Goal: Task Accomplishment & Management: Manage account settings

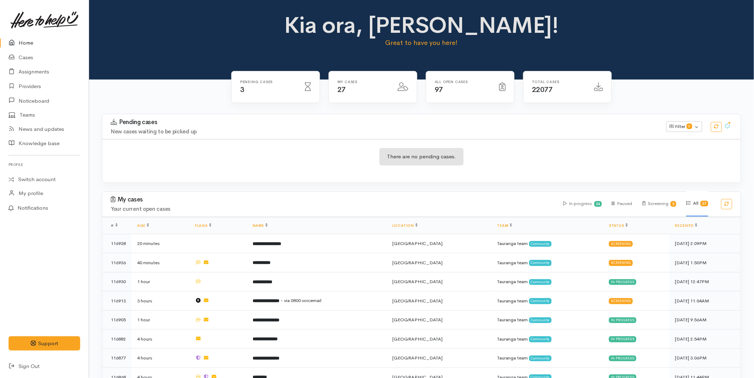
click at [28, 41] on link "Home" at bounding box center [44, 43] width 89 height 15
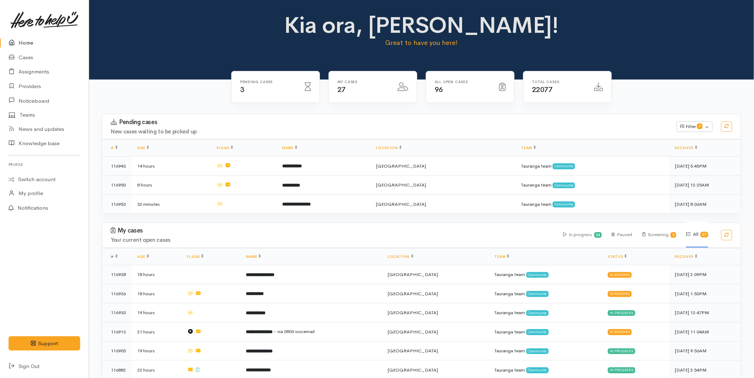
click at [12, 39] on icon at bounding box center [14, 42] width 10 height 9
click at [24, 45] on link "Home" at bounding box center [44, 43] width 89 height 15
click at [39, 37] on link "Home" at bounding box center [44, 43] width 89 height 15
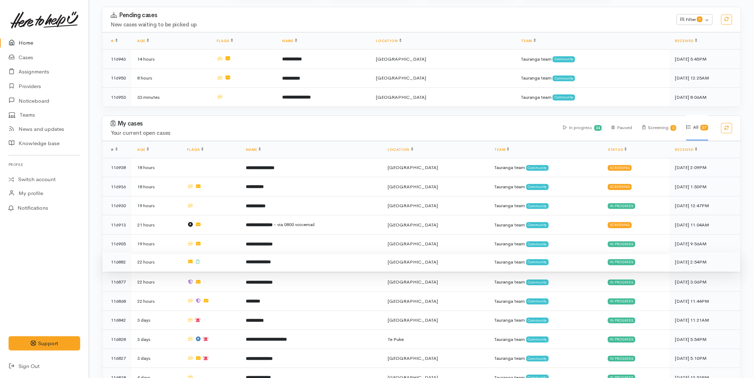
scroll to position [119, 0]
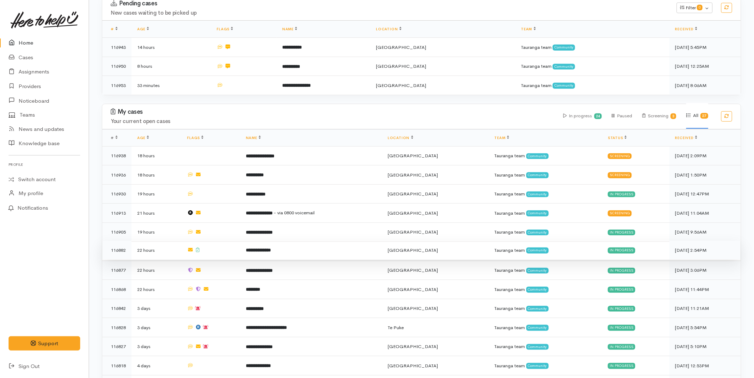
click at [266, 252] on td "**********" at bounding box center [311, 250] width 142 height 19
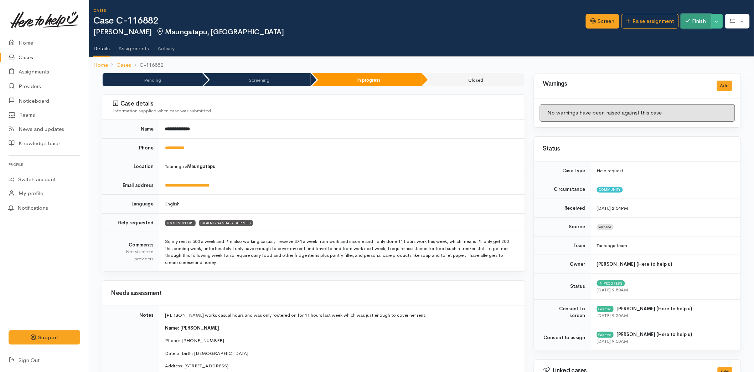
click at [681, 22] on button "Finish" at bounding box center [696, 21] width 30 height 15
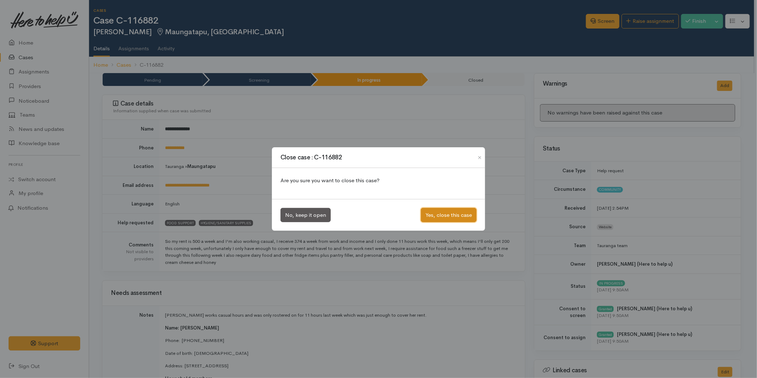
click at [435, 216] on button "Yes, close this case" at bounding box center [449, 215] width 56 height 15
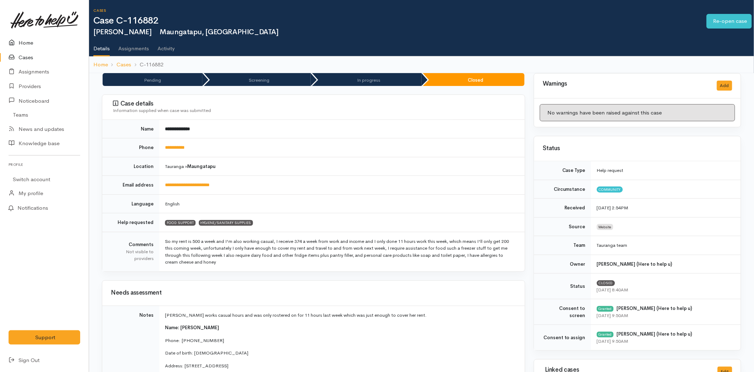
click at [37, 37] on link "Home" at bounding box center [44, 43] width 89 height 15
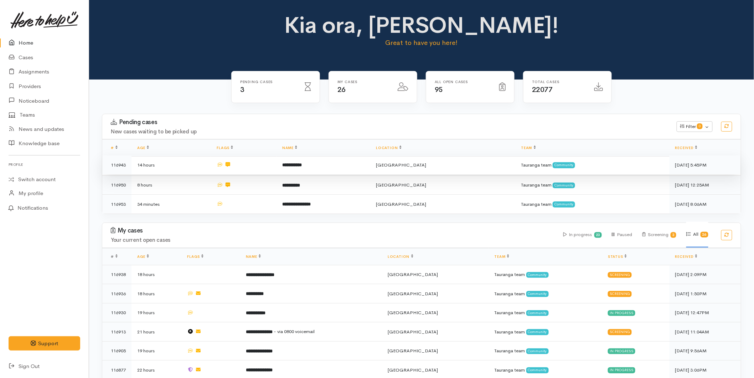
click at [302, 166] on b "**********" at bounding box center [292, 165] width 20 height 5
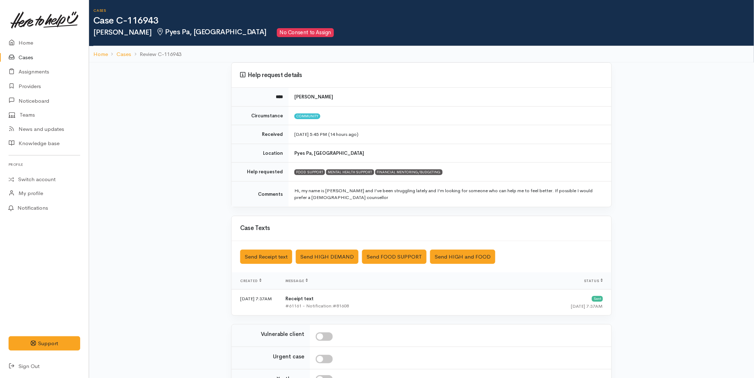
scroll to position [40, 0]
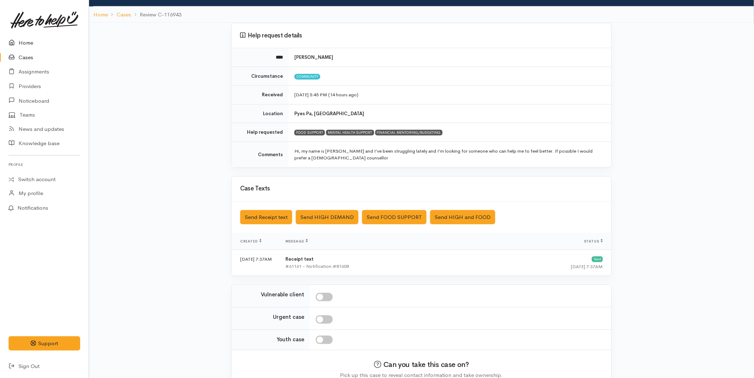
click at [26, 41] on link "Home" at bounding box center [44, 43] width 89 height 15
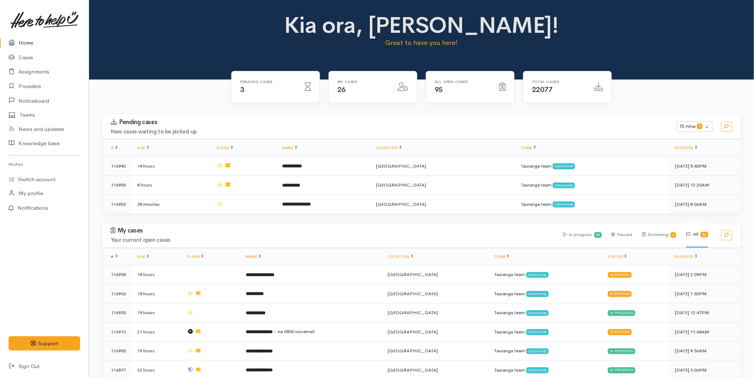
click at [27, 44] on link "Home" at bounding box center [44, 43] width 89 height 15
click at [26, 42] on link "Home" at bounding box center [44, 43] width 89 height 15
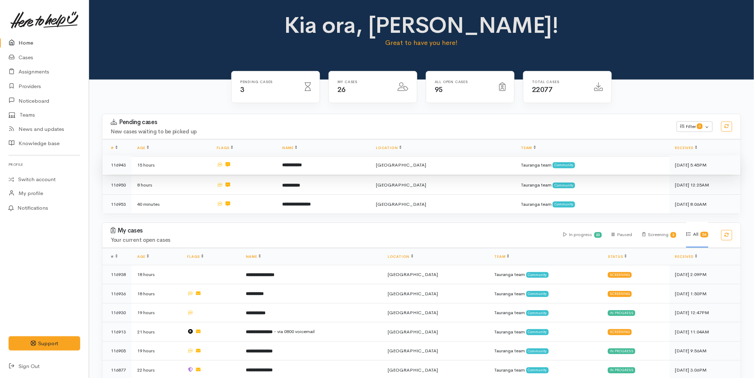
click at [302, 163] on b "**********" at bounding box center [292, 165] width 20 height 5
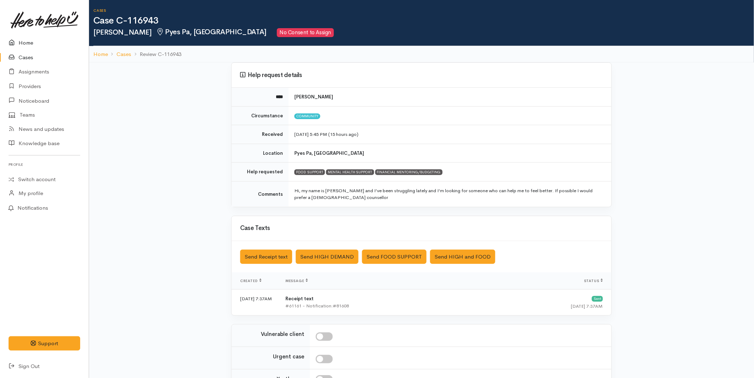
click at [34, 40] on link "Home" at bounding box center [44, 43] width 89 height 15
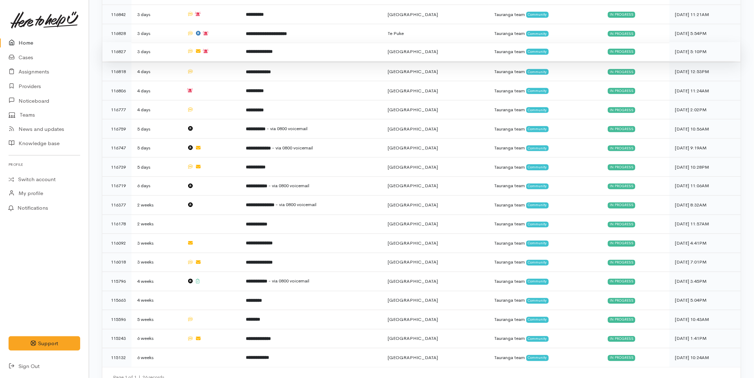
scroll to position [401, 0]
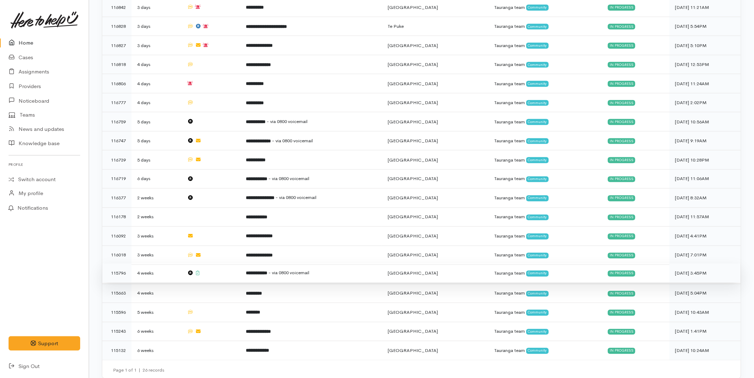
click at [326, 264] on td "**********" at bounding box center [311, 273] width 142 height 19
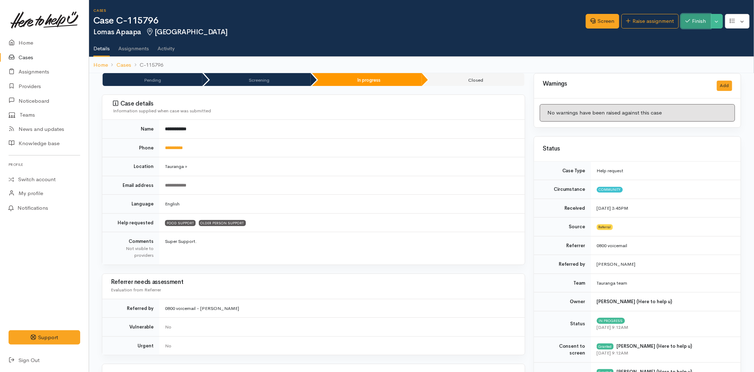
click at [687, 22] on icon "button" at bounding box center [688, 20] width 5 height 5
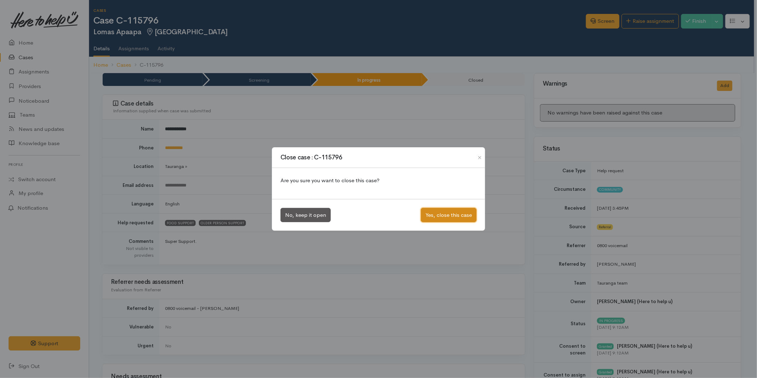
click at [431, 213] on button "Yes, close this case" at bounding box center [449, 215] width 56 height 15
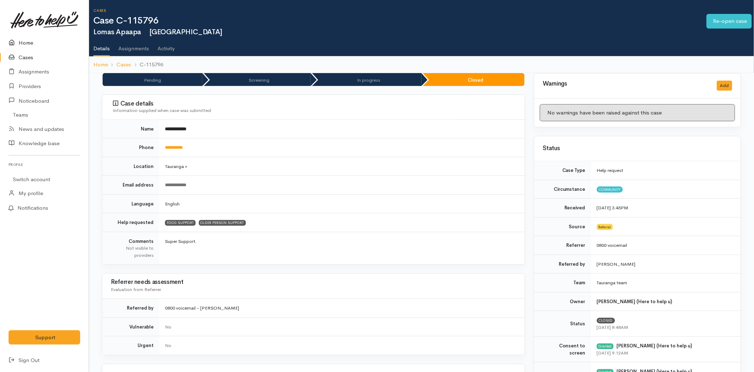
click at [20, 40] on link "Home" at bounding box center [44, 43] width 89 height 15
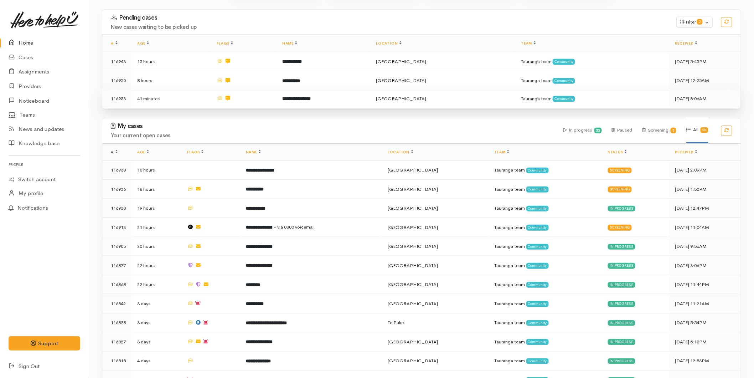
scroll to position [237, 0]
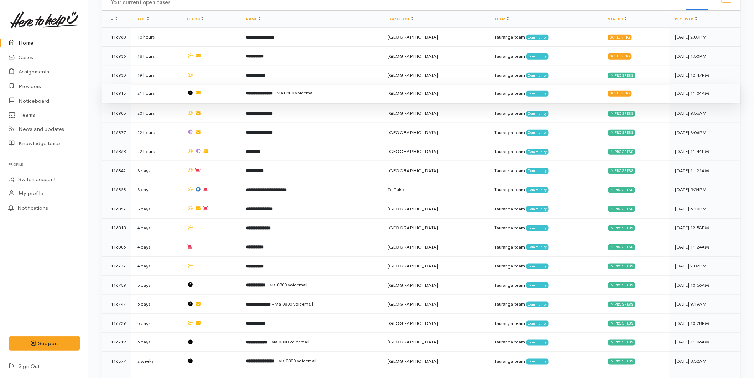
click at [315, 93] on span "- via 0800 voicemail" at bounding box center [294, 93] width 41 height 6
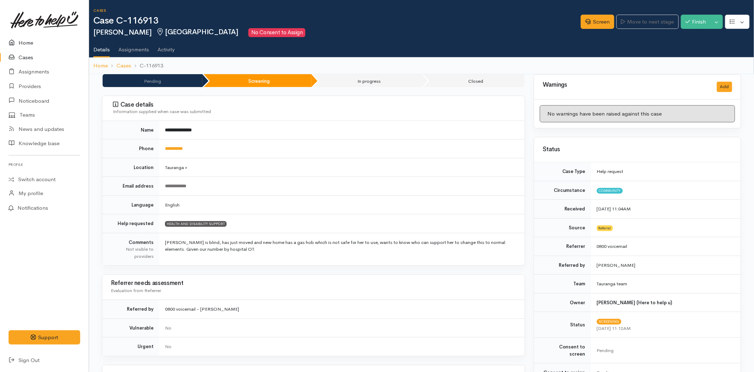
click at [33, 40] on link "Home" at bounding box center [44, 43] width 89 height 15
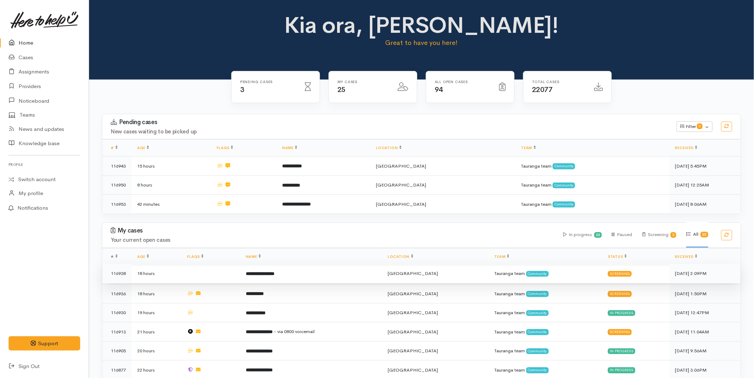
click at [303, 272] on td "**********" at bounding box center [311, 273] width 142 height 19
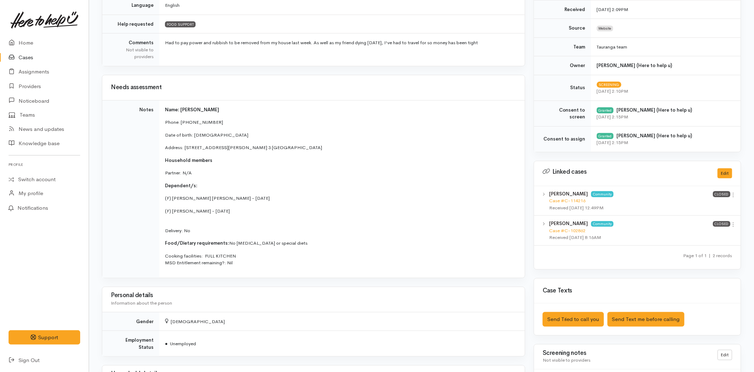
scroll to position [198, 0]
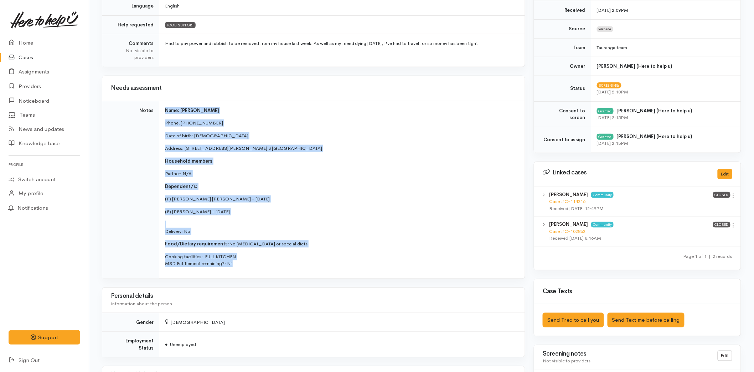
drag, startPoint x: 245, startPoint y: 264, endPoint x: 164, endPoint y: 105, distance: 178.5
click at [164, 105] on td "Name: [PERSON_NAME] Phone: [PHONE_NUMBER] Date of birth: [DEMOGRAPHIC_DATA] Add…" at bounding box center [342, 189] width 366 height 177
copy td "Name: [PERSON_NAME] Phone: [PHONE_NUMBER] Date of birth: [DEMOGRAPHIC_DATA] Add…"
click at [43, 34] on link at bounding box center [45, 19] width 72 height 31
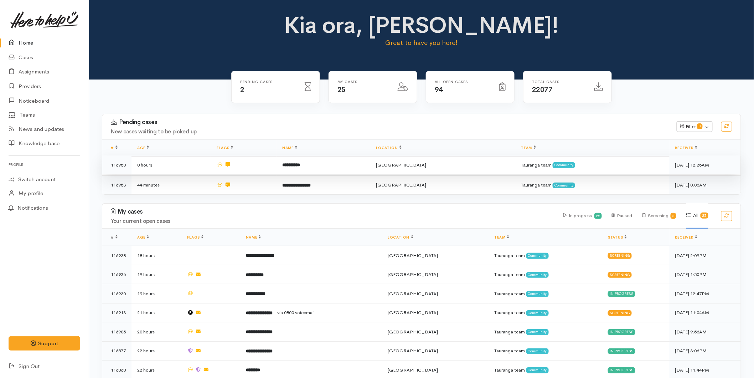
click at [354, 159] on td "**********" at bounding box center [324, 164] width 94 height 19
click at [268, 172] on td at bounding box center [243, 164] width 65 height 19
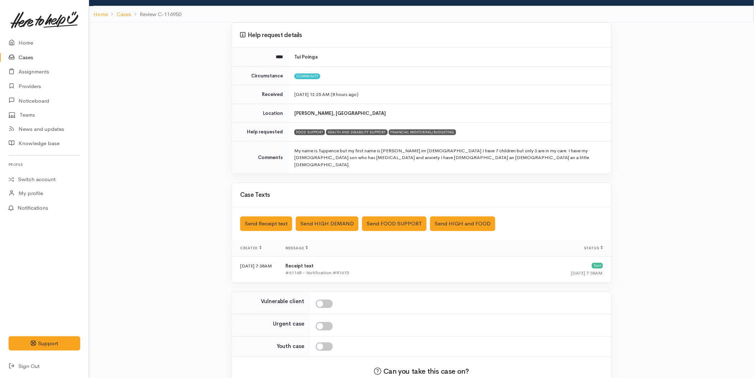
scroll to position [77, 0]
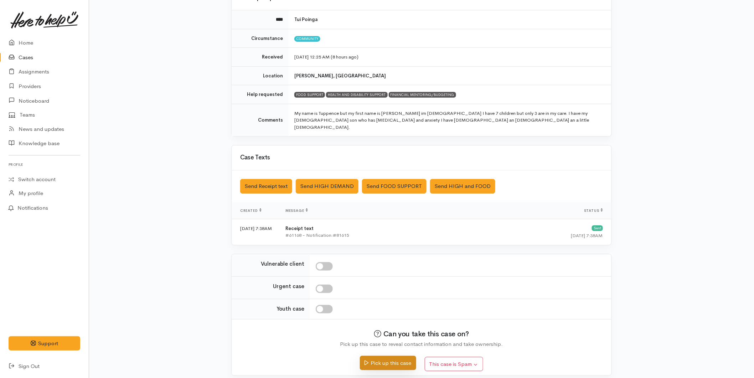
click at [391, 356] on button "Pick up this case" at bounding box center [388, 363] width 56 height 15
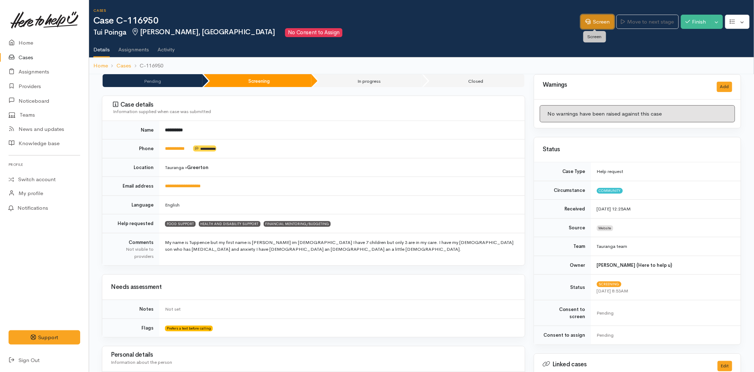
click at [589, 16] on link "Screen" at bounding box center [598, 22] width 34 height 15
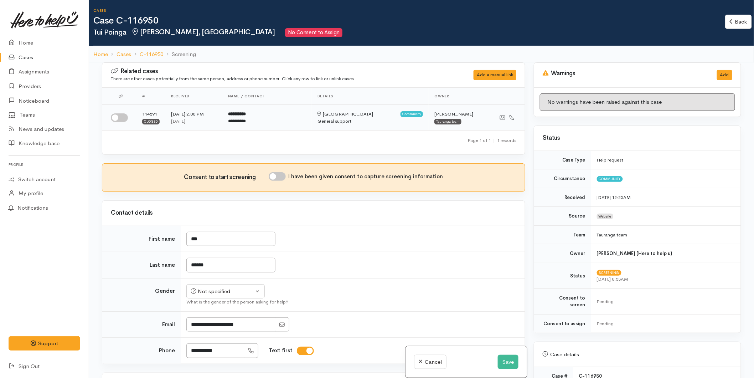
click at [125, 119] on input "checkbox" at bounding box center [119, 117] width 17 height 9
checkbox input "true"
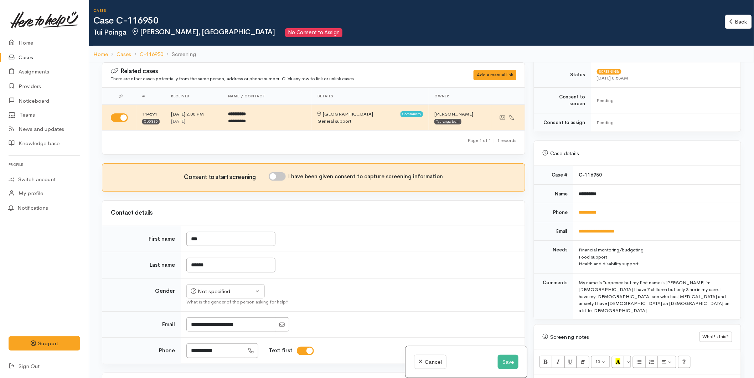
scroll to position [316, 0]
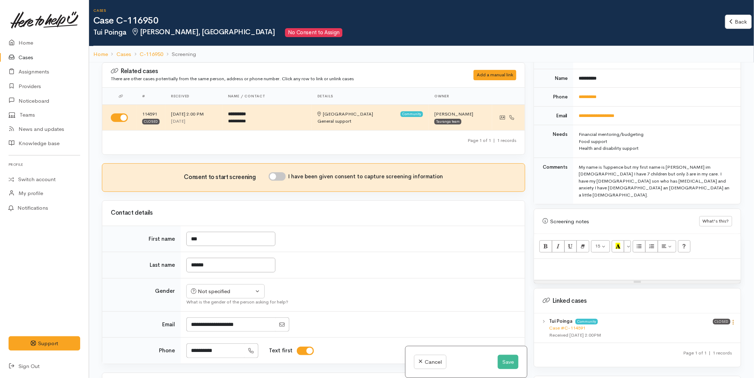
click at [732, 319] on icon at bounding box center [734, 322] width 6 height 6
click at [710, 330] on link "View case" at bounding box center [708, 335] width 56 height 11
click at [23, 38] on link "Home" at bounding box center [44, 43] width 89 height 15
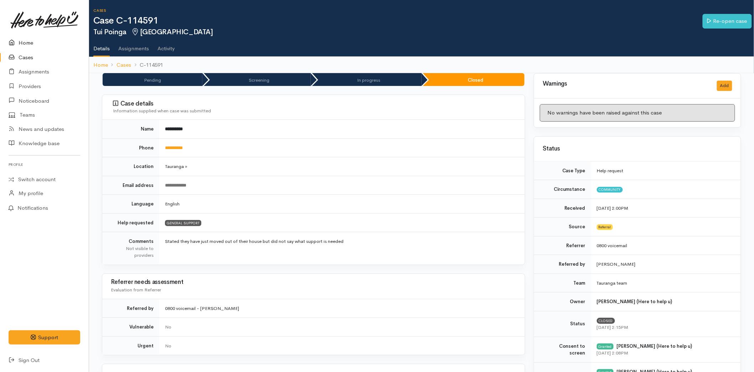
click at [20, 38] on link "Home" at bounding box center [44, 43] width 89 height 15
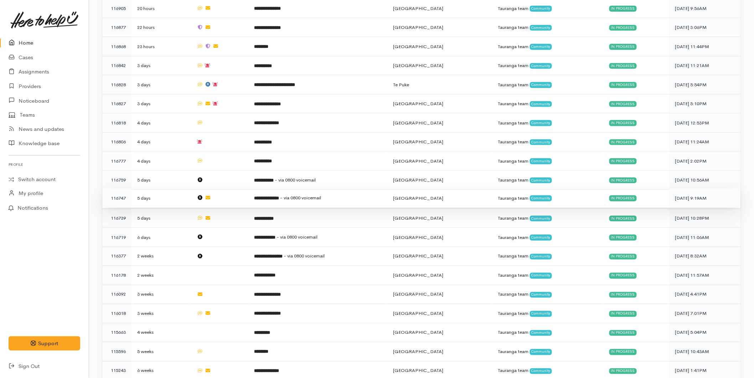
scroll to position [46, 0]
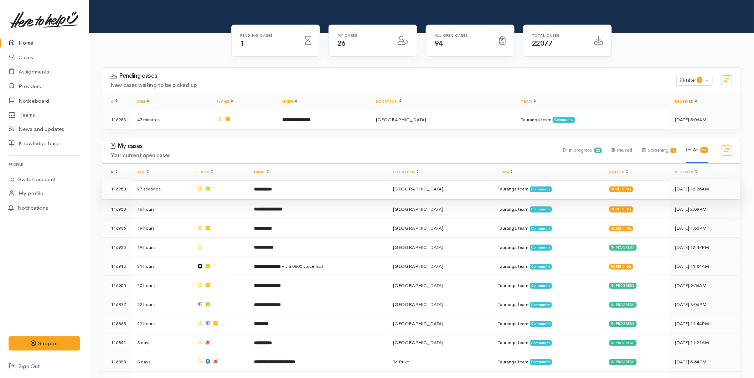
drag, startPoint x: 277, startPoint y: 183, endPoint x: 231, endPoint y: 195, distance: 47.5
click at [277, 183] on td "**********" at bounding box center [317, 188] width 139 height 19
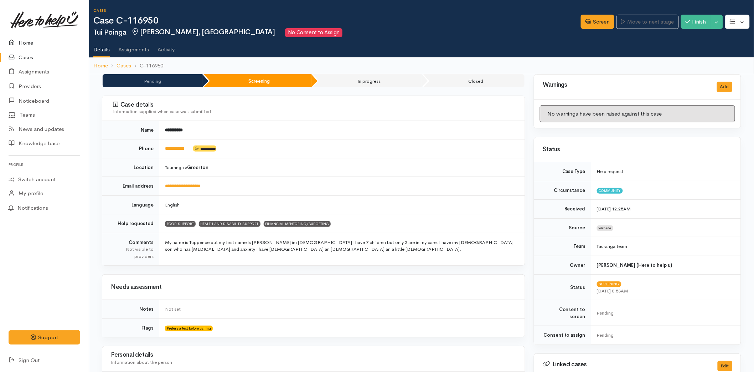
click at [38, 38] on link "Home" at bounding box center [44, 43] width 89 height 15
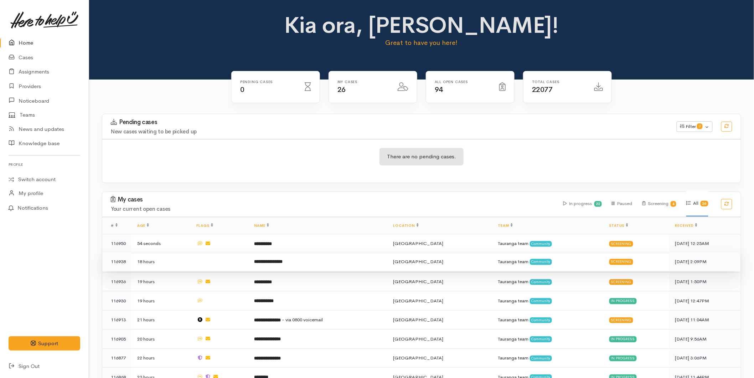
click at [269, 259] on b "**********" at bounding box center [268, 261] width 29 height 5
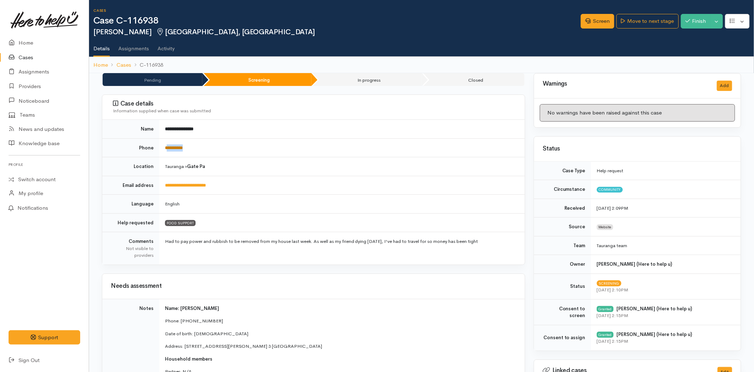
drag, startPoint x: 195, startPoint y: 143, endPoint x: 168, endPoint y: 148, distance: 27.4
click at [168, 148] on td "**********" at bounding box center [342, 147] width 366 height 19
copy link "*********"
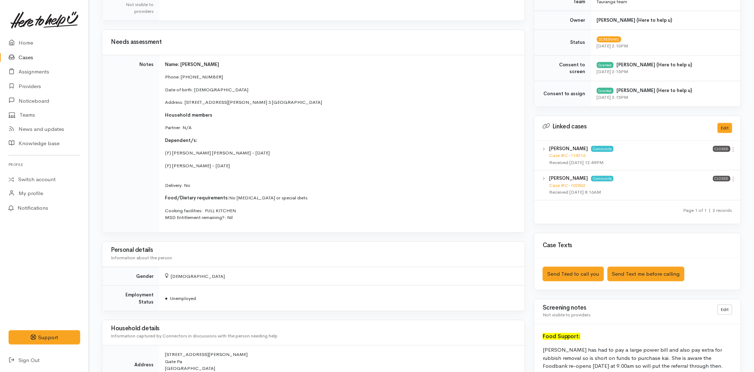
scroll to position [316, 0]
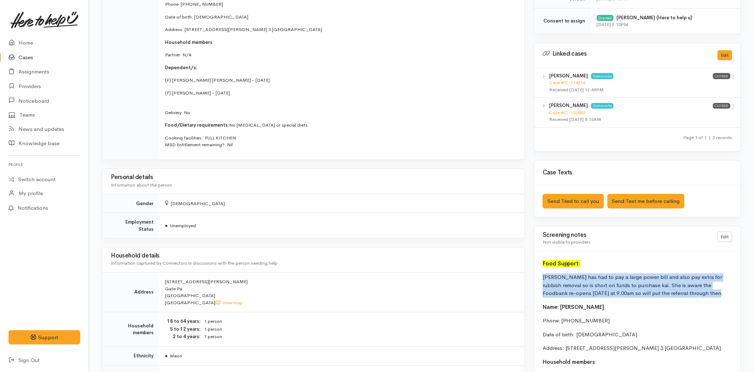
drag, startPoint x: 696, startPoint y: 293, endPoint x: 535, endPoint y: 278, distance: 162.1
click at [535, 278] on div "Food Support: Anastasia has had to pay a large power bill and also pay extra fo…" at bounding box center [637, 371] width 207 height 241
copy p "[PERSON_NAME] has had to pay a large power bill and also pay extra for rubbish …"
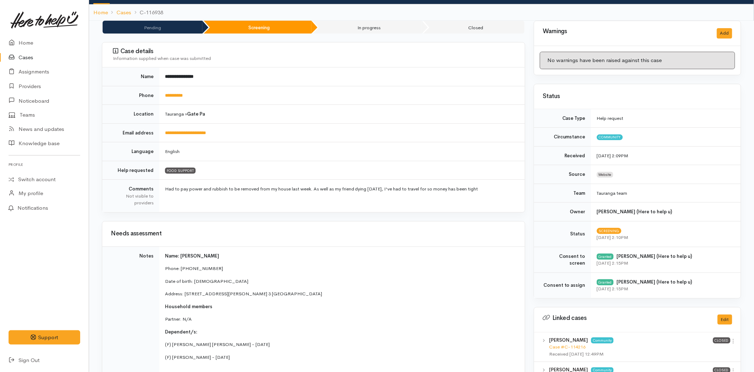
scroll to position [0, 0]
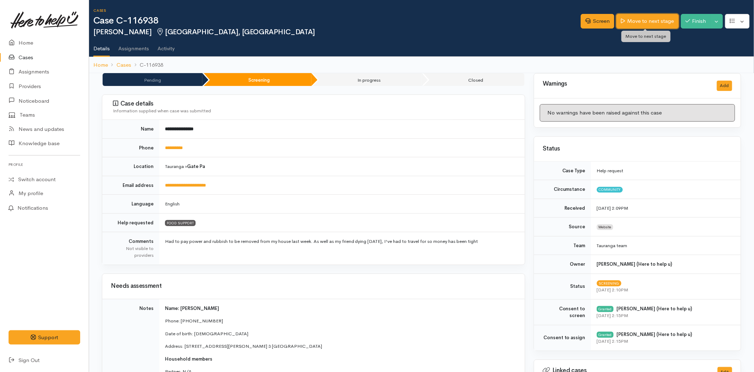
click at [659, 24] on link "Move to next stage" at bounding box center [648, 21] width 62 height 15
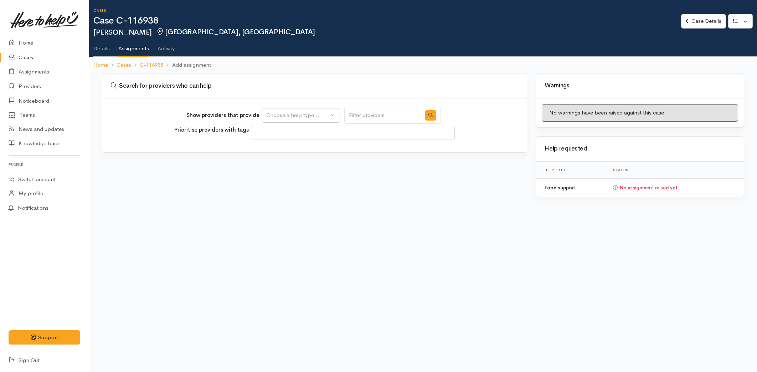
select select
click at [269, 114] on div "Choose a help type..." at bounding box center [297, 115] width 63 height 8
click at [280, 148] on span "Food support" at bounding box center [287, 149] width 33 height 8
select select "3"
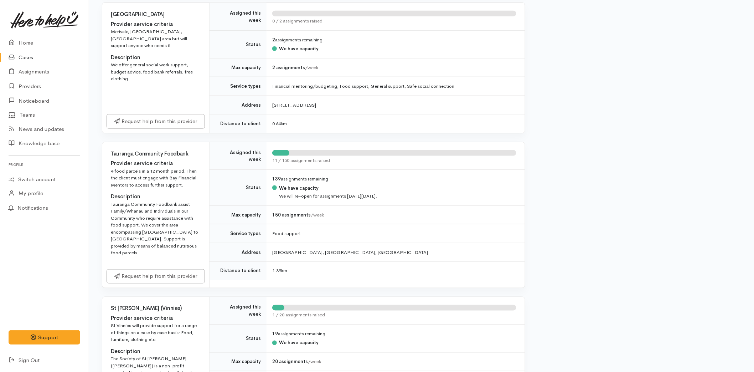
scroll to position [356, 0]
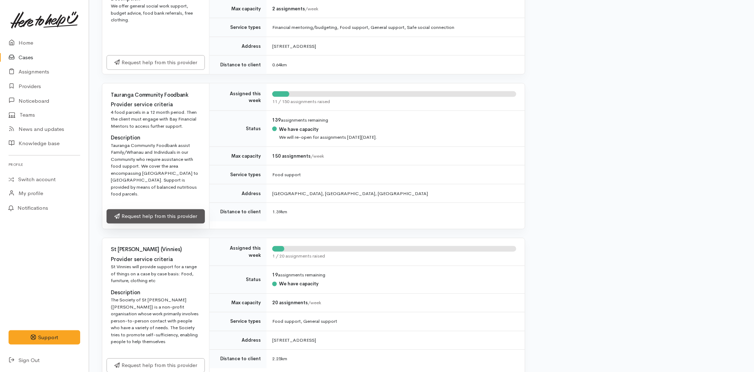
click at [139, 209] on link "Request help from this provider" at bounding box center [156, 216] width 98 height 15
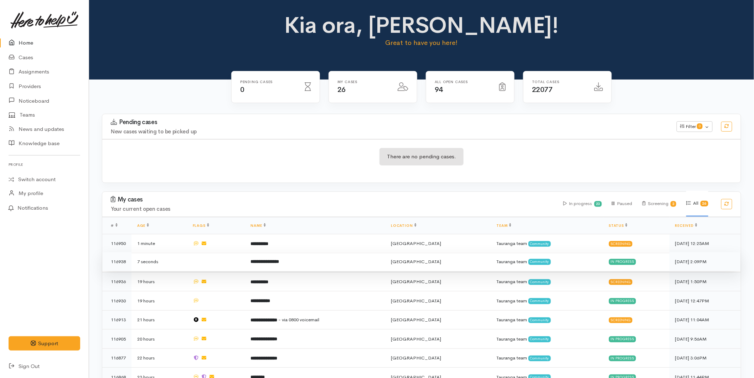
click at [283, 267] on td "**********" at bounding box center [315, 261] width 140 height 19
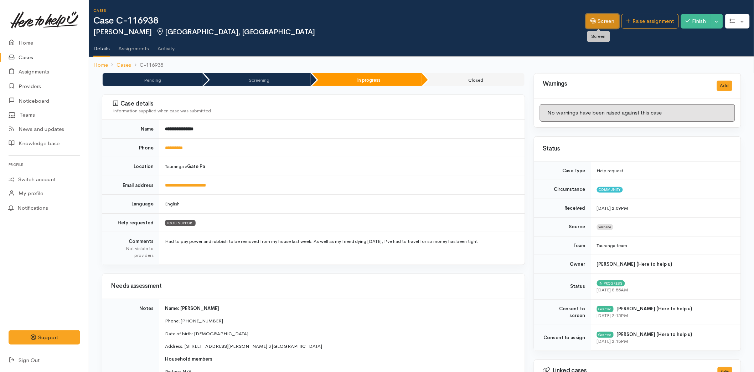
click at [606, 19] on link "Screen" at bounding box center [603, 21] width 34 height 15
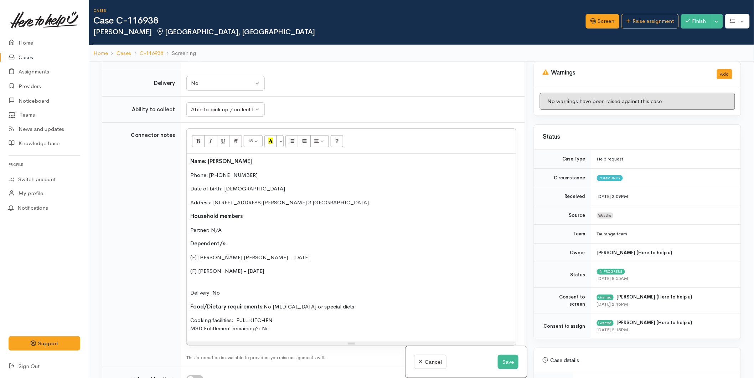
scroll to position [950, 0]
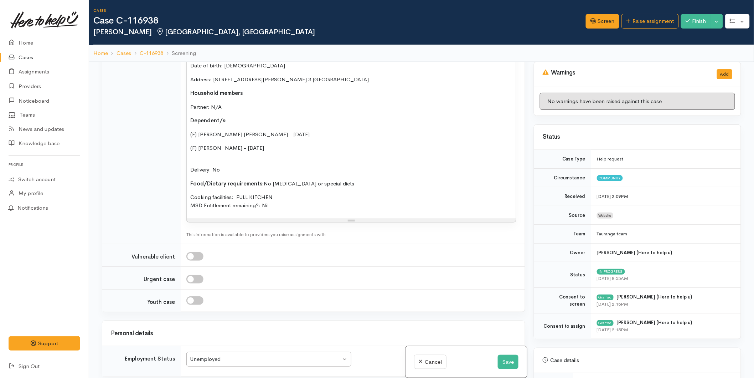
click at [233, 118] on p "Dependent/s:" at bounding box center [351, 121] width 322 height 8
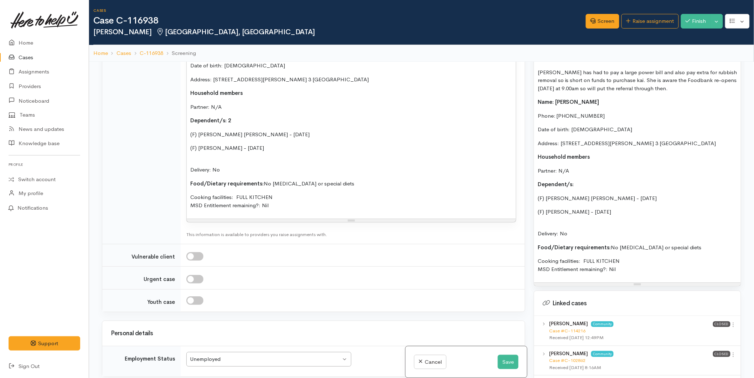
scroll to position [554, 0]
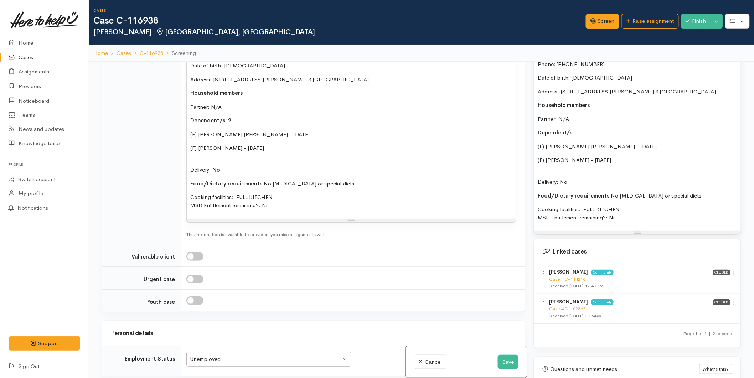
click at [586, 131] on p "Dependent/s:" at bounding box center [638, 133] width 200 height 8
click at [507, 362] on button "Save" at bounding box center [508, 362] width 21 height 15
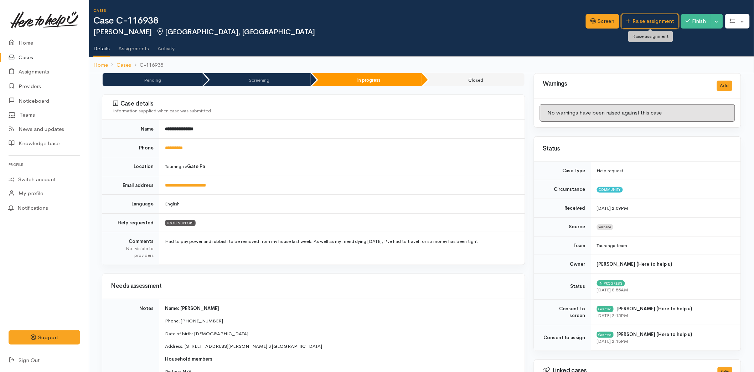
click at [638, 21] on link "Raise assignment" at bounding box center [650, 21] width 57 height 15
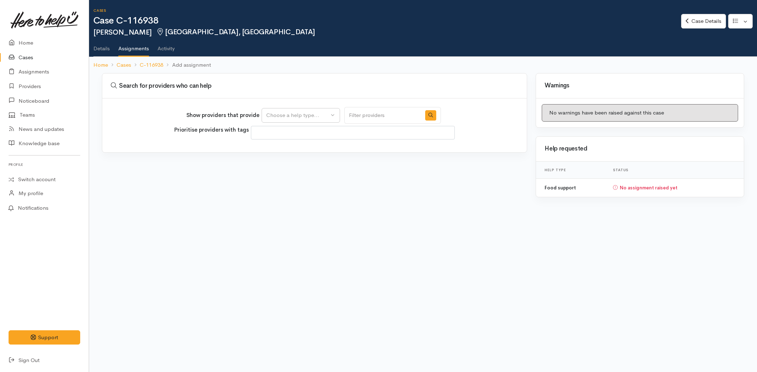
select select
click at [283, 116] on div "Choose a help type..." at bounding box center [297, 115] width 63 height 8
click at [283, 150] on span "Food support" at bounding box center [287, 149] width 33 height 8
select select "3"
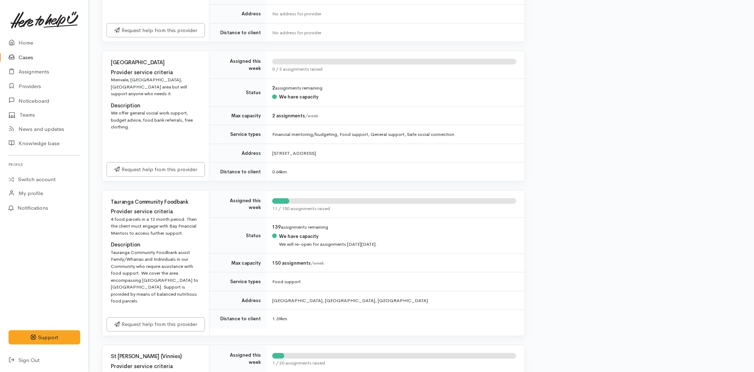
scroll to position [316, 0]
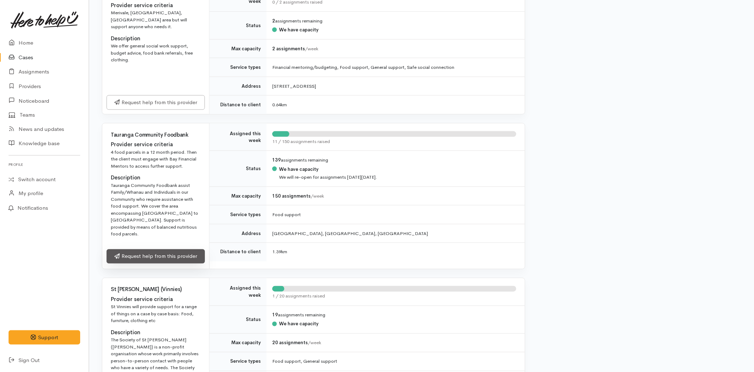
click at [144, 251] on link "Request help from this provider" at bounding box center [156, 256] width 98 height 15
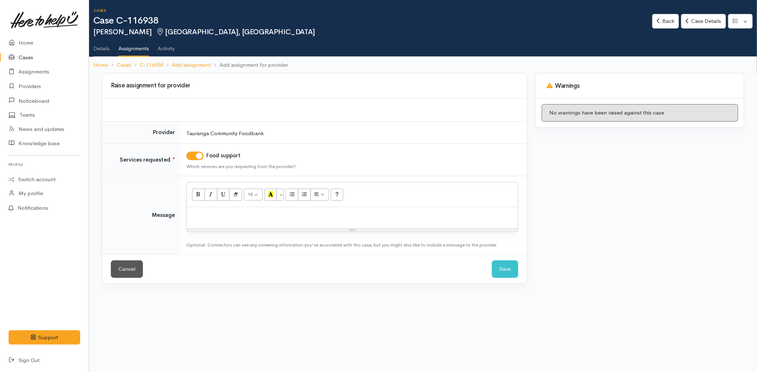
click at [261, 211] on p at bounding box center [352, 215] width 324 height 8
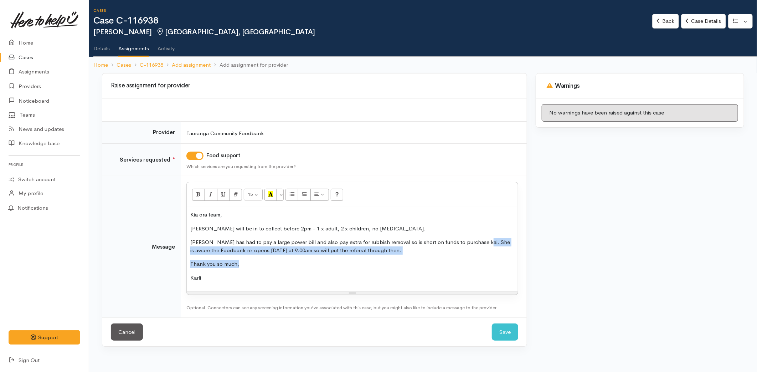
drag, startPoint x: 391, startPoint y: 257, endPoint x: 474, endPoint y: 239, distance: 85.4
click at [474, 239] on div "Kia ora team, Anastasia will be in to collect before 2pm - 1 x adult, 2 x child…" at bounding box center [352, 249] width 331 height 84
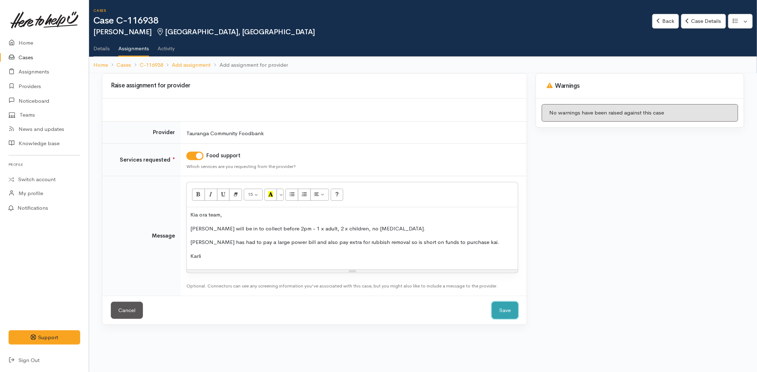
click at [502, 309] on button "Save" at bounding box center [505, 310] width 26 height 17
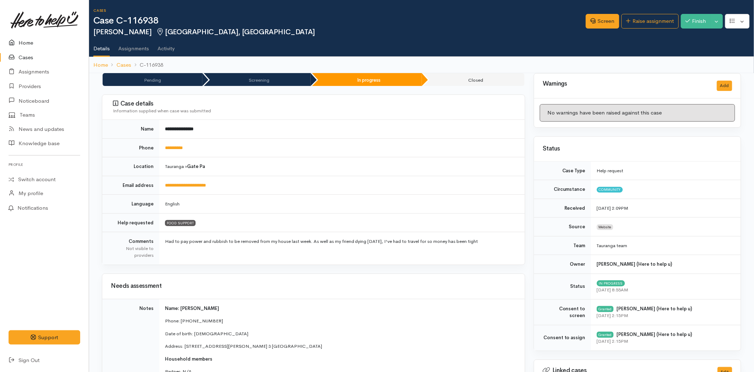
drag, startPoint x: 0, startPoint y: 0, endPoint x: 29, endPoint y: 43, distance: 52.1
click at [29, 43] on link "Home" at bounding box center [44, 43] width 89 height 15
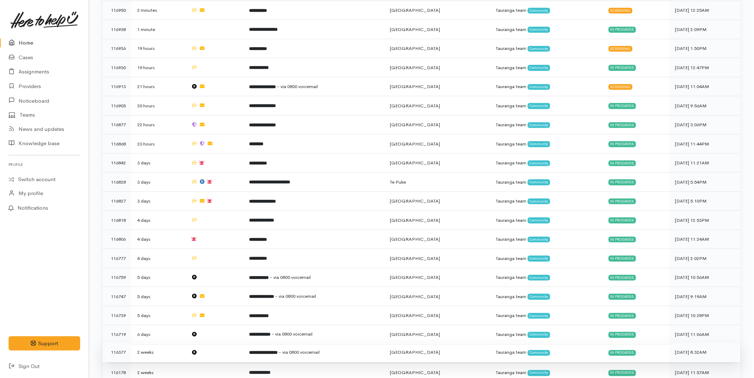
scroll to position [212, 0]
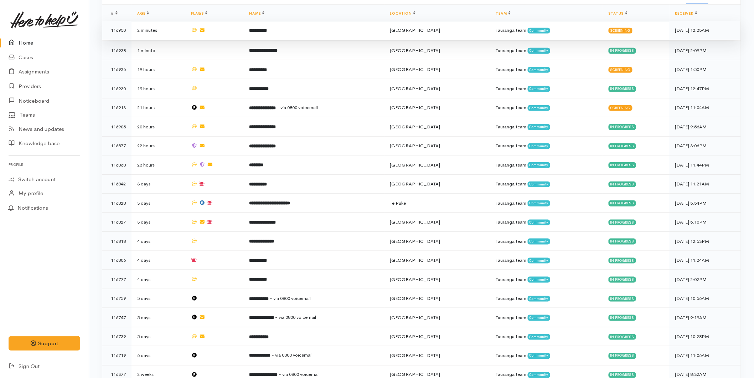
click at [282, 26] on td "**********" at bounding box center [313, 30] width 141 height 19
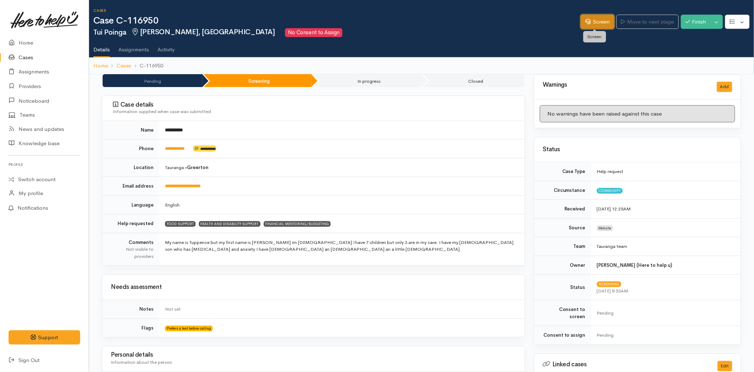
click at [592, 22] on link "Screen" at bounding box center [598, 22] width 34 height 15
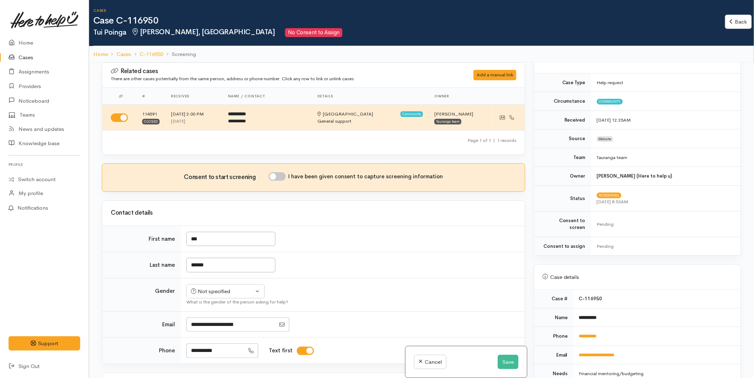
scroll to position [79, 0]
click at [582, 332] on link "**********" at bounding box center [588, 334] width 18 height 5
click at [26, 42] on link "Home" at bounding box center [44, 43] width 89 height 15
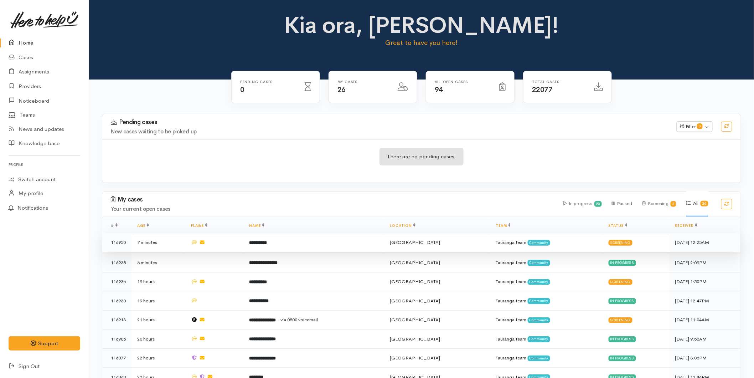
click at [265, 246] on td "**********" at bounding box center [313, 242] width 141 height 19
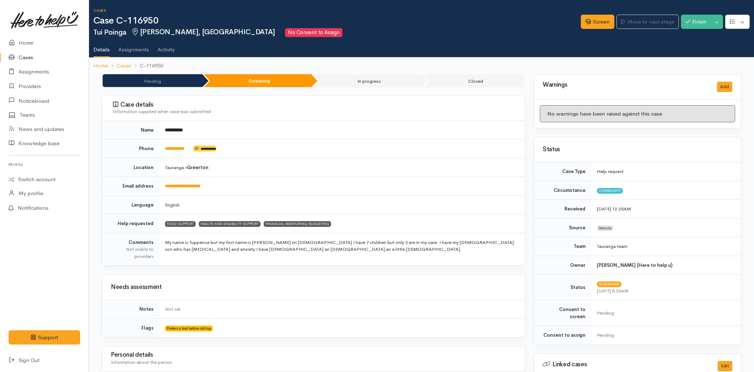
scroll to position [323, 0]
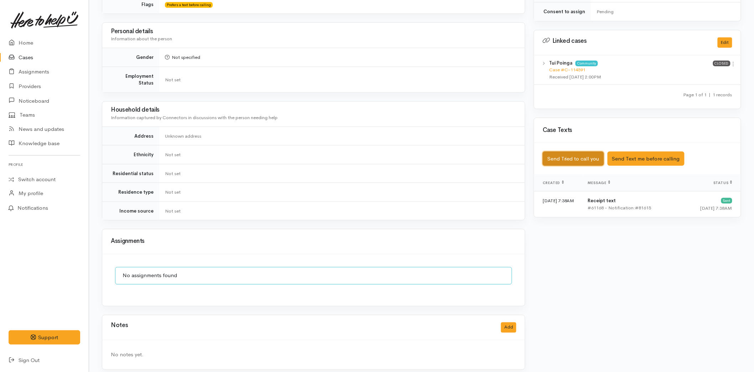
click at [568, 151] on button "Send Tried to call you" at bounding box center [573, 158] width 61 height 15
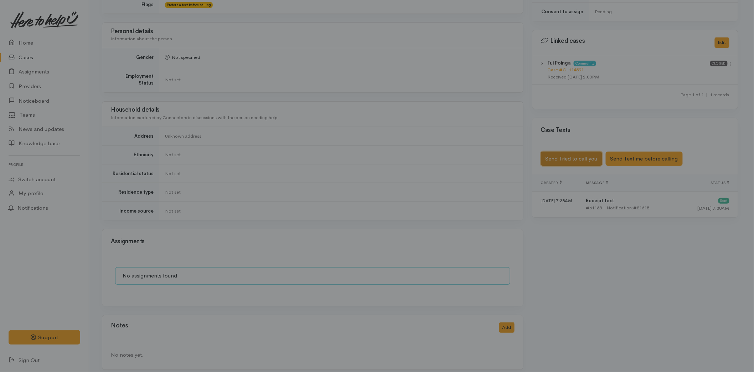
scroll to position [318, 0]
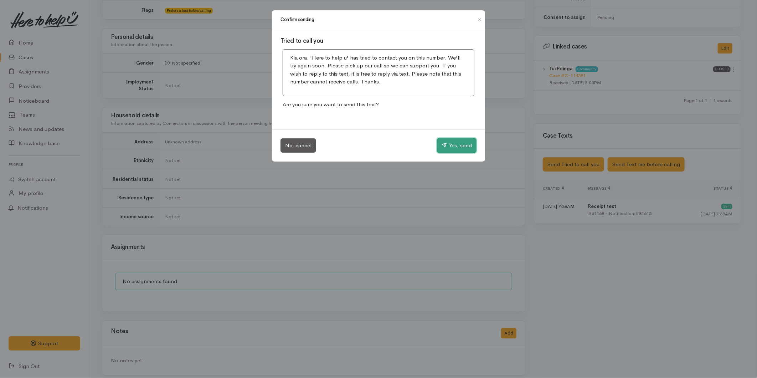
drag, startPoint x: 452, startPoint y: 142, endPoint x: 268, endPoint y: 80, distance: 193.7
click at [452, 141] on button "Yes, send" at bounding box center [457, 145] width 40 height 15
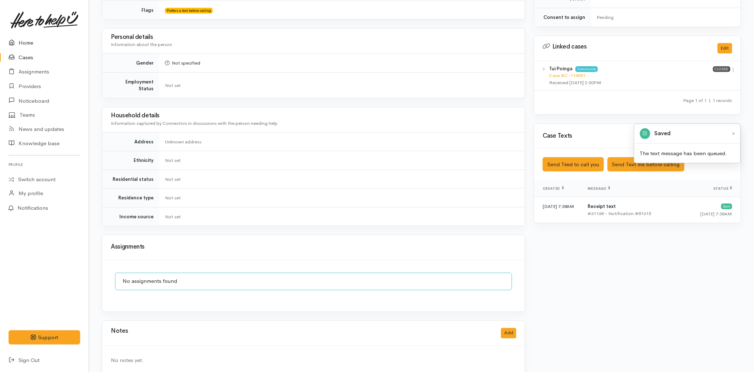
click at [29, 43] on link "Home" at bounding box center [44, 43] width 89 height 15
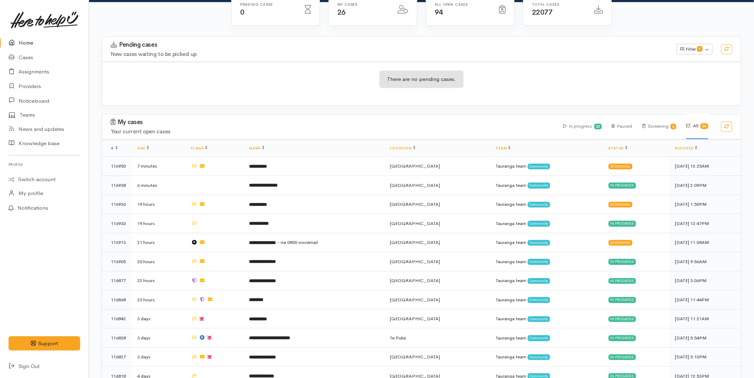
scroll to position [79, 0]
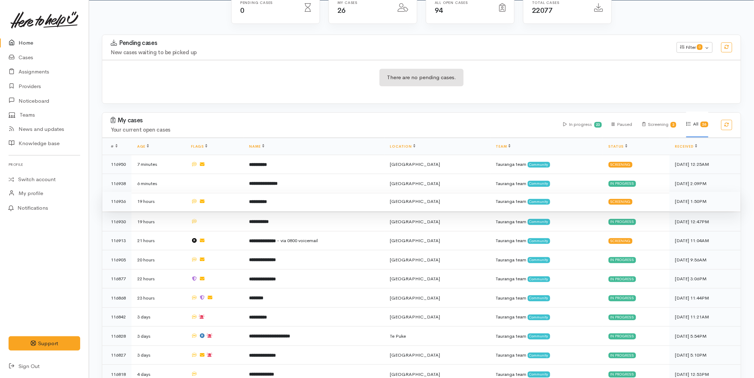
click at [283, 197] on td "**********" at bounding box center [313, 201] width 141 height 19
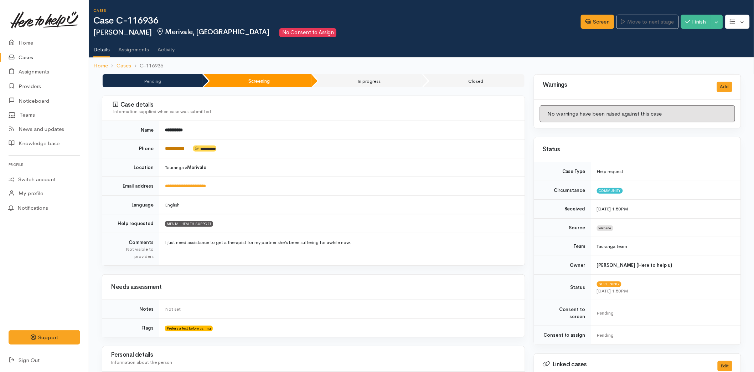
click at [178, 146] on link "**********" at bounding box center [175, 148] width 20 height 5
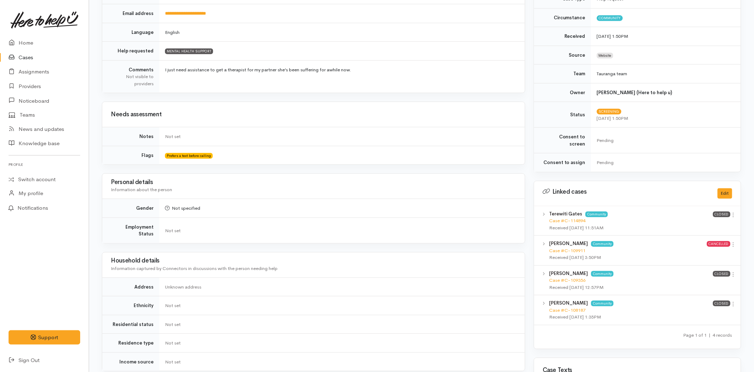
scroll to position [316, 0]
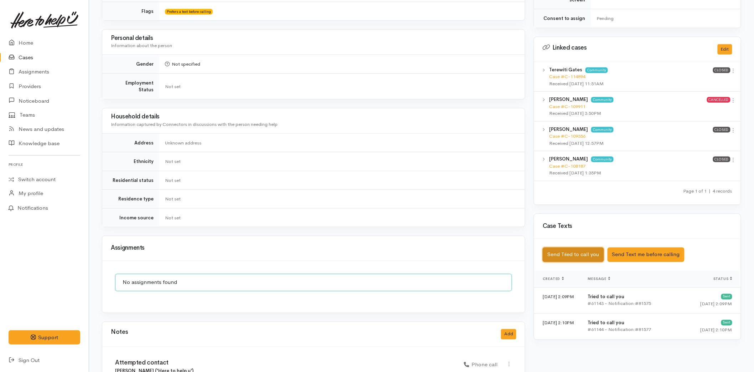
click at [571, 249] on button "Send Tried to call you" at bounding box center [573, 254] width 61 height 15
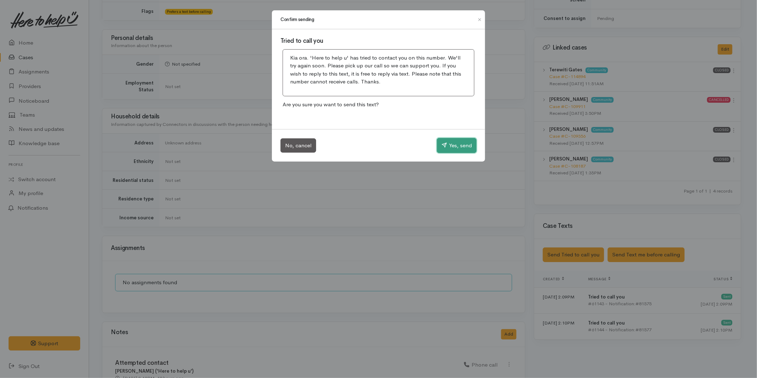
click at [462, 147] on button "Yes, send" at bounding box center [457, 145] width 40 height 15
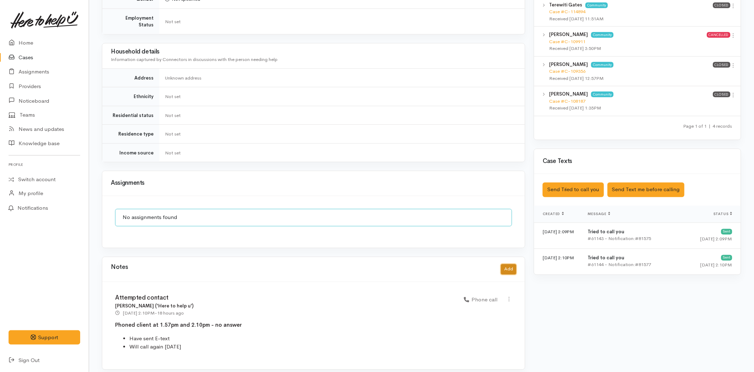
click at [511, 264] on button "Add" at bounding box center [508, 269] width 15 height 10
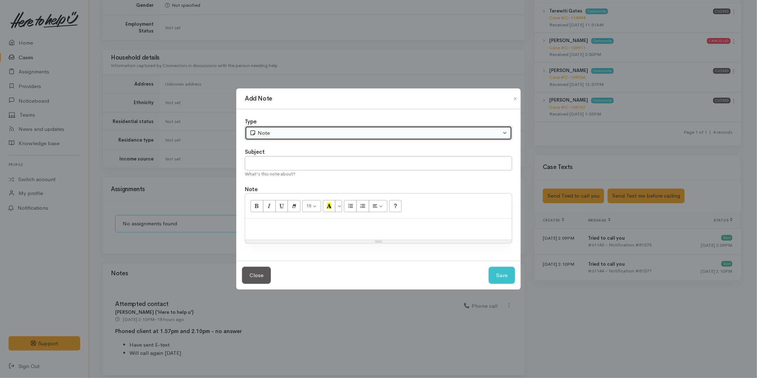
click at [280, 134] on div "Note" at bounding box center [375, 133] width 252 height 8
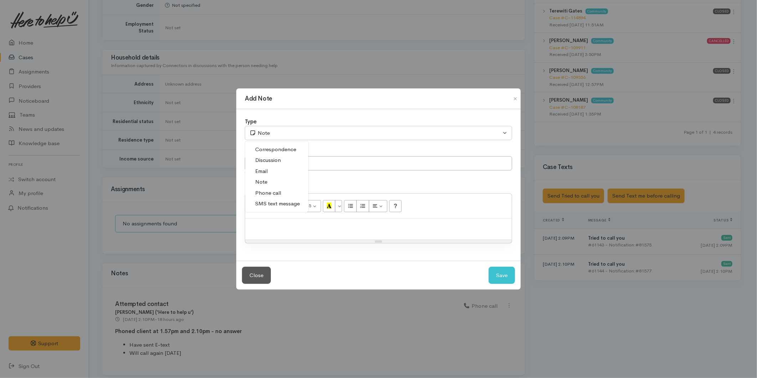
click at [278, 191] on span "Phone call" at bounding box center [268, 193] width 26 height 8
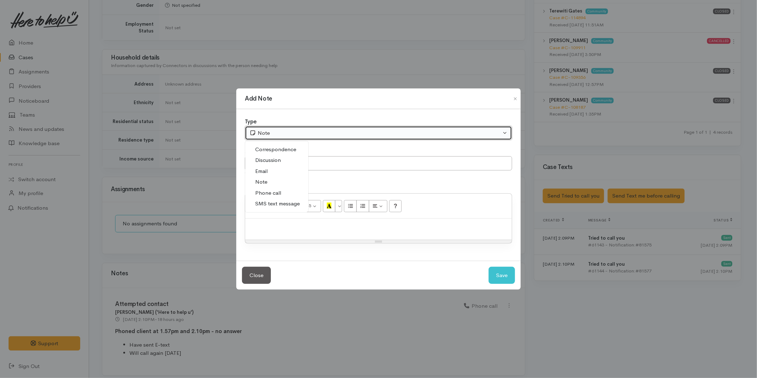
select select "3"
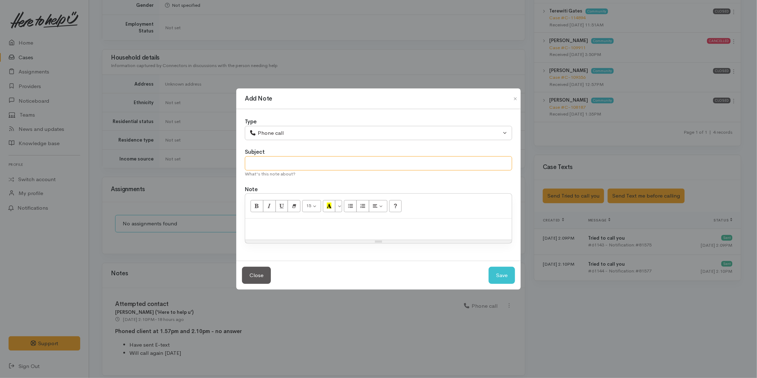
click at [279, 168] on input "text" at bounding box center [378, 163] width 267 height 15
type input "Attempted Contact"
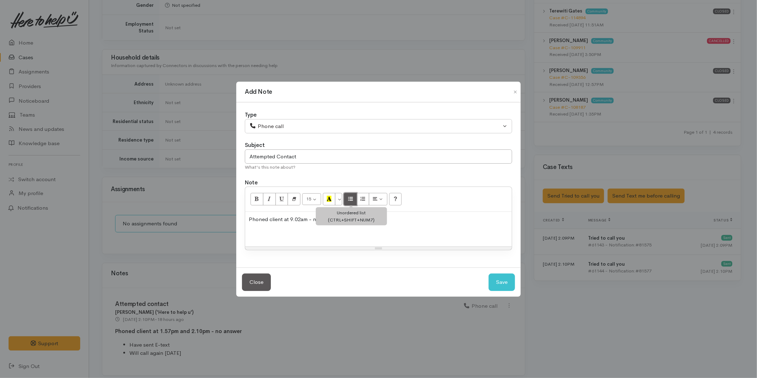
click at [355, 194] on button "Unordered list (CTRL+SHIFT+NUM7)" at bounding box center [350, 199] width 13 height 12
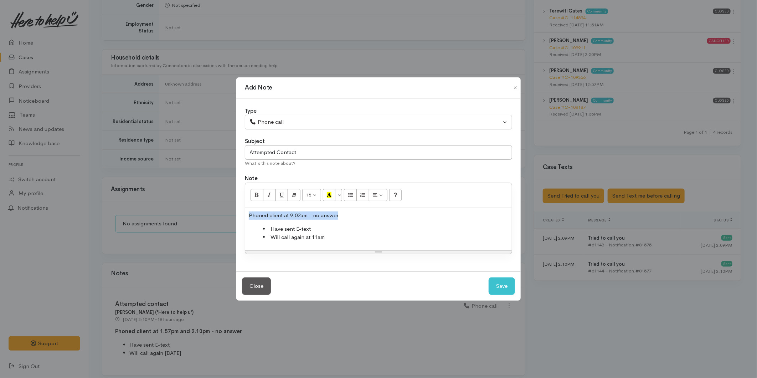
drag, startPoint x: 355, startPoint y: 215, endPoint x: 201, endPoint y: 213, distance: 154.0
click at [201, 213] on div "Add Note Type Correspondence Discussion Email Note Phone call SMS text message …" at bounding box center [378, 189] width 757 height 378
click at [251, 196] on button "Bold (CTRL+B)" at bounding box center [257, 195] width 13 height 12
click at [497, 285] on button "Save" at bounding box center [502, 285] width 26 height 17
select select "1"
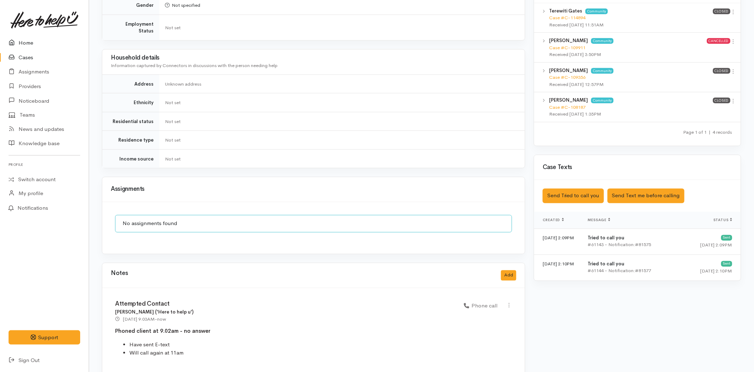
click at [26, 42] on link "Home" at bounding box center [44, 43] width 89 height 15
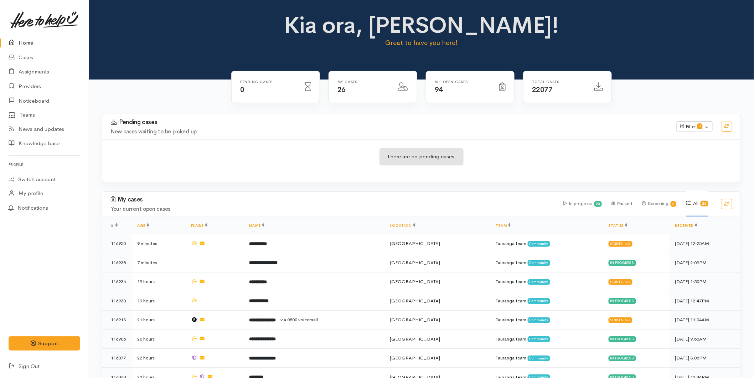
click at [279, 243] on td "**********" at bounding box center [313, 243] width 141 height 19
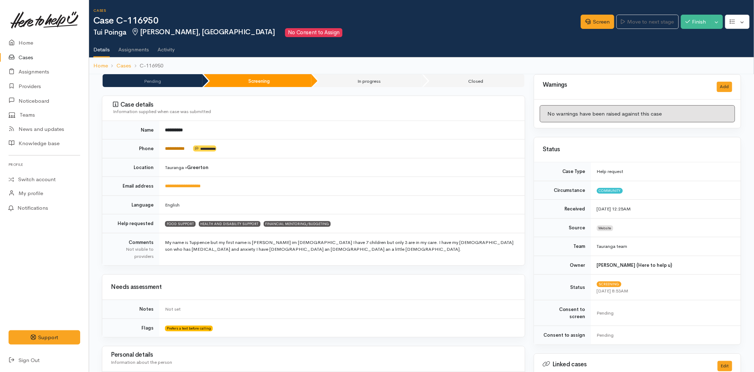
click at [183, 149] on link "**********" at bounding box center [175, 148] width 20 height 5
drag, startPoint x: 590, startPoint y: 18, endPoint x: 369, endPoint y: 83, distance: 230.5
click at [590, 18] on link "Screen" at bounding box center [598, 22] width 34 height 15
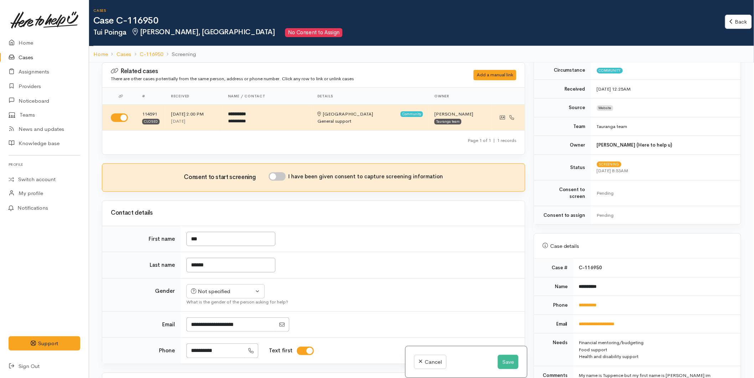
scroll to position [316, 0]
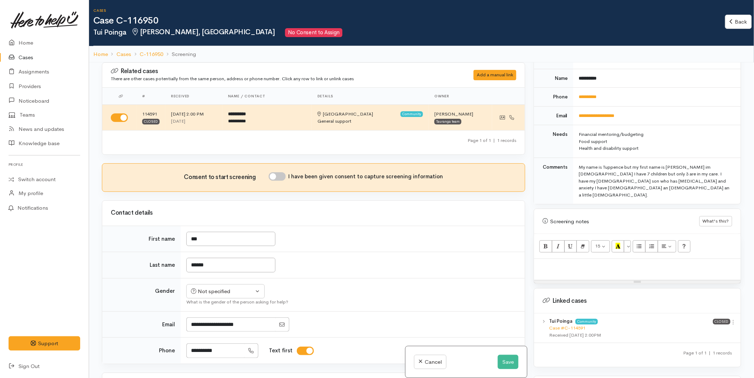
click at [553, 262] on p at bounding box center [638, 266] width 200 height 8
paste div
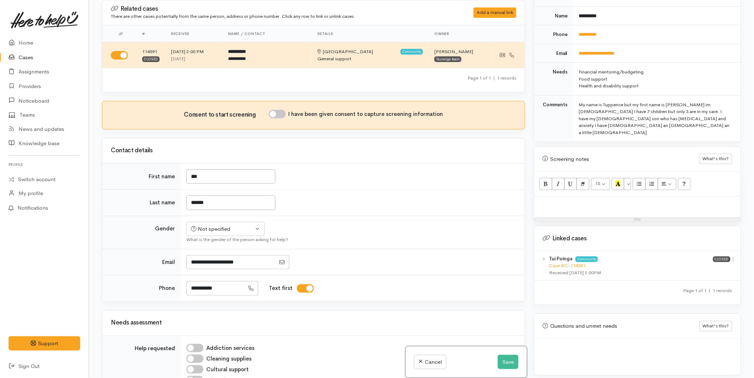
scroll to position [343, 0]
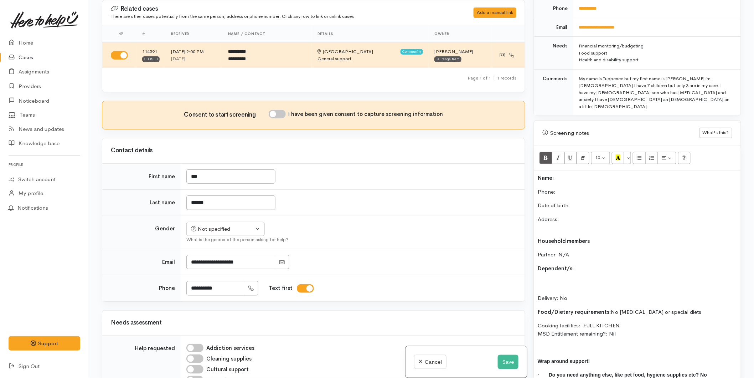
click at [571, 174] on p "Name:" at bounding box center [638, 178] width 200 height 8
click at [572, 188] on p "Phone:" at bounding box center [638, 192] width 200 height 8
click at [215, 231] on div "Not specified" at bounding box center [222, 229] width 63 height 8
click at [216, 268] on span "[DEMOGRAPHIC_DATA]" at bounding box center [231, 267] width 61 height 8
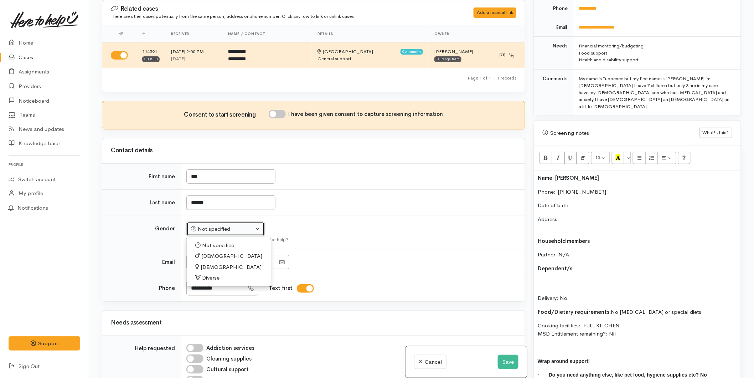
select select "[DEMOGRAPHIC_DATA]"
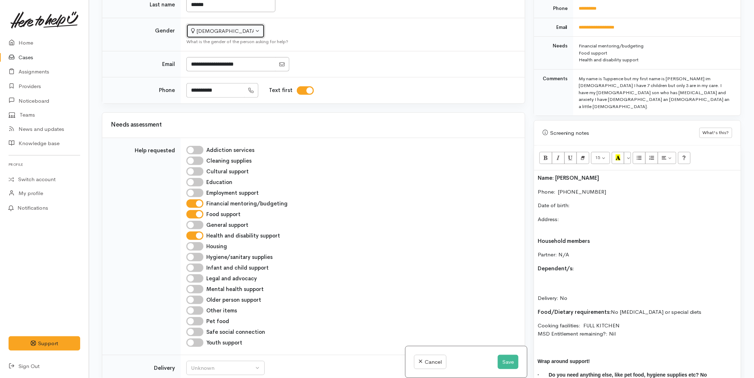
scroll to position [436, 0]
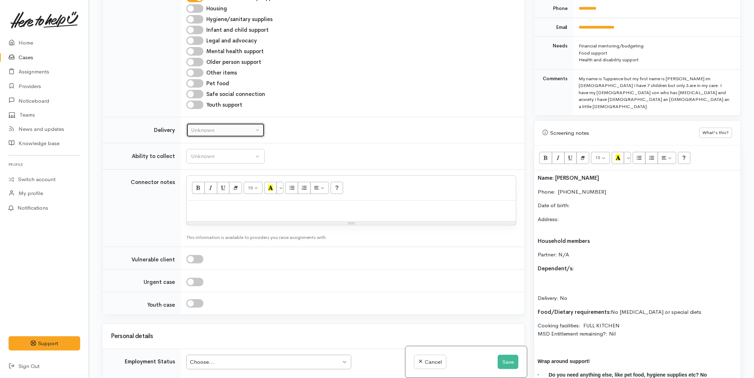
click at [210, 124] on button "Unknown" at bounding box center [225, 130] width 78 height 15
click at [200, 194] on span "No" at bounding box center [198, 196] width 7 height 8
select select "1"
click at [205, 155] on div "Unknown" at bounding box center [222, 156] width 63 height 8
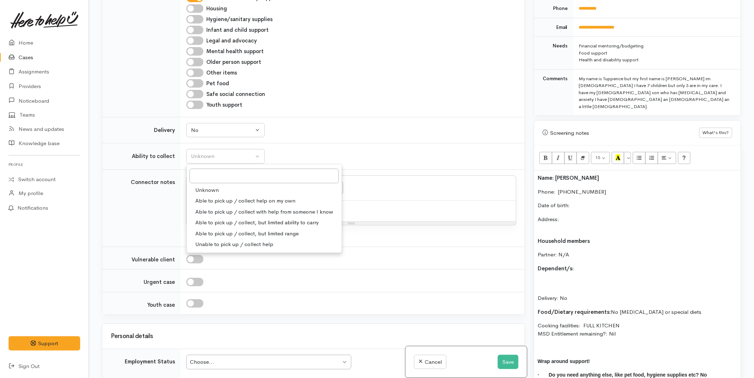
click at [228, 200] on span "Able to pick up / collect help on my own" at bounding box center [245, 201] width 100 height 8
select select "2"
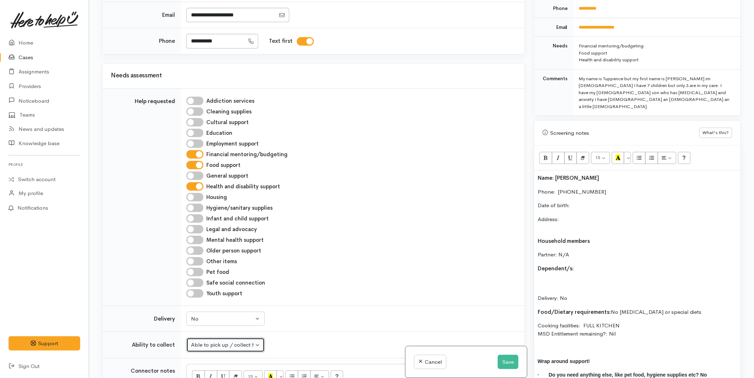
scroll to position [79, 0]
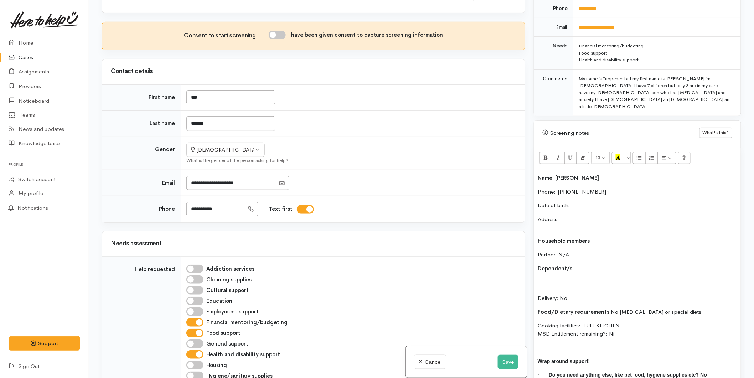
click at [283, 30] on div "Consent to start screening I have been given consent to capture screening infor…" at bounding box center [313, 36] width 423 height 28
click at [275, 33] on input "I have been given consent to capture screening information" at bounding box center [277, 35] width 17 height 9
checkbox input "true"
click at [579, 201] on p "Date of birth:" at bounding box center [638, 205] width 200 height 8
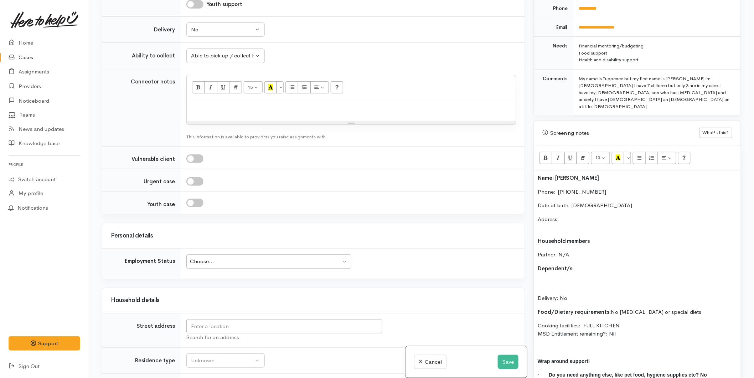
scroll to position [673, 0]
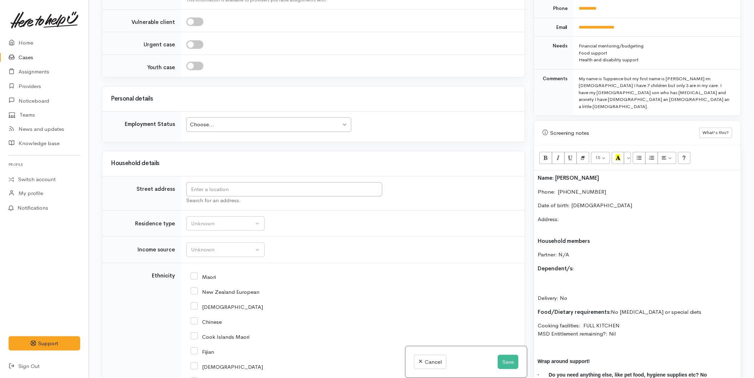
click at [208, 126] on div "Choose..." at bounding box center [265, 124] width 151 height 8
click at [209, 191] on input "text" at bounding box center [284, 189] width 196 height 15
type input "12 Booth Ct, Greerton, Tauranga, New Zealand"
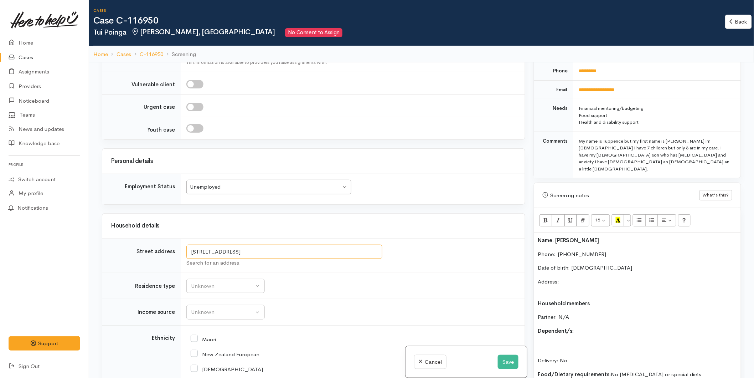
drag, startPoint x: 316, startPoint y: 257, endPoint x: 180, endPoint y: 248, distance: 136.1
click at [180, 248] on tr "Street address 12 Booth Ct, Greerton, Tauranga, New Zealand Search for an addre…" at bounding box center [313, 255] width 423 height 34
click at [604, 263] on div "Name: Tui Poinga Phone:  0220137423 Date of birth: 05/07/1984 Address: Househol…" at bounding box center [637, 348] width 207 height 231
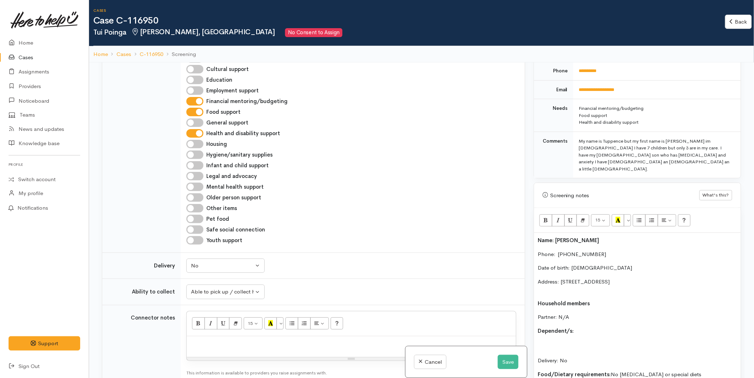
scroll to position [396, 0]
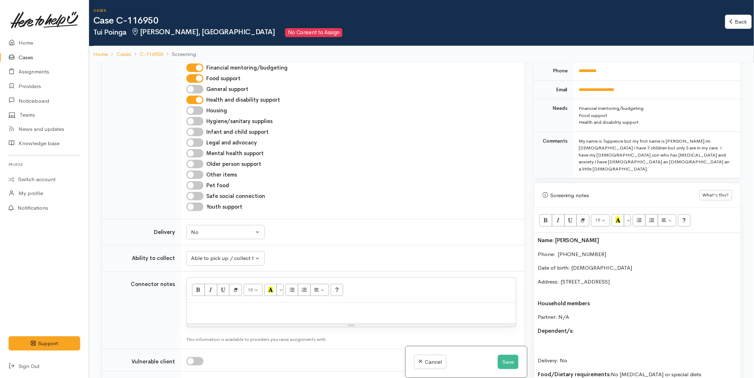
click at [576, 313] on p "Partner: N/A" at bounding box center [638, 317] width 200 height 8
click at [596, 311] on div "Name: Tui Poinga Phone:  0220137423 Date of birth: 05/07/1984 Address: 12 Booth…" at bounding box center [637, 348] width 207 height 231
click at [539, 341] on b "Mihi Blue-Poinga - 25/09/2022" at bounding box center [571, 344] width 66 height 7
click at [542, 354] on p at bounding box center [638, 358] width 200 height 8
click at [573, 341] on b "(F) Mihi Blue-Poinga - 25/09/2022" at bounding box center [575, 344] width 75 height 7
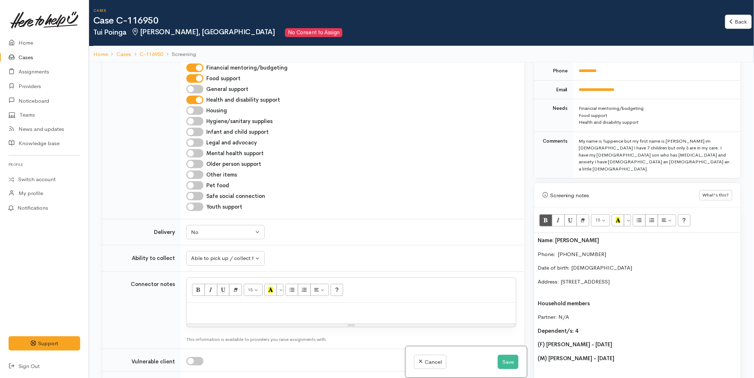
click at [620, 354] on p "(M) [PERSON_NAME] - [DATE]" at bounding box center [638, 358] width 200 height 8
drag, startPoint x: 560, startPoint y: 357, endPoint x: 549, endPoint y: 359, distance: 11.5
click at [549, 368] on b "(M) Tiger Poinga - 30/11/2008" at bounding box center [571, 371] width 66 height 7
drag, startPoint x: 588, startPoint y: 357, endPoint x: 580, endPoint y: 359, distance: 8.7
click at [578, 368] on b "(M) McCleod Poinga - 30/11/2008" at bounding box center [586, 371] width 97 height 7
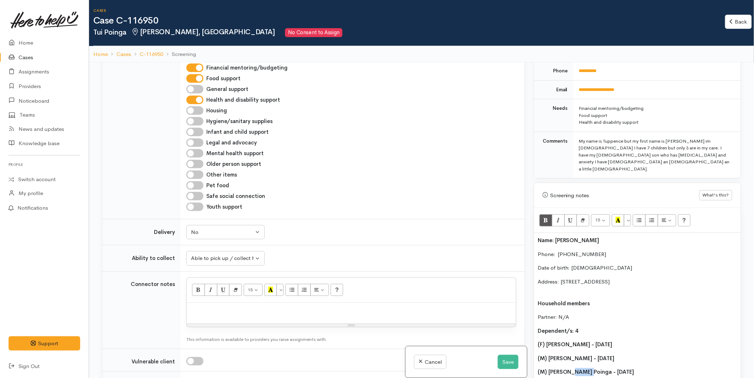
drag, startPoint x: 587, startPoint y: 359, endPoint x: 573, endPoint y: 360, distance: 14.3
click at [573, 368] on b "(M) McCleod Poinga - 30/11/2008" at bounding box center [586, 371] width 97 height 7
click at [634, 368] on p "(M) [PERSON_NAME] - [DATE]" at bounding box center [638, 372] width 200 height 8
click at [586, 327] on p "Dependent/s: 4" at bounding box center [638, 331] width 200 height 8
click at [571, 280] on p "Address: [STREET_ADDRESS]" at bounding box center [638, 286] width 200 height 16
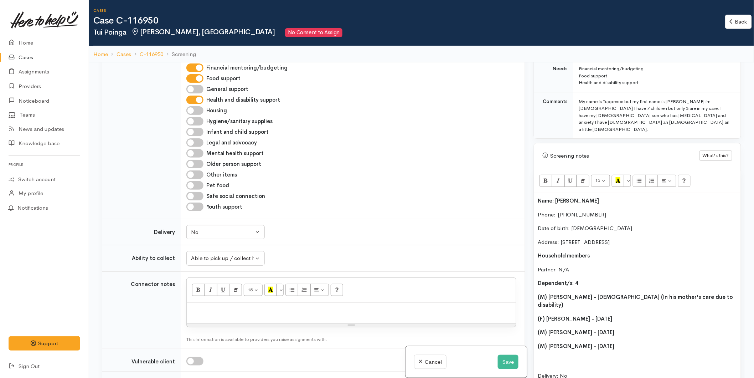
scroll to position [461, 0]
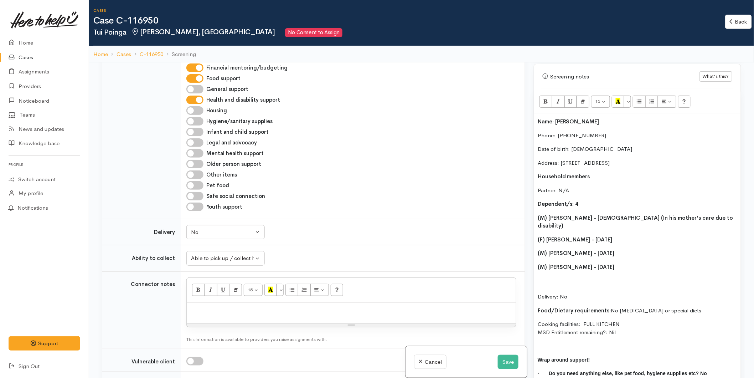
drag, startPoint x: 652, startPoint y: 248, endPoint x: 536, endPoint y: 197, distance: 126.6
click at [536, 197] on div "Name: Tui Poinga Phone:  0220137423 Date of birth: 05/07/1984 Address: 12 Booth…" at bounding box center [637, 257] width 207 height 286
click at [546, 98] on icon "Bold (CTRL+B)" at bounding box center [546, 101] width 5 height 6
click at [548, 277] on p "Delivery: No" at bounding box center [638, 289] width 200 height 24
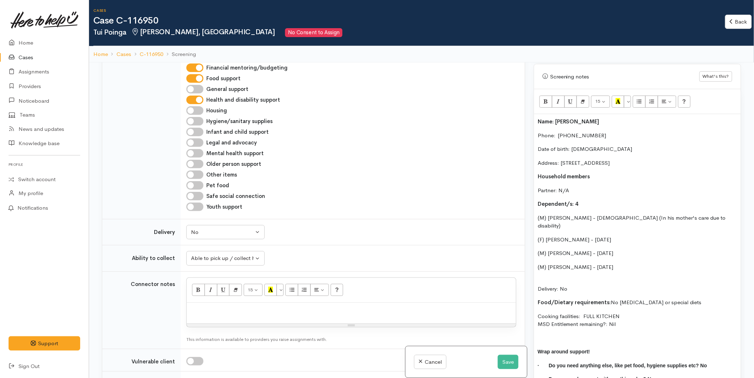
click at [548, 277] on p "Delivery: No" at bounding box center [638, 285] width 200 height 16
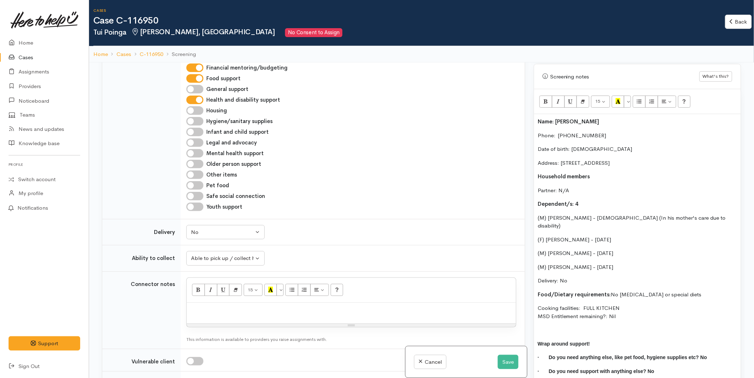
drag, startPoint x: 623, startPoint y: 296, endPoint x: 532, endPoint y: 108, distance: 208.7
click at [532, 108] on div "Warnings Add No warnings have been raised against this case Add Warning Title ●…" at bounding box center [638, 251] width 216 height 378
copy div "Name: Tui Poinga Phone:  0220137423 Date of birth: 05/07/1984 Address: 12 Booth…"
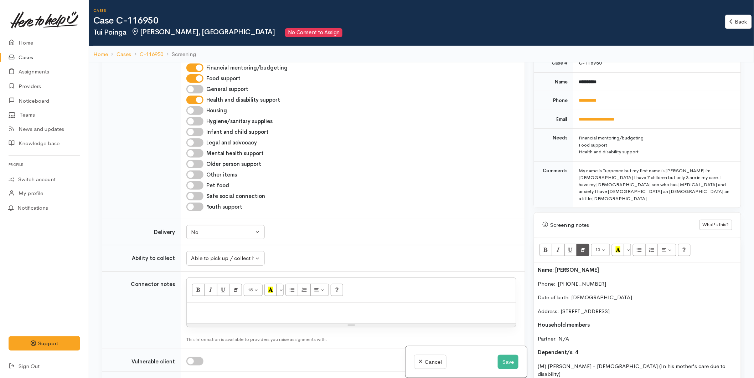
scroll to position [303, 0]
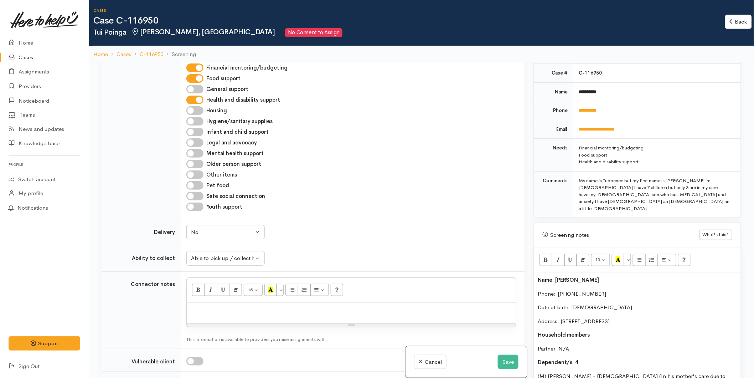
click at [538, 276] on p "Name: [PERSON_NAME]" at bounding box center [638, 280] width 200 height 8
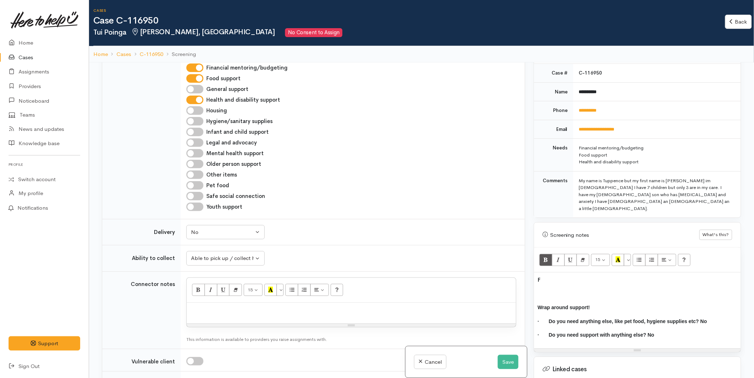
click at [548, 273] on div "F Wrap around support! · Do you need anything else, like pet food, hygiene supp…" at bounding box center [637, 310] width 207 height 76
click at [547, 276] on p "F" at bounding box center [638, 280] width 200 height 8
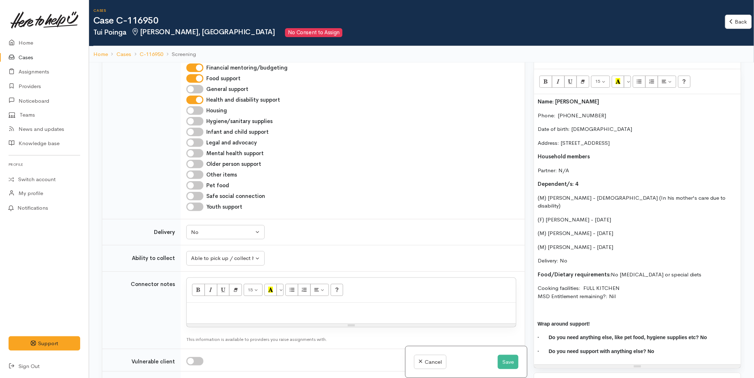
click at [538, 98] on strong "Name: [PERSON_NAME]" at bounding box center [569, 101] width 62 height 7
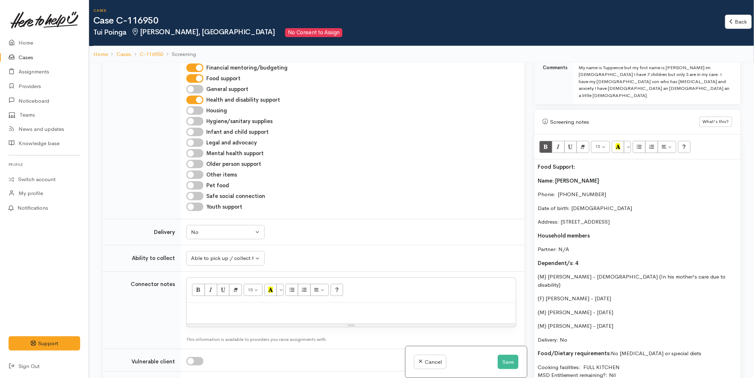
scroll to position [416, 0]
drag, startPoint x: 540, startPoint y: 151, endPoint x: 526, endPoint y: 152, distance: 14.0
click at [526, 152] on div "Related cases There are other cases potentially from the same person, address o…" at bounding box center [422, 251] width 648 height 378
click at [621, 144] on icon "Recent Color" at bounding box center [618, 147] width 5 height 6
click at [594, 163] on p "Food Support:" at bounding box center [638, 167] width 200 height 8
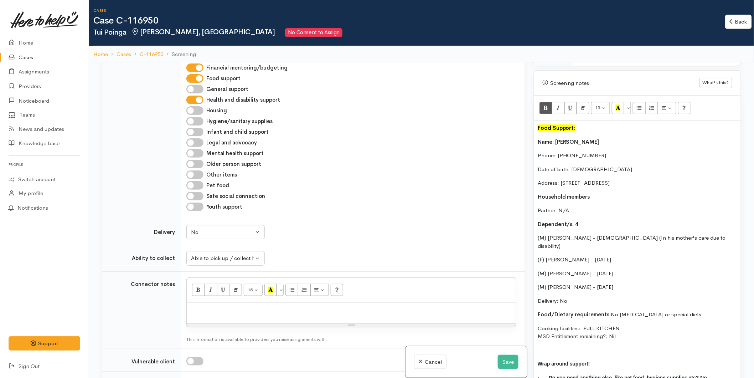
scroll to position [455, 0]
click at [563, 346] on p at bounding box center [638, 350] width 200 height 8
drag, startPoint x: 686, startPoint y: 168, endPoint x: 525, endPoint y: 129, distance: 165.5
click at [525, 129] on div "Related cases There are other cases potentially from the same person, address o…" at bounding box center [422, 251] width 648 height 378
copy div "Name: Tui Poinga Phone:  0220137423 Date of birth: 05/07/1984 Address: 12 Booth…"
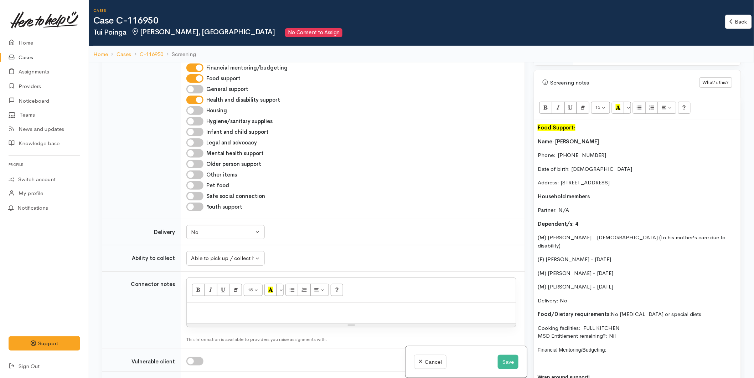
click at [544, 338] on div "Food Support: Name: Tui Poinga Phone:  0220137423 Date of birth: 05/07/1984 Add…" at bounding box center [637, 269] width 207 height 298
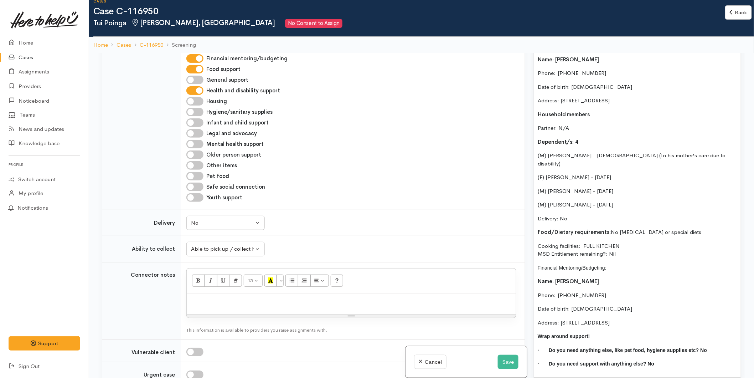
scroll to position [535, 0]
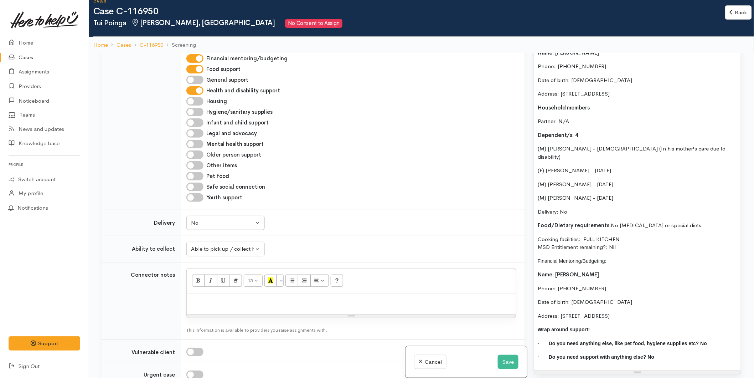
drag, startPoint x: 683, startPoint y: 295, endPoint x: 530, endPoint y: 238, distance: 162.9
click at [530, 238] on div "Warnings Add No warnings have been raised against this case Add Warning Title ●…" at bounding box center [638, 242] width 216 height 378
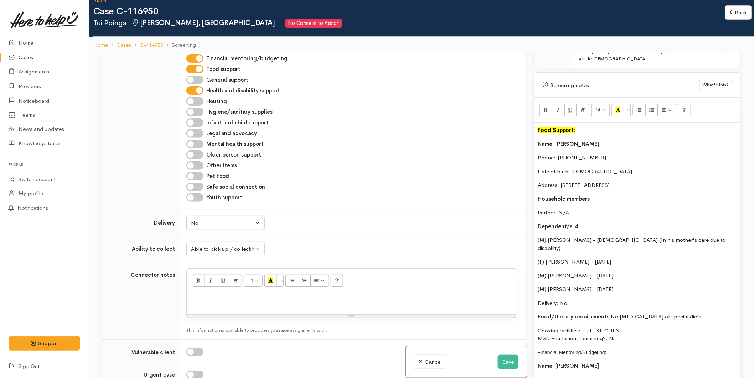
scroll to position [336, 0]
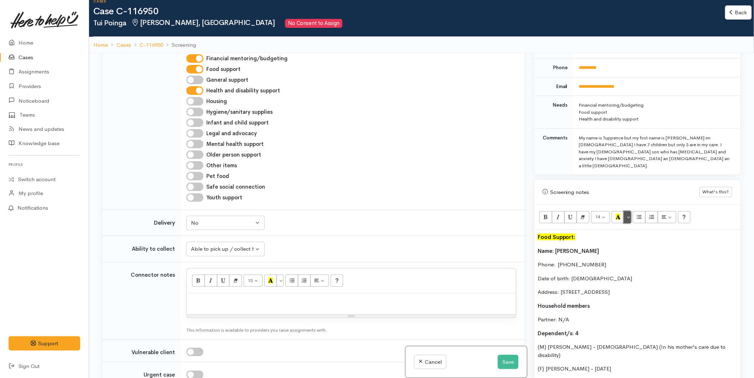
click at [630, 211] on button "More Color" at bounding box center [627, 217] width 7 height 12
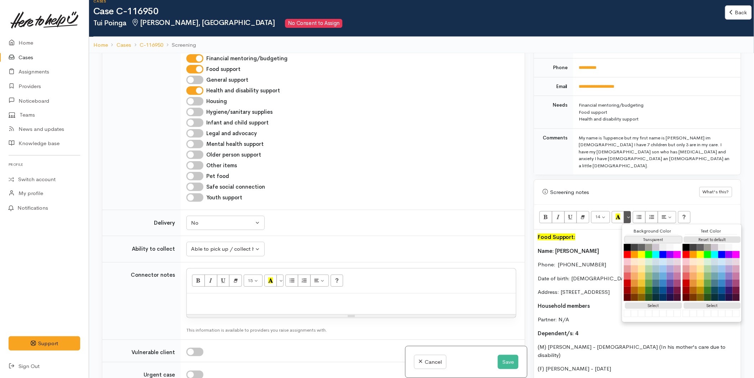
click at [640, 236] on button "Transparent" at bounding box center [653, 239] width 57 height 7
click at [713, 236] on button "Reset to default" at bounding box center [712, 239] width 57 height 7
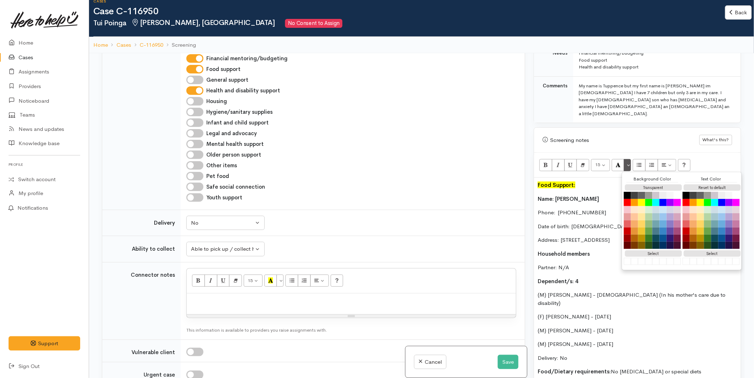
scroll to position [455, 0]
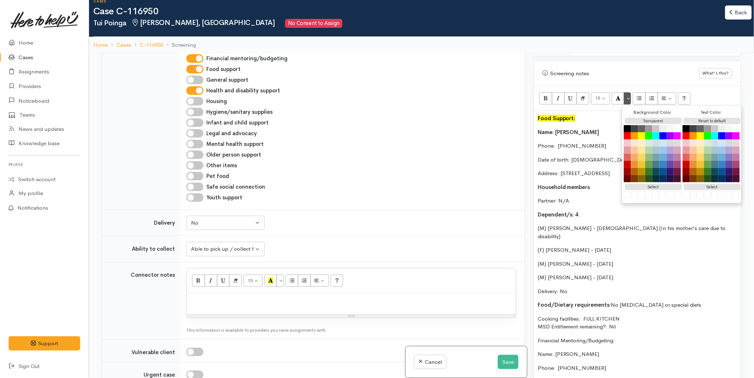
click at [535, 317] on div "Food Support: Name: Tui Poinga Phone:  0220137423 Date of birth: 05/07/1984 Add…" at bounding box center [637, 280] width 207 height 339
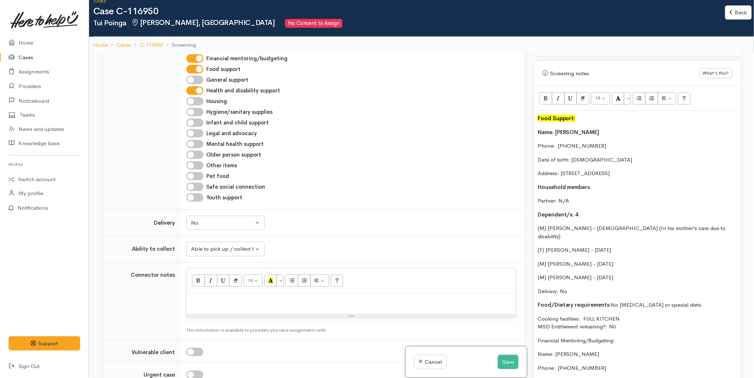
drag, startPoint x: 622, startPoint y: 319, endPoint x: 532, endPoint y: 314, distance: 90.0
click at [532, 314] on div "Warnings Add No warnings have been raised against this case Add Warning Title ●…" at bounding box center [638, 242] width 216 height 378
click at [545, 95] on icon "Bold (CTRL+B)" at bounding box center [546, 98] width 5 height 6
click at [536, 316] on div "Food Support: Name: Tui Poinga Phone:  0220137423 Date of birth: 05/07/1984 Add…" at bounding box center [637, 280] width 207 height 339
click at [536, 318] on div "Food Support: Name: Tui Poinga Phone:  0220137423 Date of birth: 05/07/1984 Add…" at bounding box center [637, 280] width 207 height 339
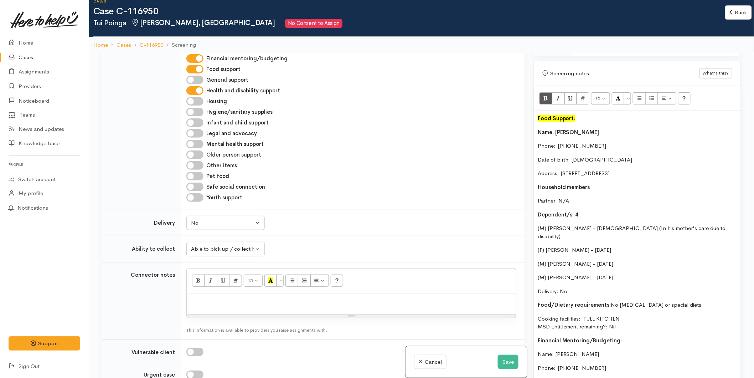
click at [536, 327] on div "Food Support: Name: Tui Poinga Phone:  0220137423 Date of birth: 05/07/1984 Add…" at bounding box center [637, 280] width 207 height 339
click at [535, 316] on div "Food Support: Name: Tui Poinga Phone:  0220137423 Date of birth: 05/07/1984 Add…" at bounding box center [637, 280] width 207 height 339
drag, startPoint x: 628, startPoint y: 331, endPoint x: 526, endPoint y: 328, distance: 102.0
click at [526, 328] on div "Related cases There are other cases potentially from the same person, address o…" at bounding box center [422, 242] width 648 height 378
click at [626, 92] on button "More Color" at bounding box center [627, 98] width 7 height 12
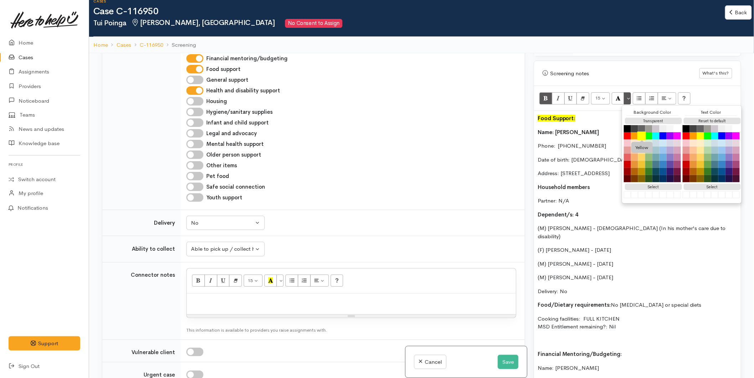
click at [639, 132] on button "Yellow" at bounding box center [642, 136] width 9 height 9
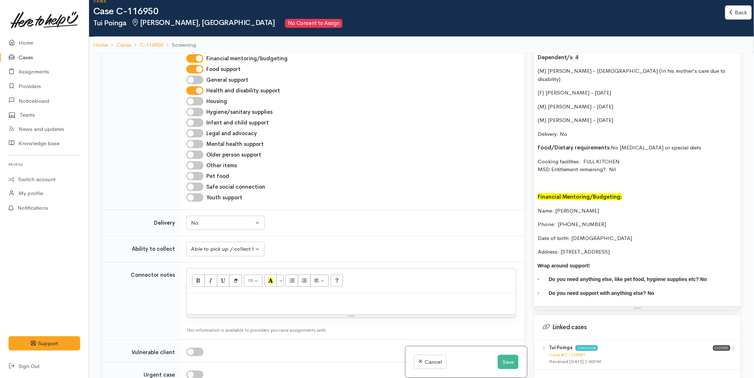
scroll to position [614, 0]
click at [684, 246] on p "Address: 12 Booth Ct, Greerton, Tauranga, New Zealand" at bounding box center [638, 250] width 200 height 8
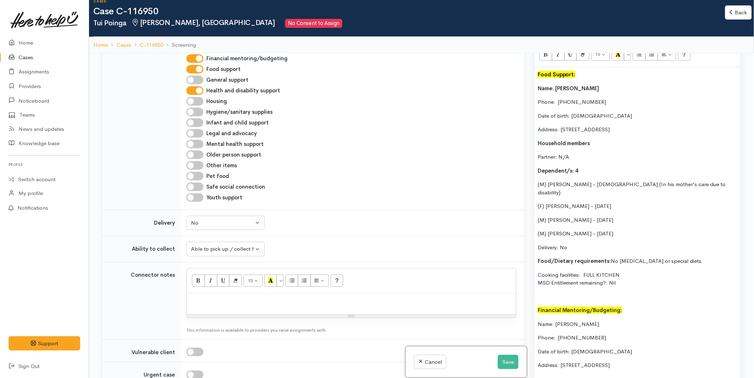
scroll to position [376, 0]
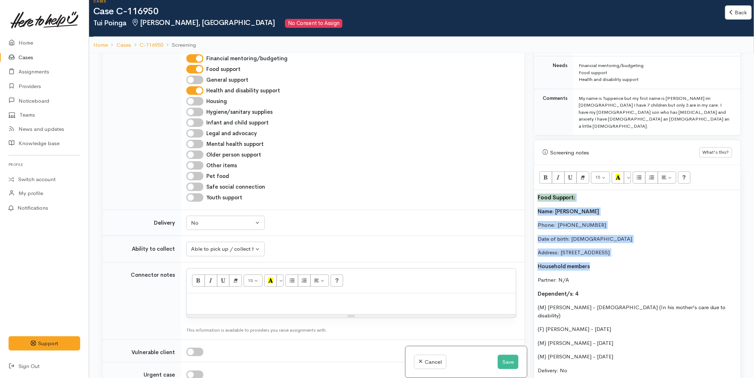
drag, startPoint x: 610, startPoint y: 251, endPoint x: 521, endPoint y: 183, distance: 111.8
click at [521, 183] on div "Related cases There are other cases potentially from the same person, address o…" at bounding box center [422, 242] width 648 height 378
copy div "Food Support: Name: Tui Poinga Phone:  0220137423 Date of birth: 05/07/1984 Add…"
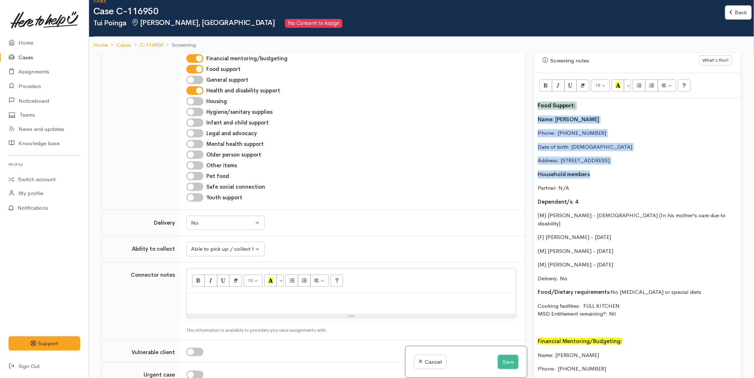
scroll to position [574, 0]
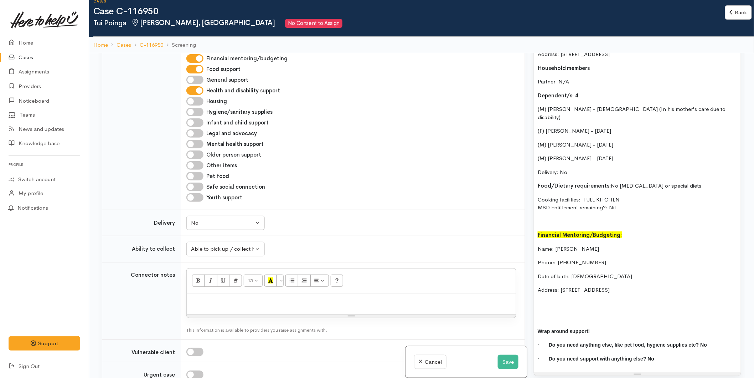
click at [559, 300] on p at bounding box center [638, 304] width 200 height 8
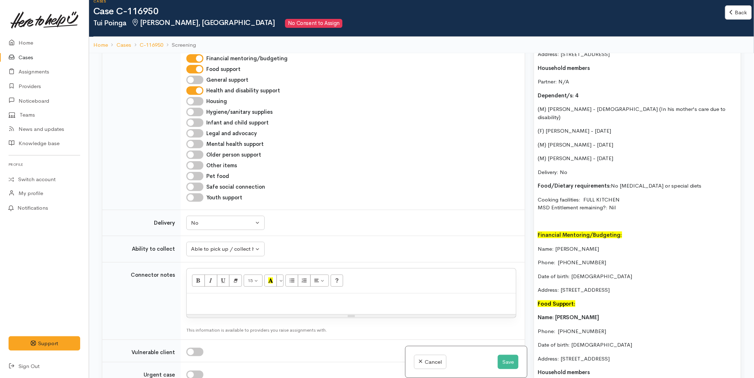
click at [537, 279] on div "Food Support: Name: Tui Poinga Phone:  0220137423 Date of birth: 05/07/1984 Add…" at bounding box center [637, 216] width 207 height 449
drag, startPoint x: 576, startPoint y: 296, endPoint x: 530, endPoint y: 294, distance: 45.3
click at [531, 294] on div "Warnings Add No warnings have been raised against this case Add Warning Title ●…" at bounding box center [638, 242] width 216 height 378
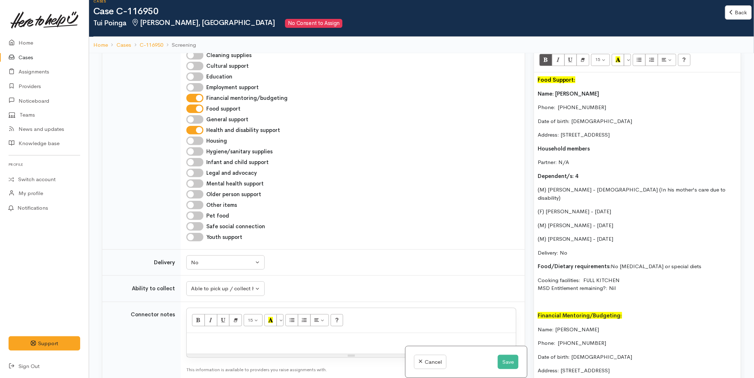
scroll to position [455, 0]
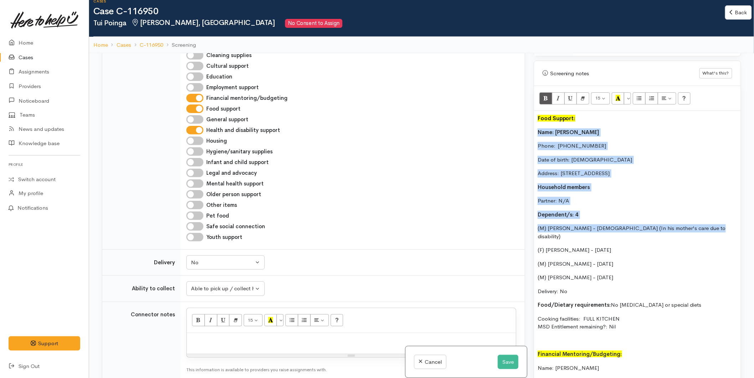
drag, startPoint x: 686, startPoint y: 210, endPoint x: 529, endPoint y: 115, distance: 183.7
click at [529, 115] on div "Related cases There are other cases potentially from the same person, address o…" at bounding box center [422, 242] width 648 height 378
copy div "Name: Tui Poinga Phone:  0220137423 Date of birth: 05/07/1984 Address: 12 Booth…"
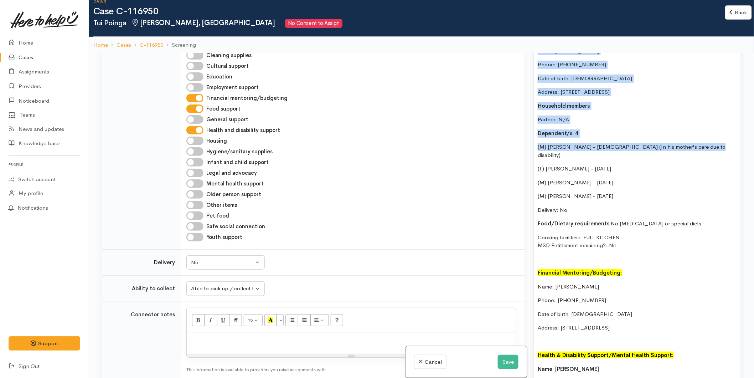
scroll to position [693, 0]
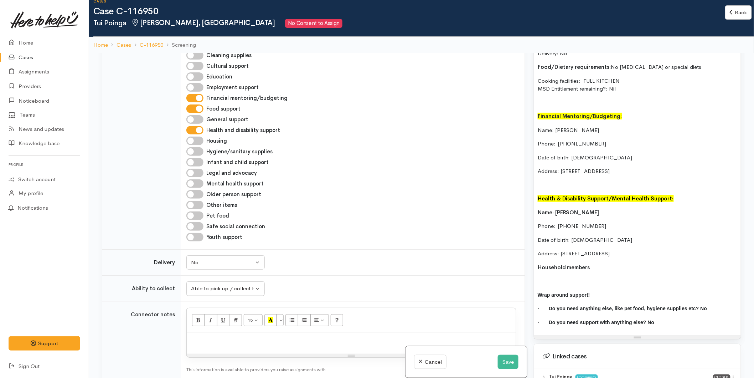
click at [599, 263] on p "Household members" at bounding box center [638, 267] width 200 height 8
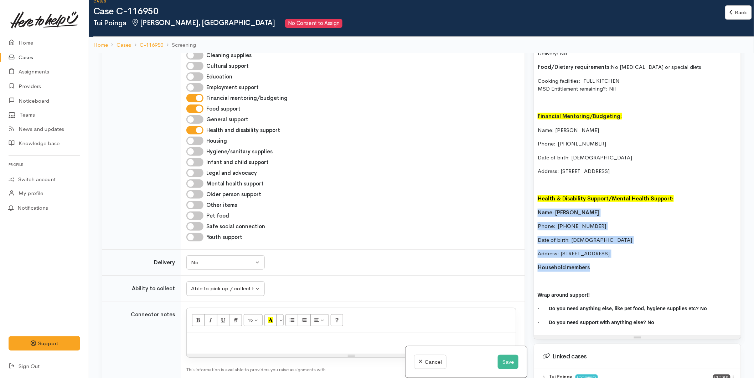
drag, startPoint x: 594, startPoint y: 243, endPoint x: 532, endPoint y: 189, distance: 82.7
click at [532, 189] on div "Warnings Add No warnings have been raised against this case Add Warning Title ●…" at bounding box center [638, 242] width 216 height 378
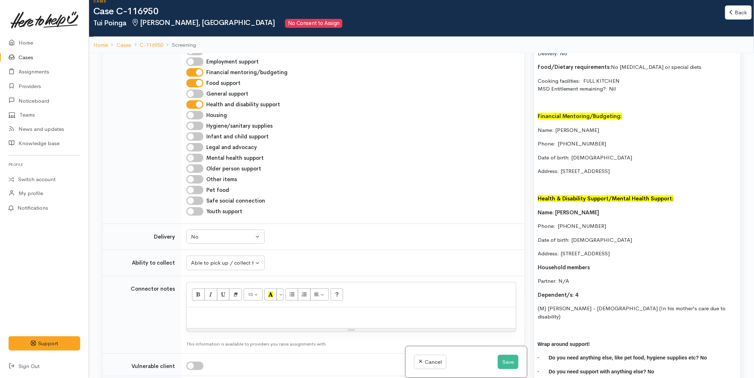
scroll to position [396, 0]
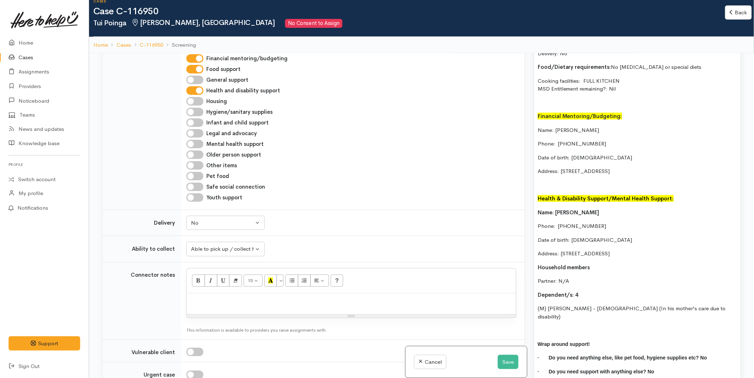
click at [679, 367] on p "· Do you need support with anything else? No" at bounding box center [638, 371] width 200 height 8
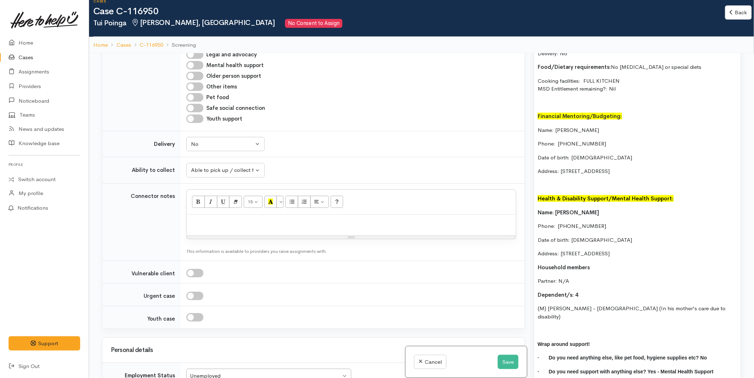
scroll to position [356, 0]
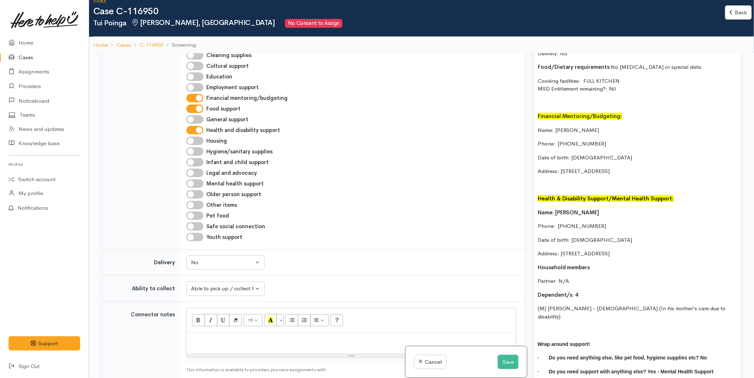
click at [558, 159] on div "Food Support: Name: Tui Poinga Phone:  0220137423 Date of birth: 05/07/1984 Add…" at bounding box center [637, 128] width 207 height 511
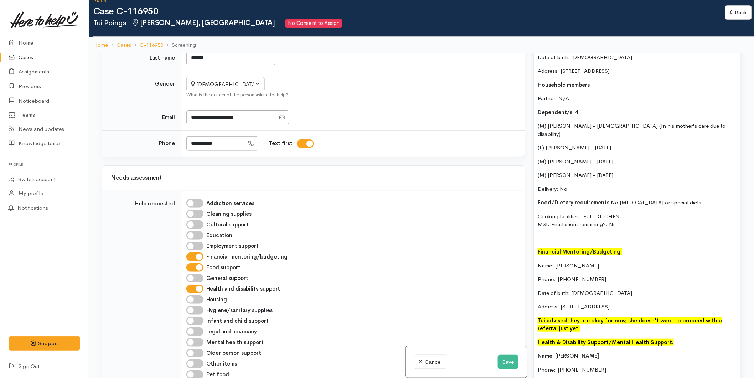
scroll to position [535, 0]
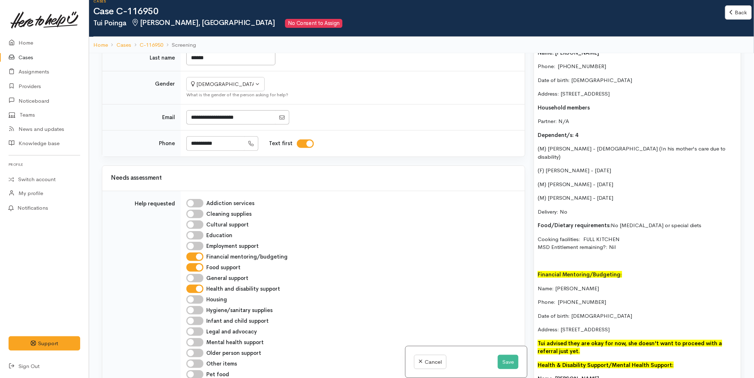
drag, startPoint x: 537, startPoint y: 324, endPoint x: 532, endPoint y: 319, distance: 6.6
click at [532, 319] on div "Warnings Add No warnings have been raised against this case Add Warning Title ●…" at bounding box center [638, 242] width 216 height 378
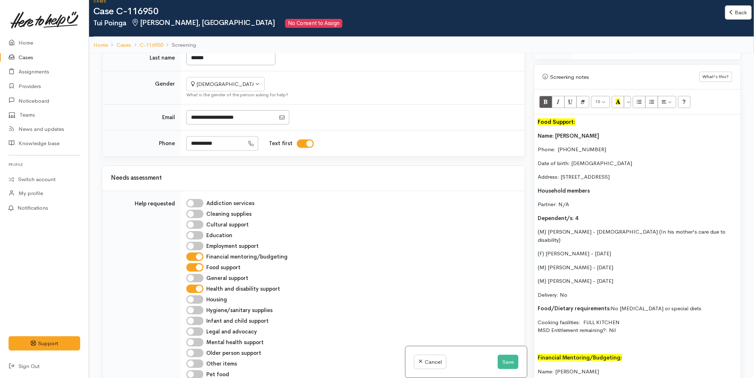
scroll to position [376, 0]
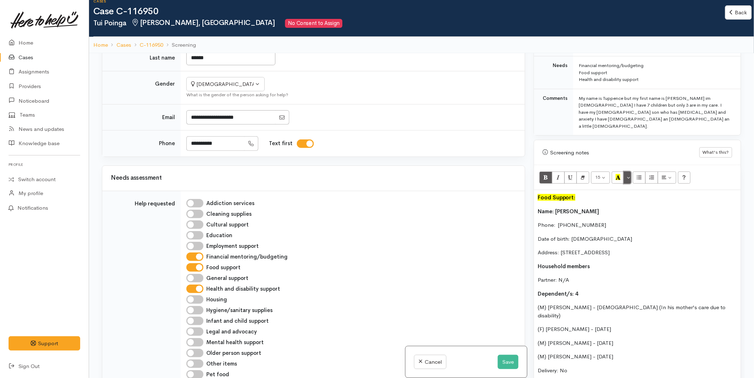
click at [630, 171] on button "More Color" at bounding box center [627, 177] width 7 height 12
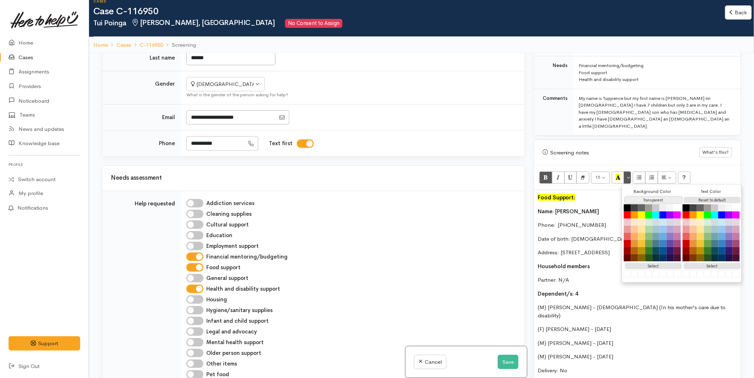
click at [640, 197] on button "Transparent" at bounding box center [653, 200] width 57 height 7
click at [714, 197] on button "Reset to default" at bounding box center [712, 200] width 57 height 7
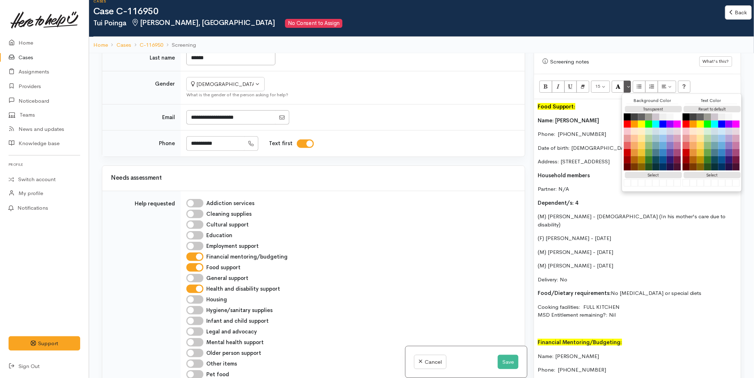
scroll to position [574, 0]
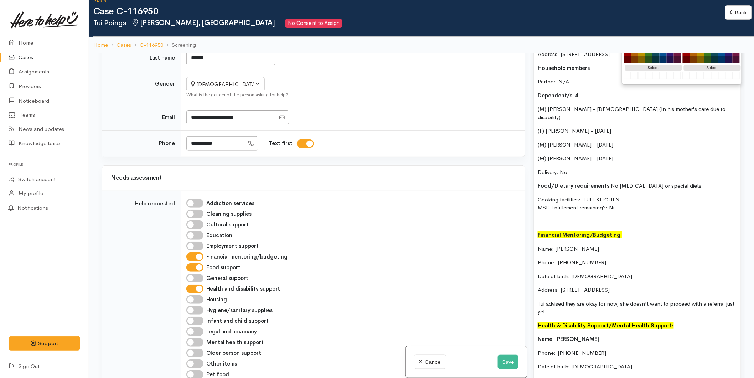
click at [581, 300] on p "Tui advised they are okay for now, she doesn't want to proceed with a referral …" at bounding box center [638, 308] width 200 height 16
click at [579, 300] on p "Tui advised they are okay for now, she doesn't want to proceed with a referral …" at bounding box center [638, 308] width 200 height 16
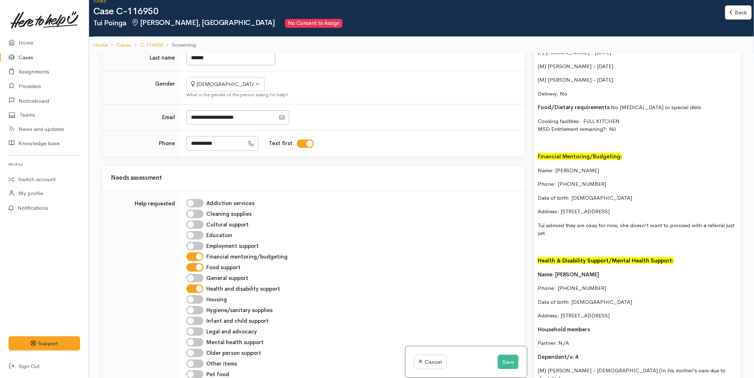
scroll to position [653, 0]
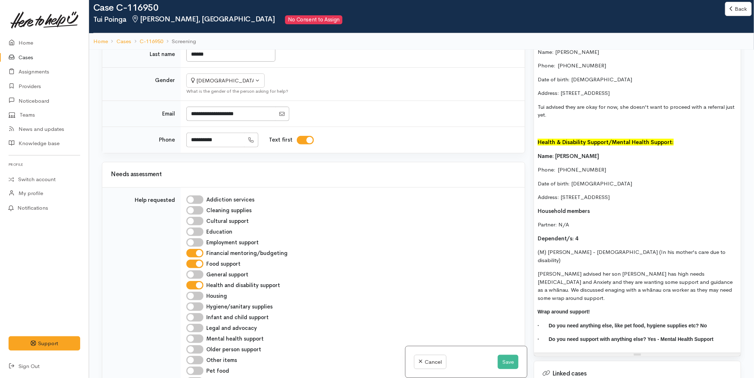
scroll to position [772, 0]
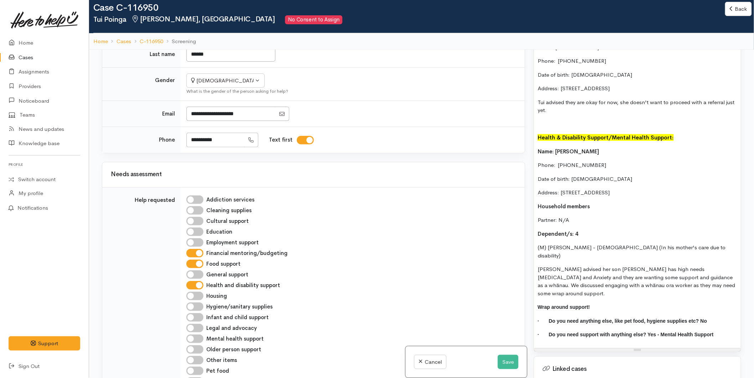
click at [690, 265] on p "Tui advised her son Dan has high needs ADHD and Anxiety and they are wanting so…" at bounding box center [638, 281] width 200 height 32
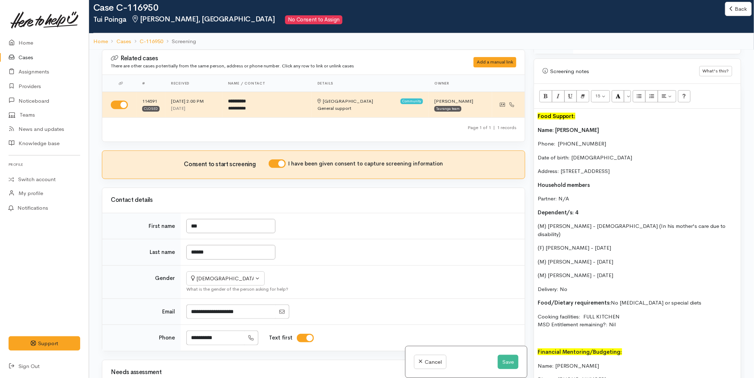
scroll to position [455, 0]
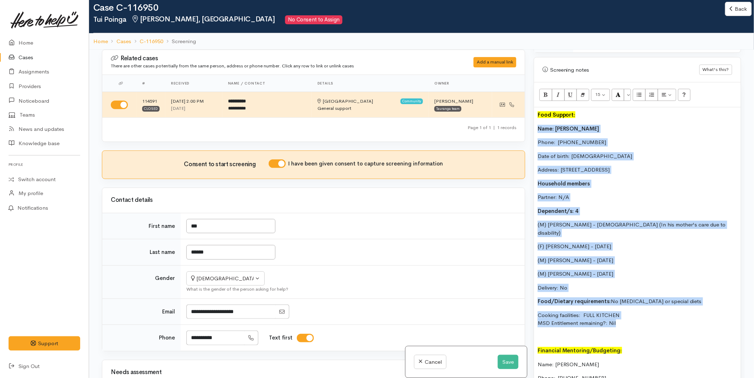
drag, startPoint x: 603, startPoint y: 305, endPoint x: 536, endPoint y: 113, distance: 203.6
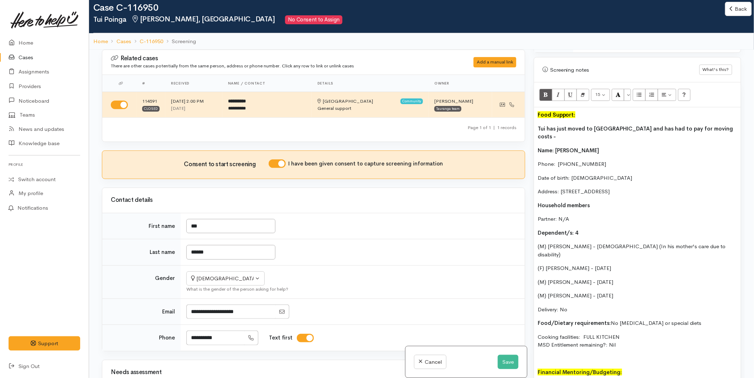
click at [729, 125] on p "Tui has just moved to Tauranga and has had to pay for moving costs -" at bounding box center [638, 133] width 200 height 16
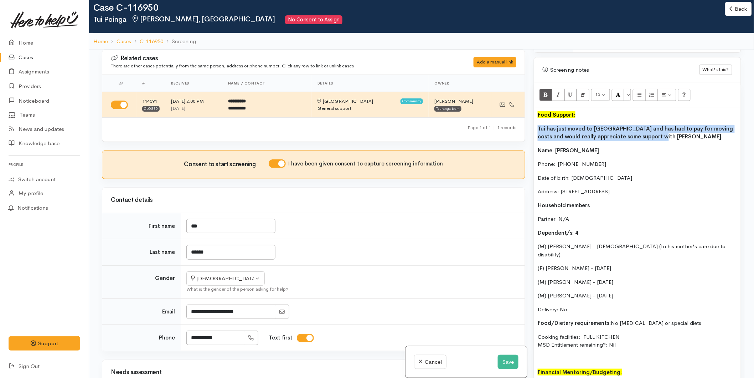
drag, startPoint x: 648, startPoint y: 122, endPoint x: 534, endPoint y: 112, distance: 114.5
click at [534, 112] on div "Screening notes What's this? 15 8 9 10 11 12 14 18 24 36 Background Color Trans…" at bounding box center [637, 381] width 207 height 649
click at [545, 91] on icon "Bold (CTRL+B)" at bounding box center [546, 94] width 5 height 6
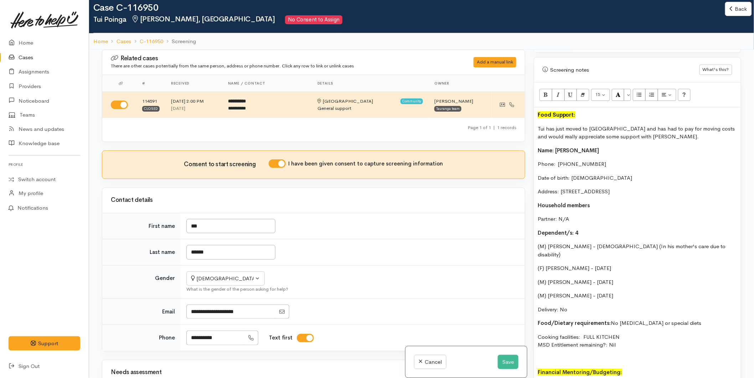
click at [595, 305] on p "Delivery: No" at bounding box center [638, 309] width 200 height 8
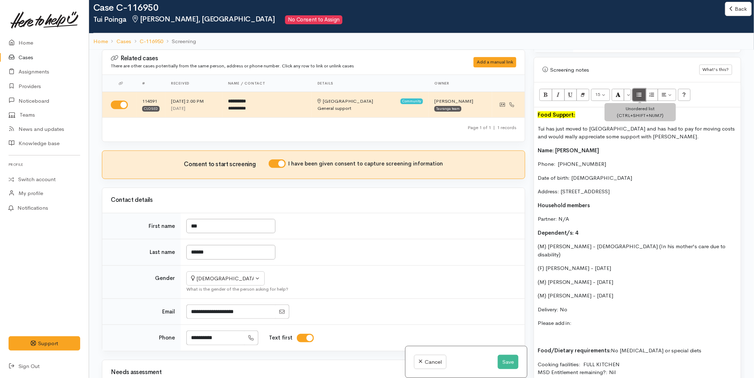
click at [636, 89] on button "Unordered list (CTRL+SHIFT+NUM7)" at bounding box center [639, 95] width 13 height 12
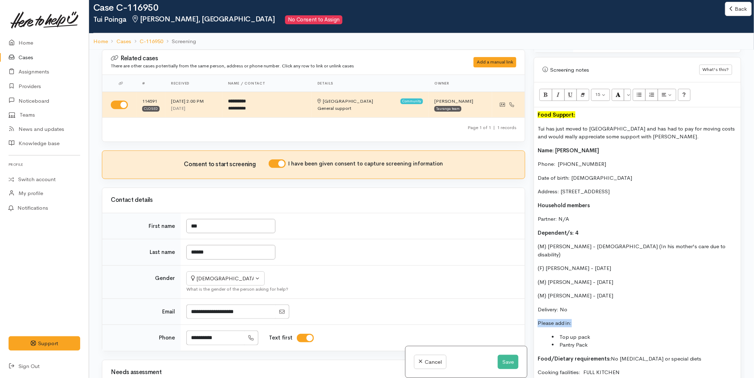
drag, startPoint x: 575, startPoint y: 300, endPoint x: 530, endPoint y: 299, distance: 45.3
click at [530, 299] on div "Warnings Add No warnings have been raised against this case Add Warning Title ●…" at bounding box center [638, 239] width 216 height 378
drag, startPoint x: 544, startPoint y: 77, endPoint x: 541, endPoint y: 80, distance: 4.1
click at [544, 91] on icon "Bold (CTRL+B)" at bounding box center [546, 94] width 5 height 6
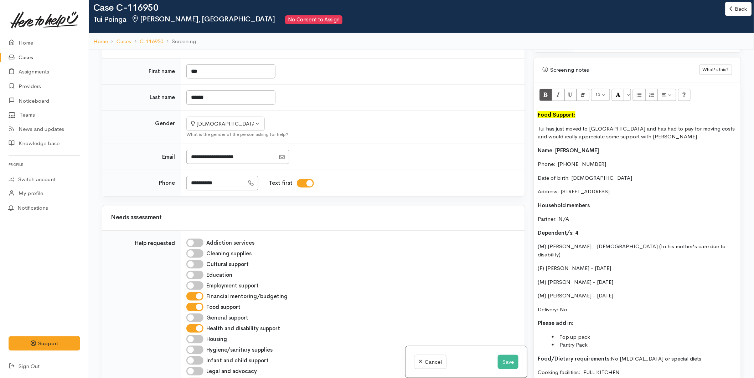
scroll to position [158, 0]
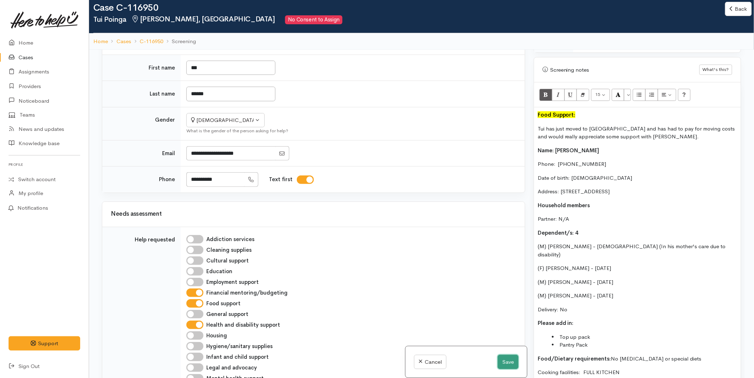
click at [505, 365] on button "Save" at bounding box center [508, 362] width 21 height 15
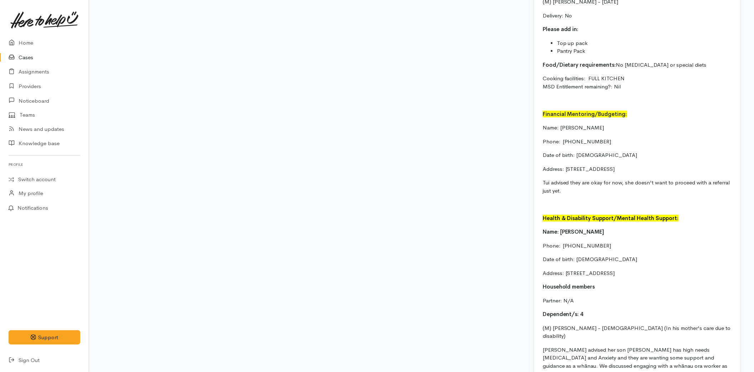
scroll to position [866, 0]
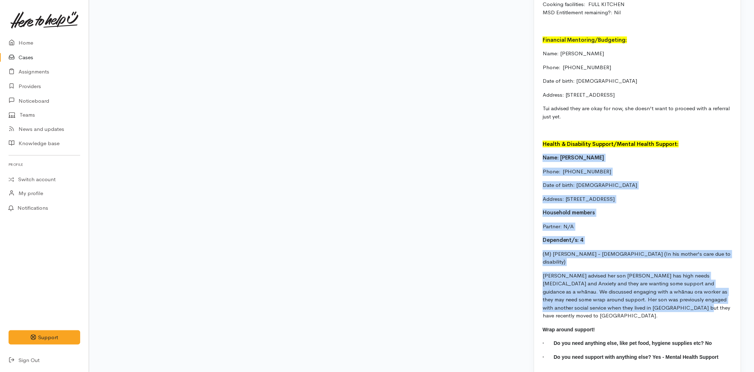
drag, startPoint x: 667, startPoint y: 293, endPoint x: 535, endPoint y: 148, distance: 195.5
click at [535, 148] on div "Food Support: [PERSON_NAME] has just moved to [GEOGRAPHIC_DATA] and has had to …" at bounding box center [637, 54] width 207 height 640
copy div "Name: [PERSON_NAME] Phone:  [PHONE_NUMBER] Date of birth: [DEMOGRAPHIC_DATA] Ad…"
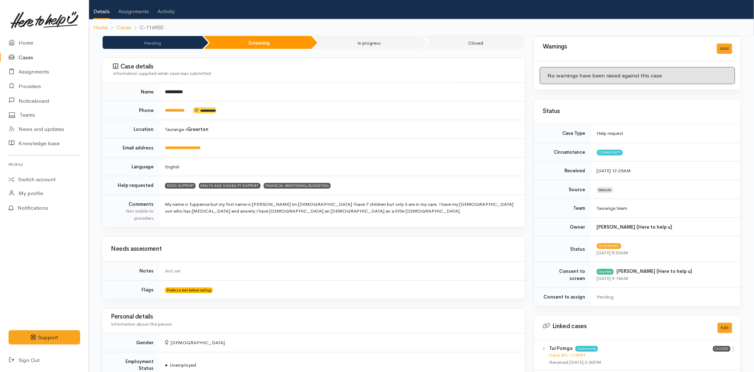
scroll to position [0, 0]
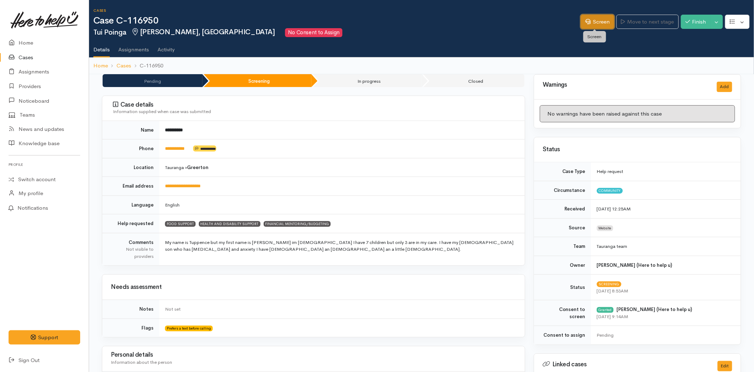
click at [608, 20] on link "Screen" at bounding box center [598, 22] width 34 height 15
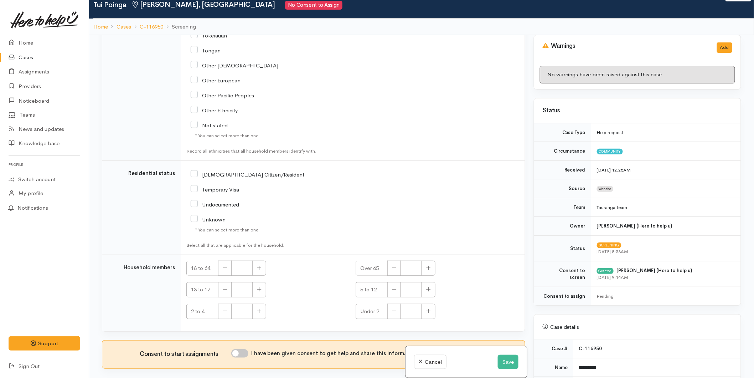
scroll to position [62, 0]
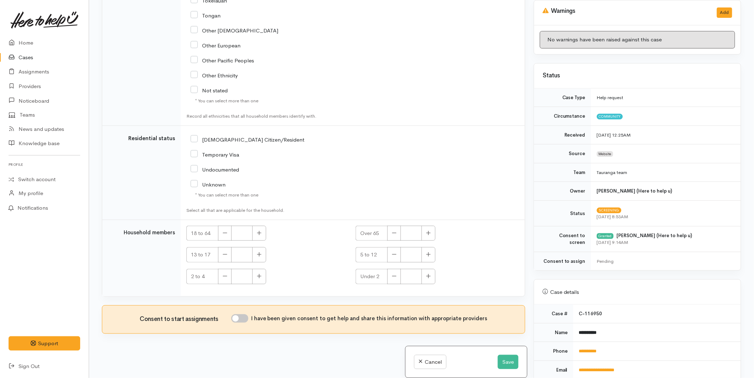
click at [241, 320] on input "I have been given consent to get help and share this information with appropria…" at bounding box center [239, 318] width 17 height 9
checkbox input "true"
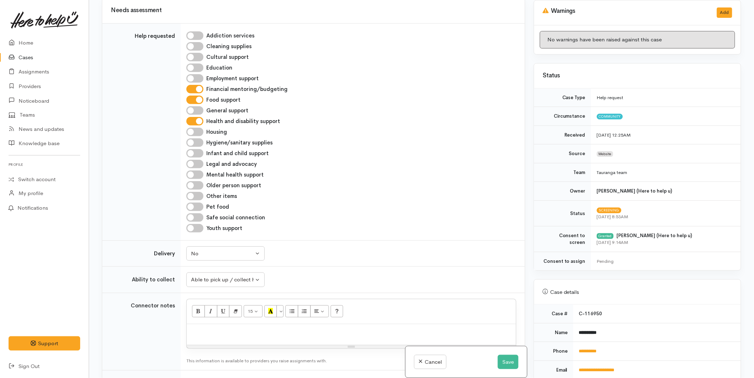
scroll to position [554, 0]
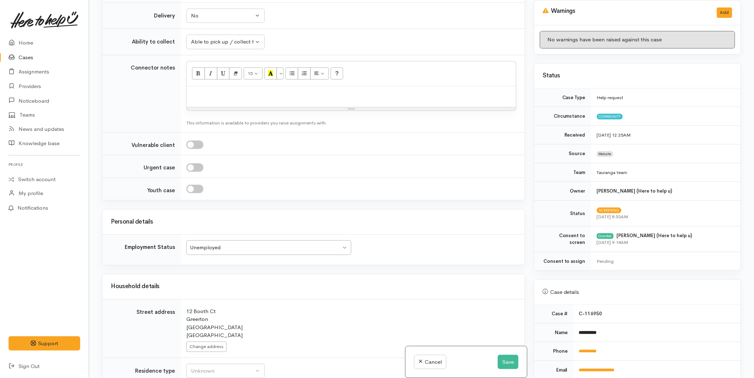
click at [220, 93] on p at bounding box center [351, 94] width 322 height 8
paste div
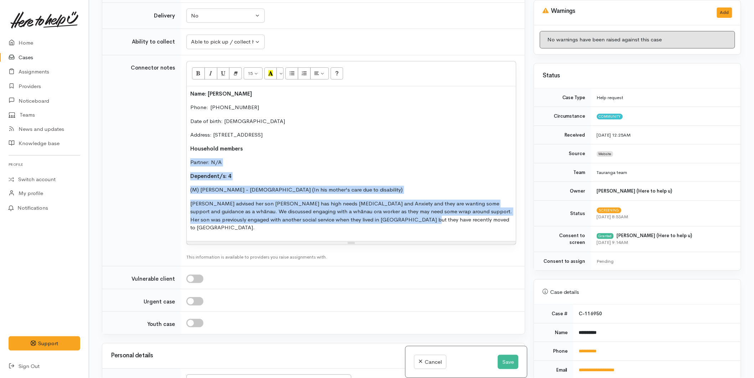
drag, startPoint x: 313, startPoint y: 218, endPoint x: 180, endPoint y: 164, distance: 143.1
click at [181, 164] on td "15 8 9 10 11 12 14 18 24 36 Background Color Transparent Select #ffff00 Text Co…" at bounding box center [353, 160] width 344 height 211
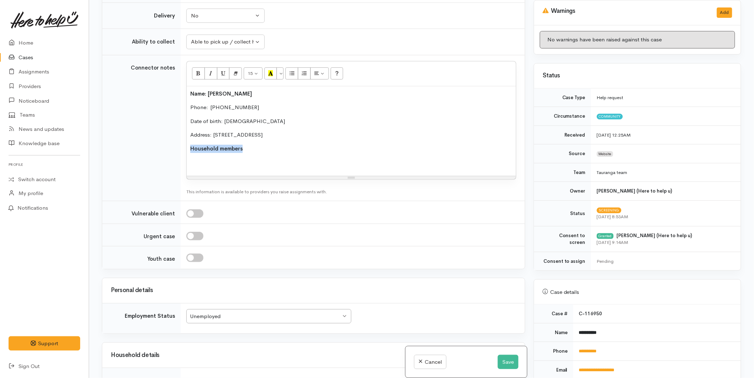
drag, startPoint x: 248, startPoint y: 151, endPoint x: 169, endPoint y: 146, distance: 78.9
click at [169, 146] on tr "Connector notes <p><span style="font-size: inherit;"><span style="font-weight: …" at bounding box center [313, 128] width 423 height 146
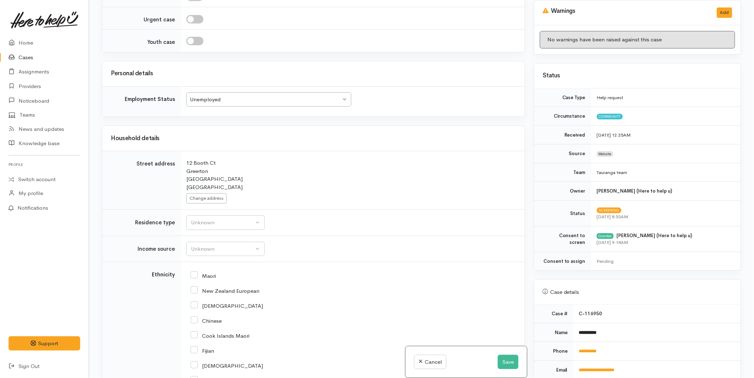
scroll to position [871, 0]
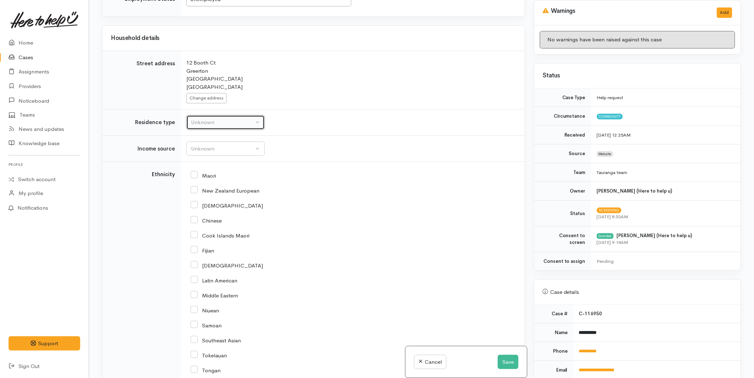
click at [204, 119] on div "Unknown" at bounding box center [222, 122] width 63 height 8
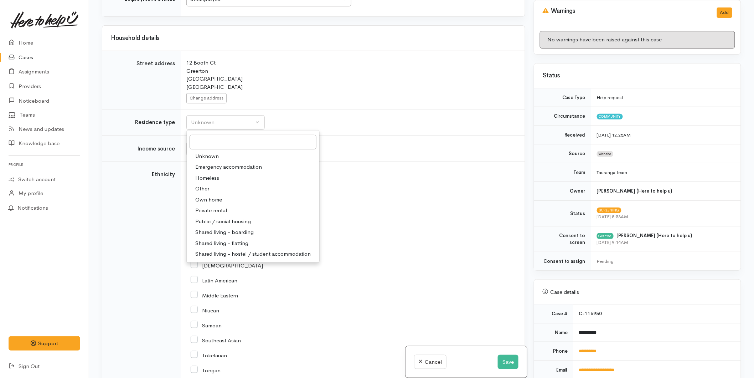
click at [207, 212] on span "Private rental" at bounding box center [211, 210] width 32 height 8
select select "2"
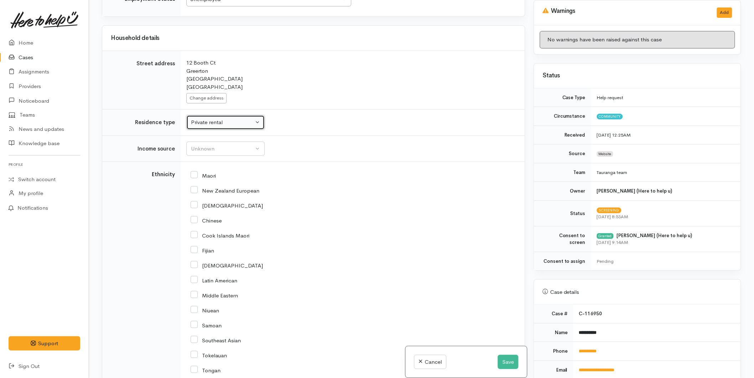
click at [207, 125] on div "Private rental" at bounding box center [222, 122] width 63 height 8
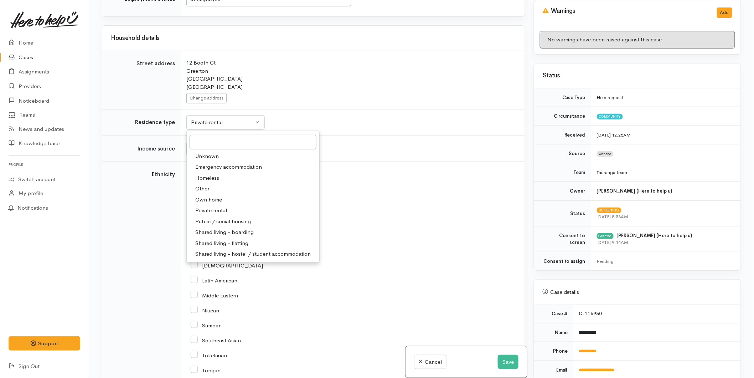
click at [253, 102] on div "12 Booth Ct Greerton Tauranga New Zealand Change address" at bounding box center [351, 81] width 330 height 45
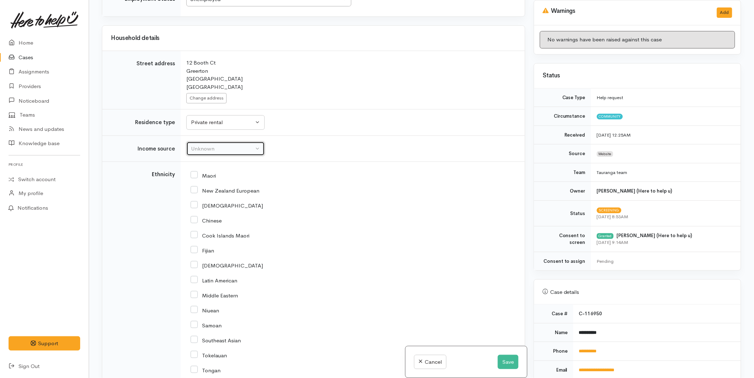
click at [210, 144] on button "Unknown" at bounding box center [225, 148] width 78 height 15
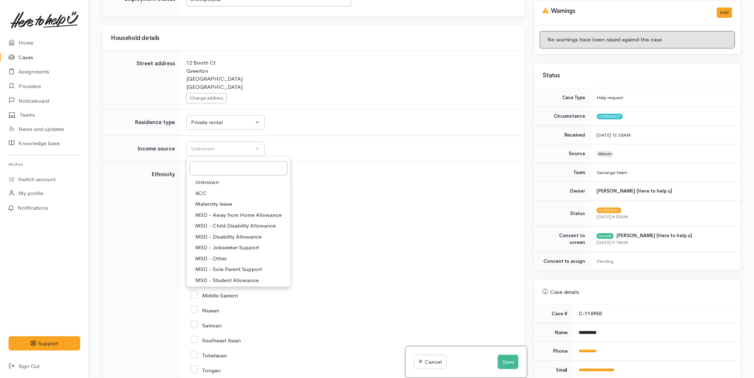
click at [222, 271] on span "MSD - Sole Parent Support" at bounding box center [228, 269] width 67 height 8
select select "7"
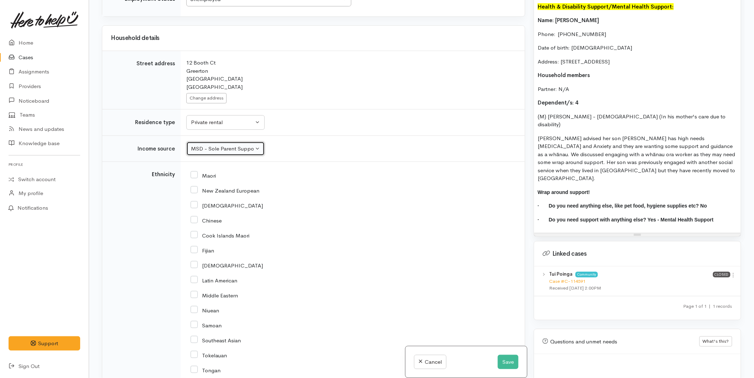
scroll to position [964, 0]
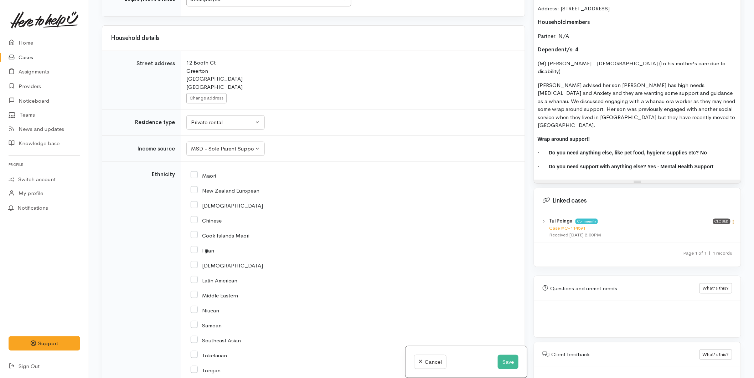
click at [732, 219] on icon at bounding box center [734, 222] width 6 height 6
click at [718, 230] on link "View case" at bounding box center [708, 235] width 56 height 11
click at [194, 175] on input "Maori" at bounding box center [203, 175] width 25 height 6
checkbox input "true"
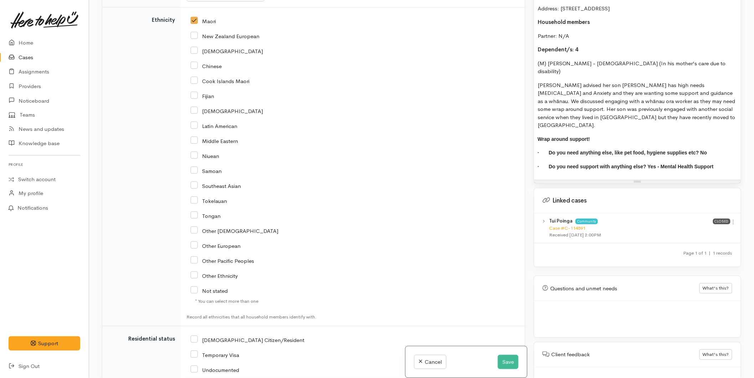
scroll to position [1188, 0]
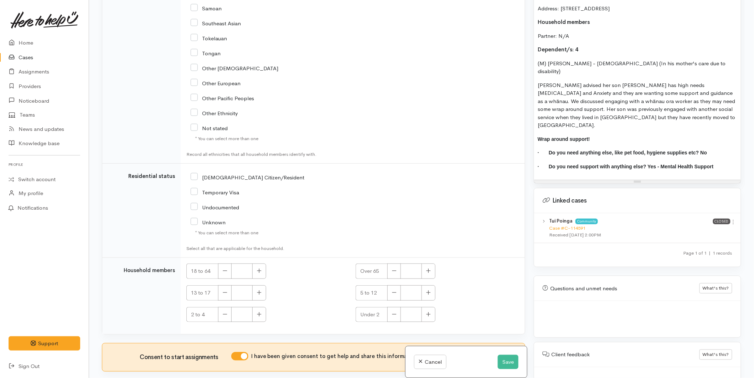
click at [194, 176] on input "NZ Citizen/Resident" at bounding box center [248, 177] width 114 height 6
checkbox input "true"
click at [262, 274] on button "button" at bounding box center [259, 270] width 14 height 15
type input "2"
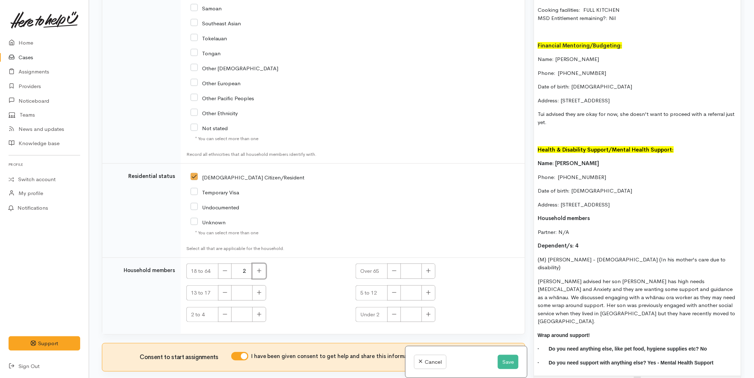
scroll to position [766, 0]
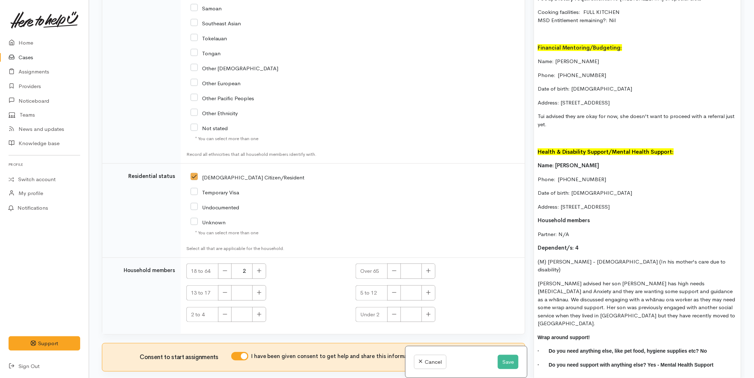
click at [583, 244] on p "Dependent/s: 4" at bounding box center [638, 248] width 200 height 8
drag, startPoint x: 583, startPoint y: 230, endPoint x: 519, endPoint y: 233, distance: 64.9
click at [519, 233] on div "Related cases There are other cases potentially from the same person, address o…" at bounding box center [422, 189] width 648 height 378
click at [589, 244] on p "Dependent/s: 4" at bounding box center [638, 248] width 200 height 8
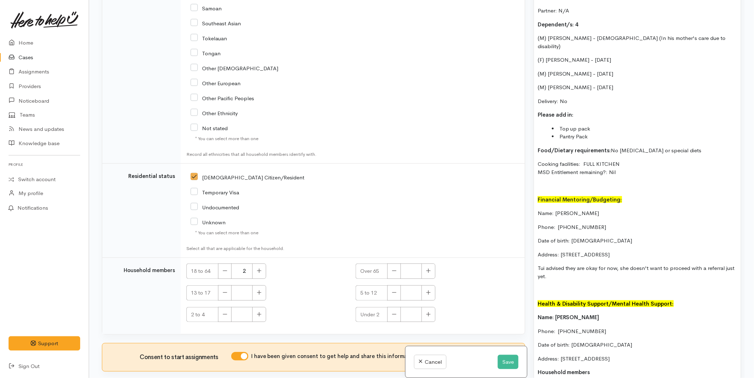
scroll to position [607, 0]
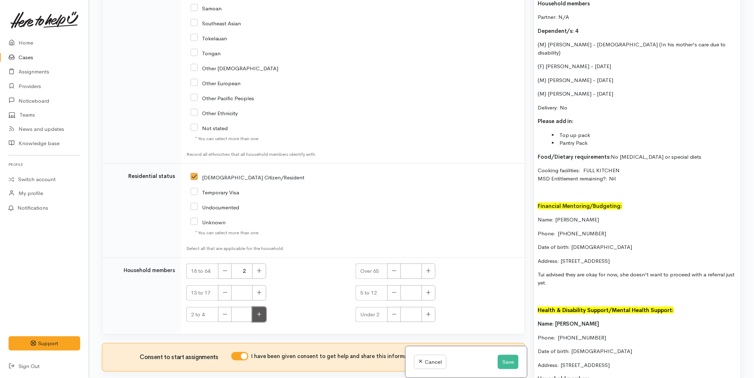
click at [259, 315] on icon "button" at bounding box center [259, 314] width 5 height 5
type input "1"
click at [430, 293] on button "button" at bounding box center [429, 292] width 14 height 15
type input "1"
click at [260, 293] on icon "button" at bounding box center [259, 292] width 5 height 5
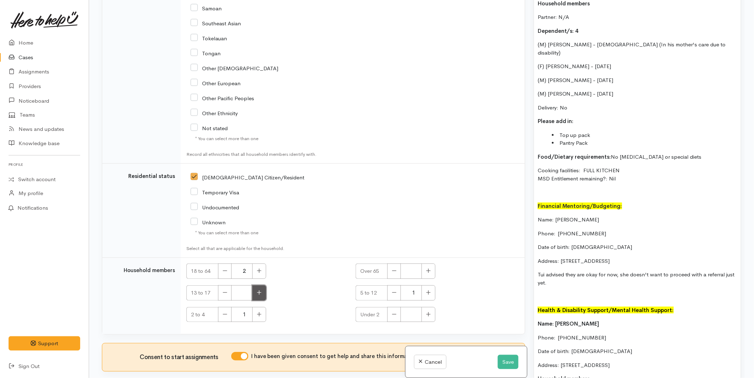
type input "1"
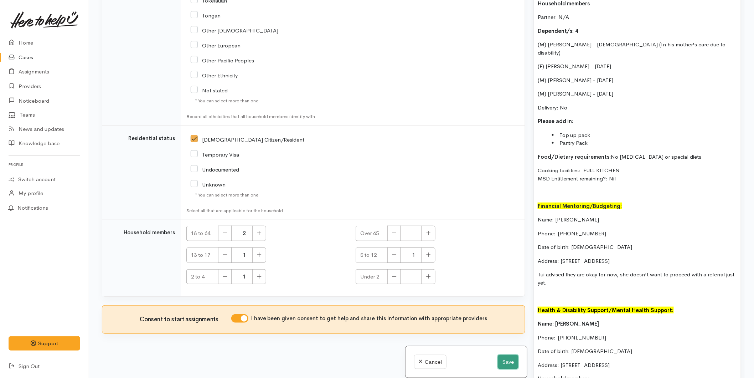
click at [500, 357] on button "Save" at bounding box center [508, 362] width 21 height 15
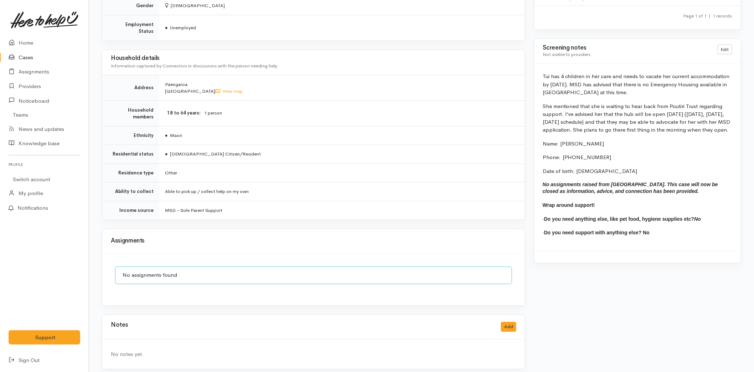
scroll to position [446, 0]
click at [31, 58] on link "Cases" at bounding box center [44, 57] width 89 height 15
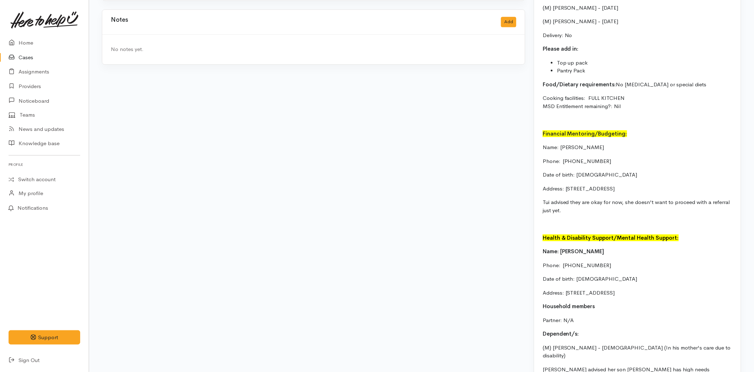
scroll to position [872, 0]
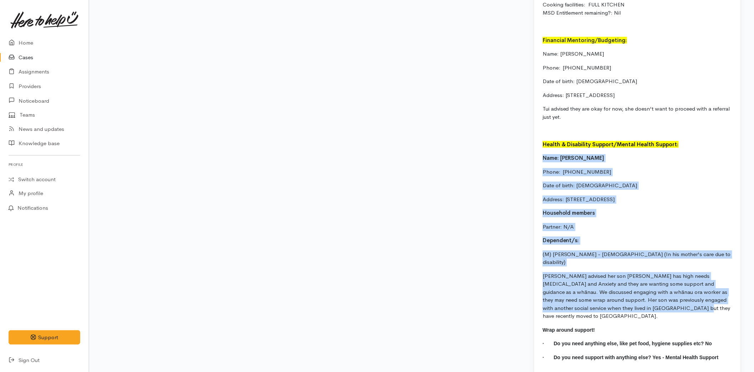
drag, startPoint x: 655, startPoint y: 292, endPoint x: 541, endPoint y: 146, distance: 185.3
click at [541, 146] on div "Food Support: [PERSON_NAME] has just moved to [GEOGRAPHIC_DATA] and has had to …" at bounding box center [637, 55] width 207 height 640
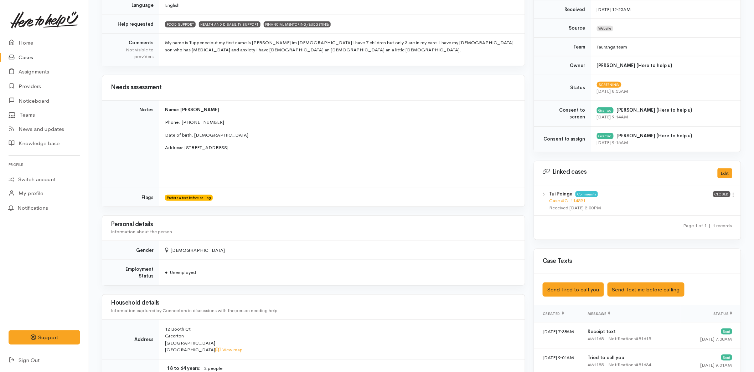
scroll to position [0, 0]
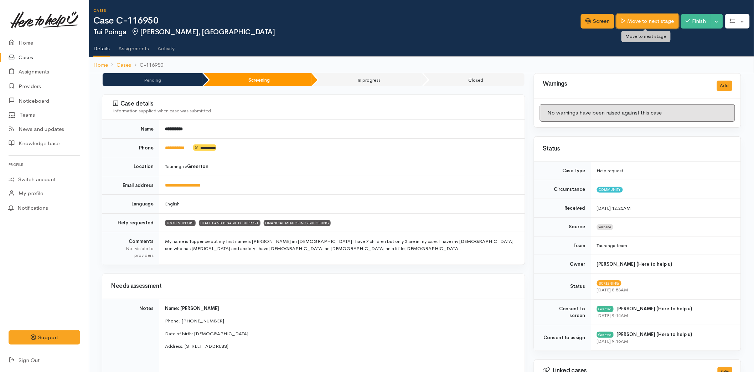
click at [643, 22] on link "Move to next stage" at bounding box center [648, 21] width 62 height 15
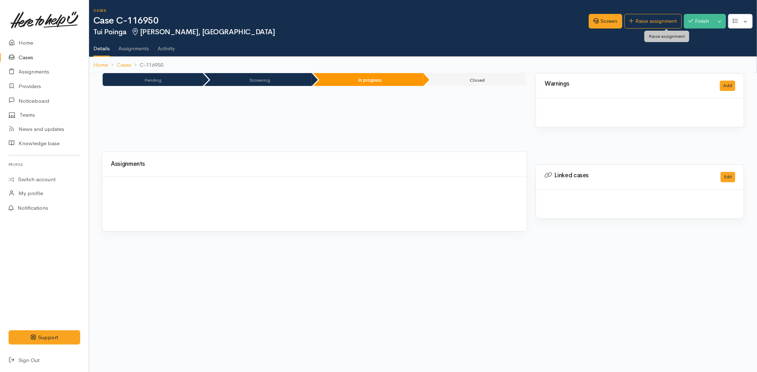
click at [643, 22] on link "Raise assignment" at bounding box center [652, 21] width 57 height 15
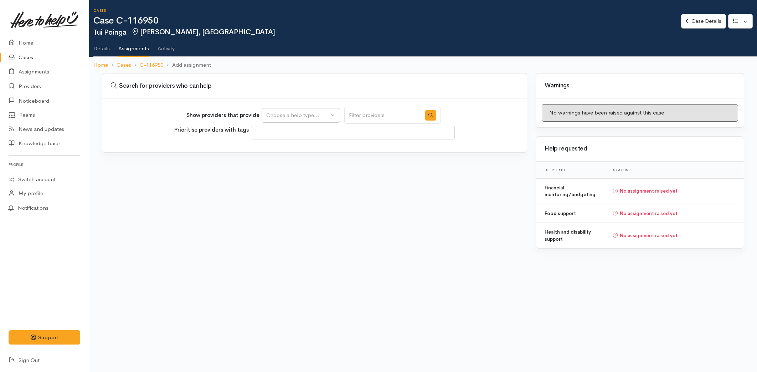
select select
click at [295, 108] on button "Choose a help type..." at bounding box center [301, 115] width 78 height 15
click at [297, 146] on span "Food support" at bounding box center [287, 149] width 33 height 8
select select "3"
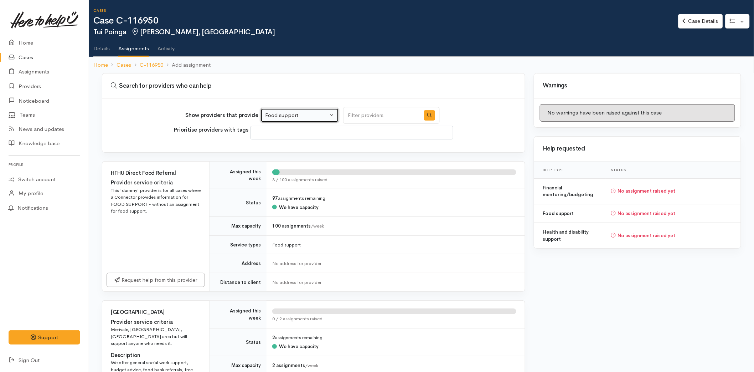
click at [282, 109] on button "Food support" at bounding box center [300, 115] width 78 height 15
click at [101, 47] on link "Details" at bounding box center [101, 46] width 16 height 20
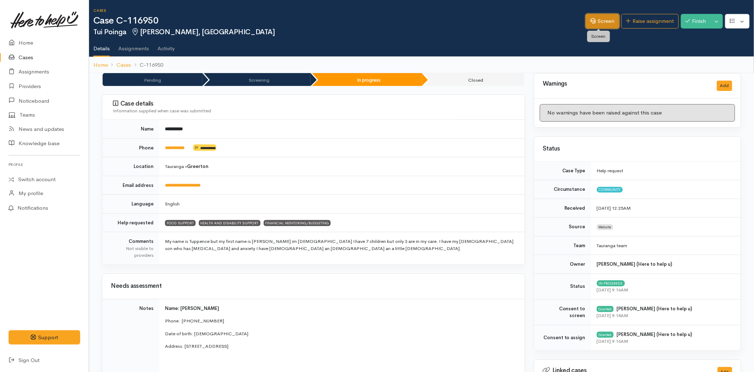
click at [600, 25] on link "Screen" at bounding box center [603, 21] width 34 height 15
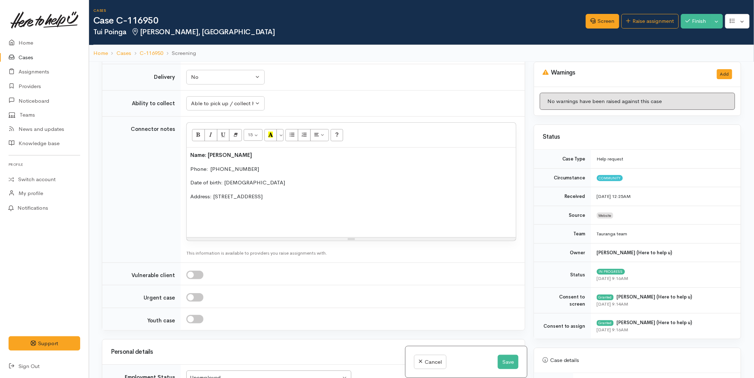
scroll to position [396, 0]
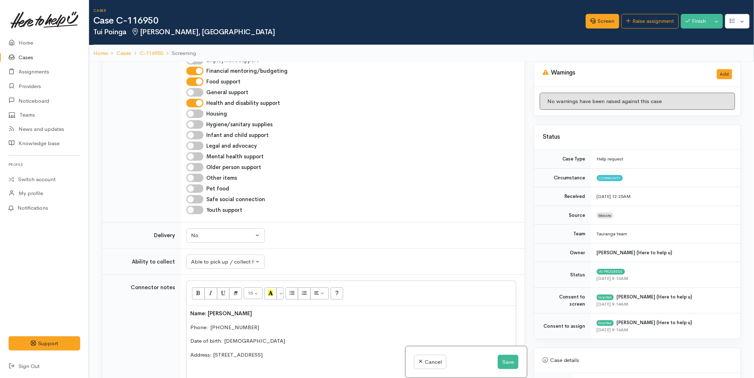
click at [201, 156] on input "Mental health support" at bounding box center [194, 156] width 17 height 9
checkbox input "true"
click at [498, 361] on button "Save" at bounding box center [508, 362] width 21 height 15
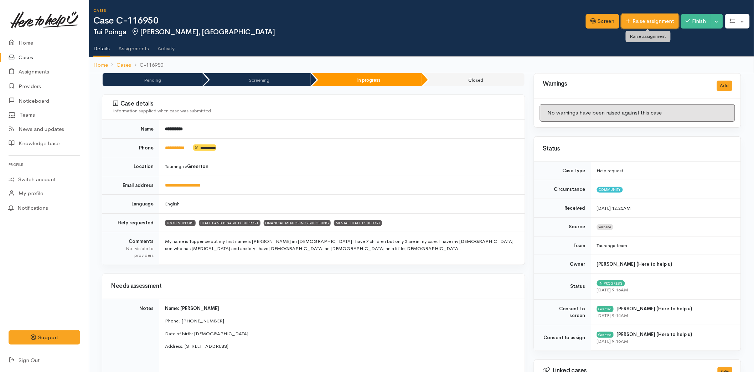
click at [656, 21] on link "Raise assignment" at bounding box center [650, 21] width 57 height 15
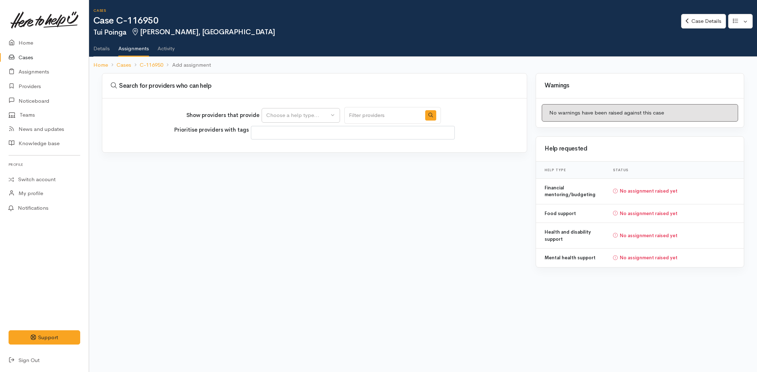
select select
click at [289, 113] on div "Choose a help type..." at bounding box center [297, 115] width 63 height 8
click at [302, 178] on span "Mental health support" at bounding box center [298, 181] width 55 height 8
select select "5"
click at [365, 118] on input "Search" at bounding box center [382, 115] width 77 height 17
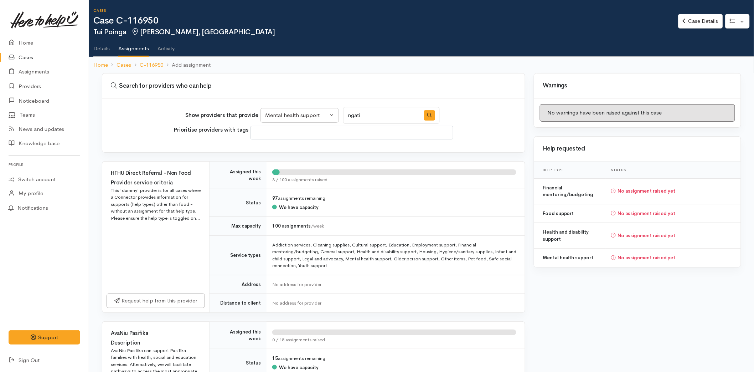
type input "[PERSON_NAME]"
click at [427, 110] on button "button" at bounding box center [429, 115] width 11 height 10
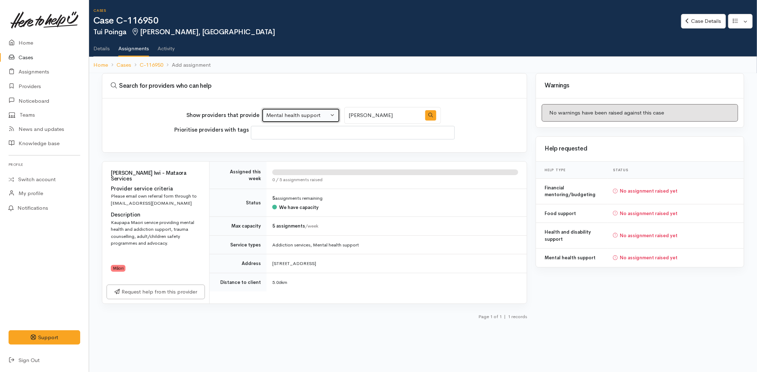
click at [288, 113] on div "Mental health support" at bounding box center [297, 115] width 63 height 8
click at [290, 159] on span "Health and disability support" at bounding box center [306, 160] width 70 height 8
select select "26"
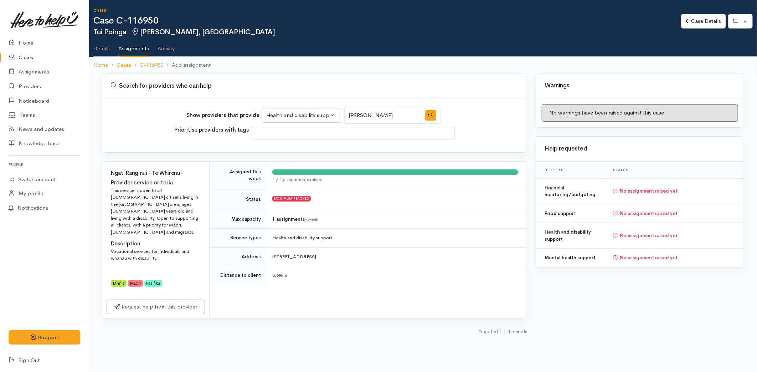
click at [356, 111] on input "[PERSON_NAME]" at bounding box center [382, 115] width 77 height 17
click at [428, 115] on icon "button" at bounding box center [430, 115] width 5 height 5
click at [151, 298] on link "Request help from this provider" at bounding box center [156, 305] width 98 height 15
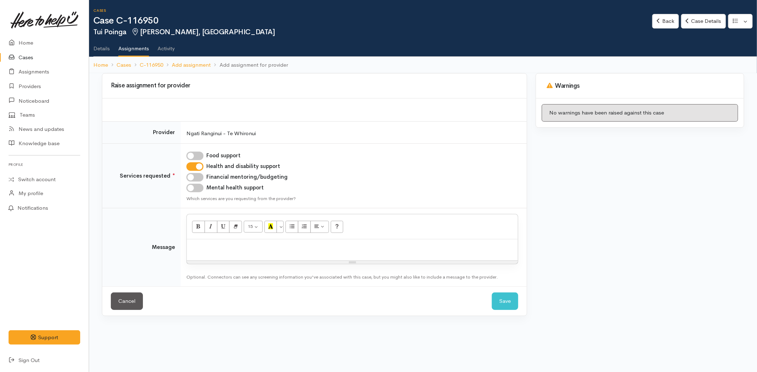
click at [218, 248] on p at bounding box center [352, 247] width 324 height 8
click at [194, 189] on input "Mental health support" at bounding box center [194, 188] width 17 height 9
checkbox input "true"
click at [207, 249] on p at bounding box center [352, 247] width 324 height 8
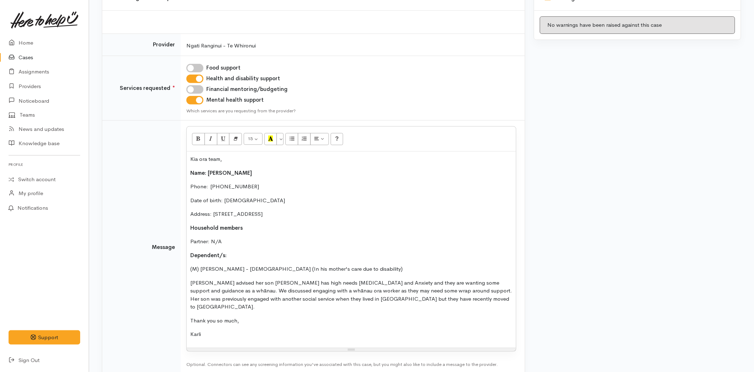
scroll to position [119, 0]
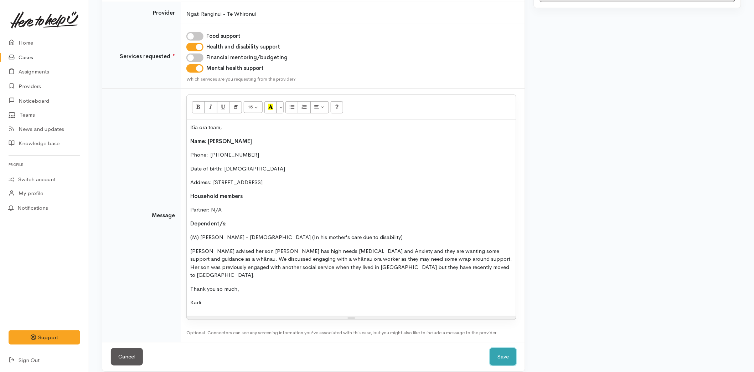
click at [506, 348] on button "Save" at bounding box center [503, 356] width 26 height 17
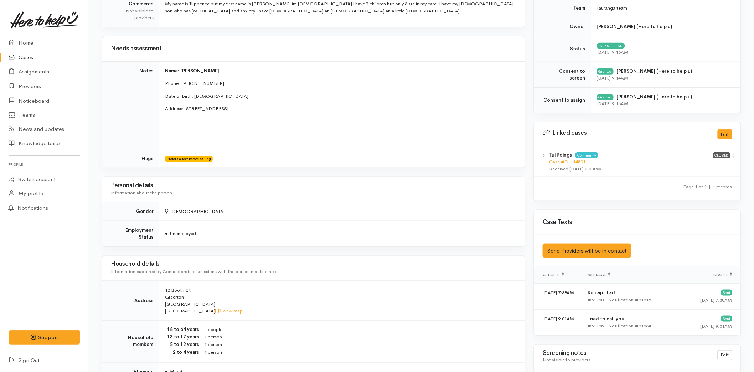
scroll to position [40, 0]
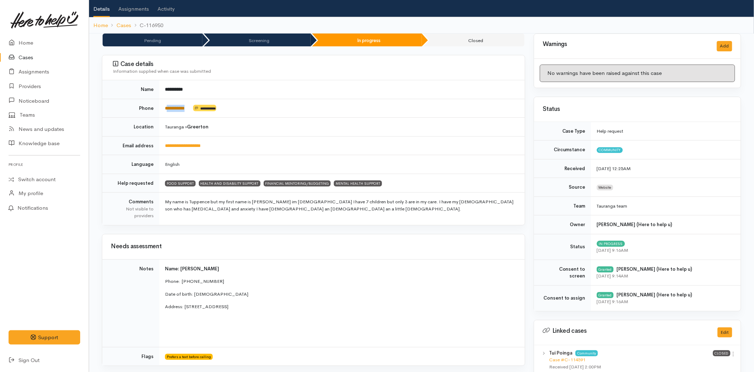
drag, startPoint x: 192, startPoint y: 107, endPoint x: 168, endPoint y: 110, distance: 23.7
click at [168, 110] on td "**********" at bounding box center [342, 108] width 366 height 19
copy td "*********"
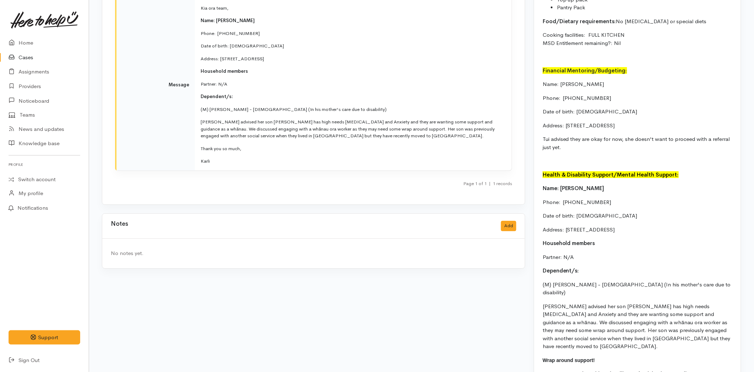
scroll to position [872, 0]
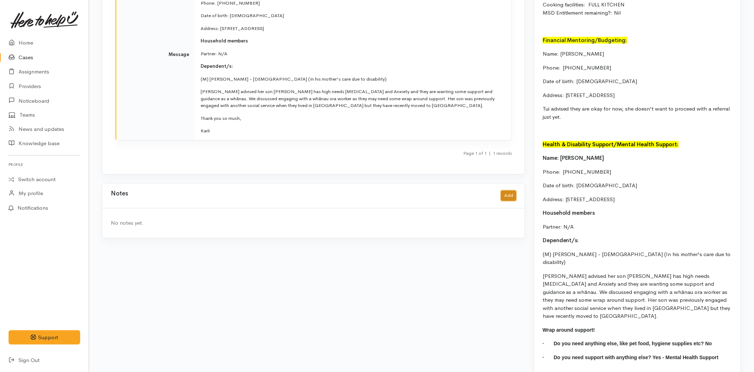
click at [510, 190] on button "Add" at bounding box center [508, 195] width 15 height 10
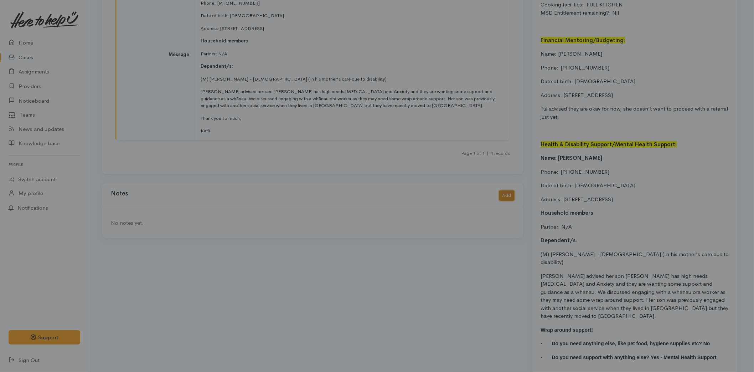
scroll to position [866, 0]
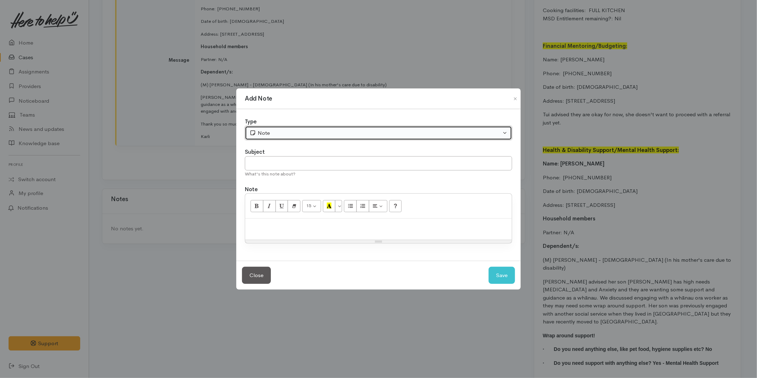
click at [275, 131] on div "Note" at bounding box center [375, 133] width 252 height 8
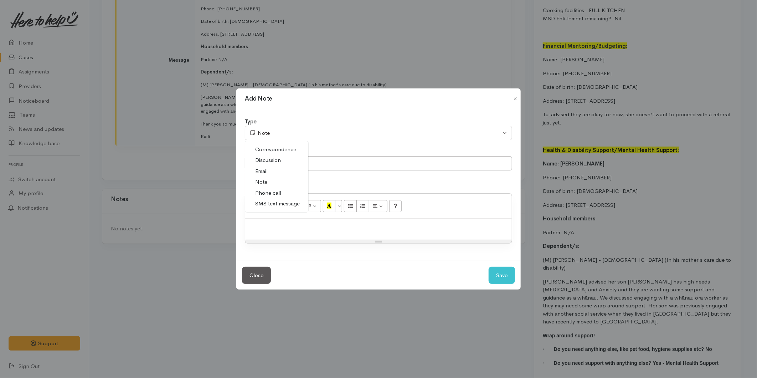
click at [269, 200] on span "SMS text message" at bounding box center [277, 204] width 45 height 8
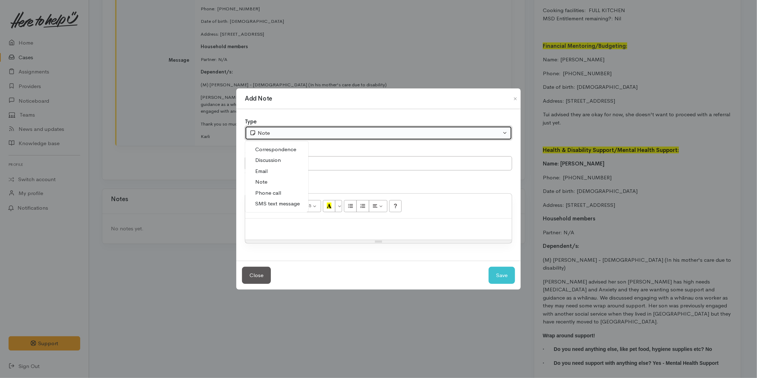
select select "5"
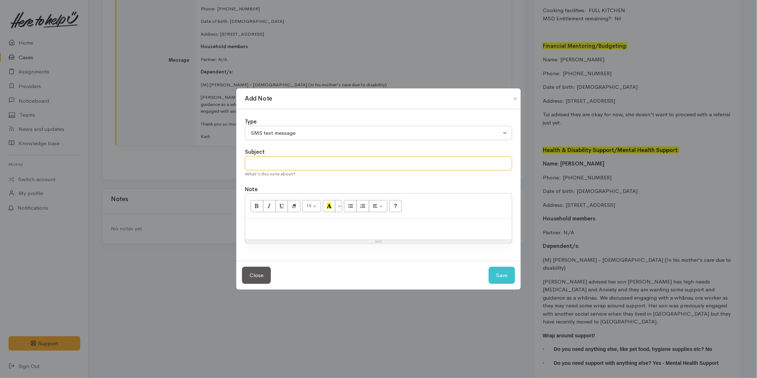
click at [270, 163] on input "text" at bounding box center [378, 163] width 267 height 15
type input "Provider details"
paste div
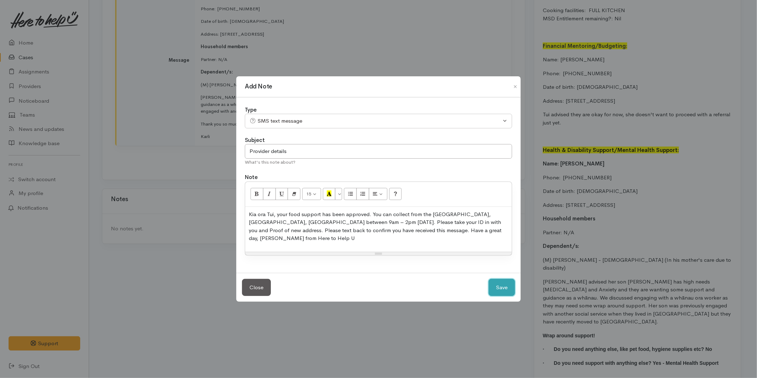
drag, startPoint x: 495, startPoint y: 288, endPoint x: 510, endPoint y: 277, distance: 18.2
click at [496, 288] on button "Save" at bounding box center [502, 287] width 26 height 17
select select "1"
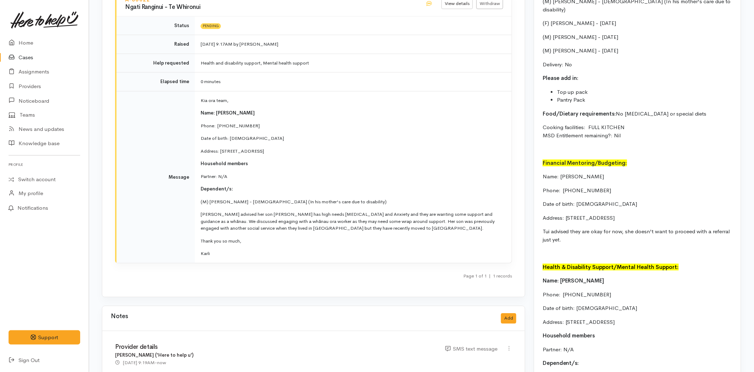
scroll to position [589, 0]
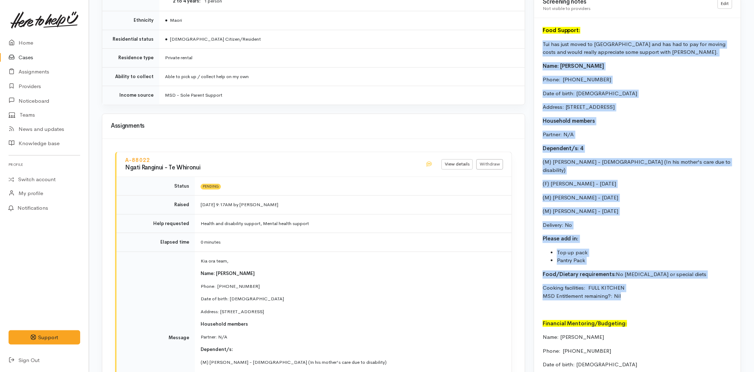
drag, startPoint x: 628, startPoint y: 289, endPoint x: 541, endPoint y: 45, distance: 258.8
click at [541, 45] on div "Food Support: Tui has just moved to Tauranga and has had to pay for moving cost…" at bounding box center [637, 338] width 207 height 640
copy div "Tui has just moved to Tauranga and has had to pay for moving costs and would re…"
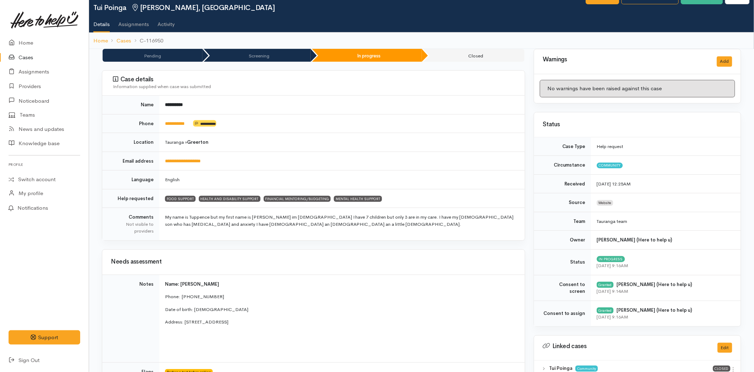
scroll to position [0, 0]
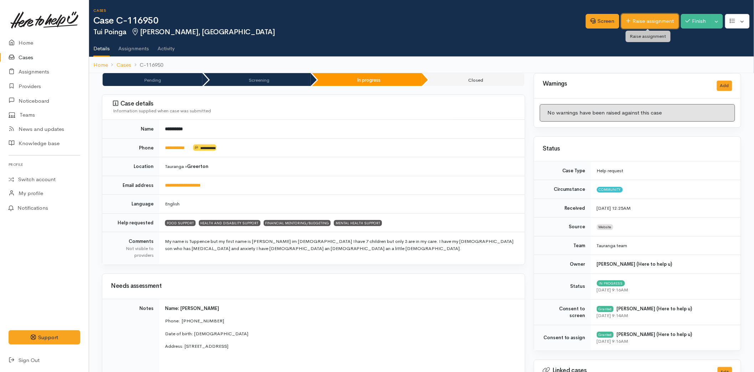
click at [655, 23] on link "Raise assignment" at bounding box center [650, 21] width 57 height 15
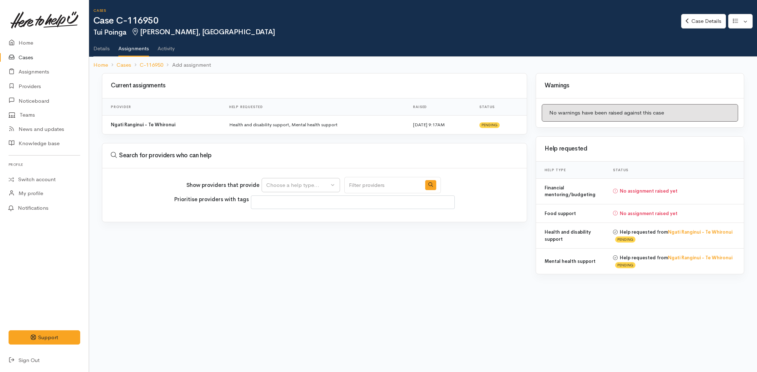
select select
click at [316, 181] on div "Choose a help type..." at bounding box center [297, 185] width 63 height 8
click at [291, 218] on span "Food support" at bounding box center [287, 219] width 33 height 8
select select "3"
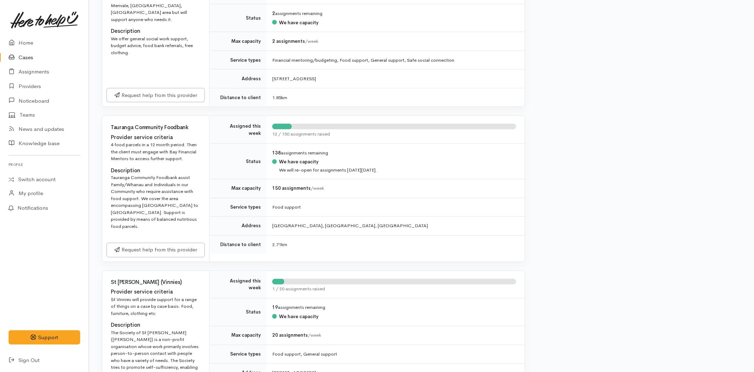
scroll to position [396, 0]
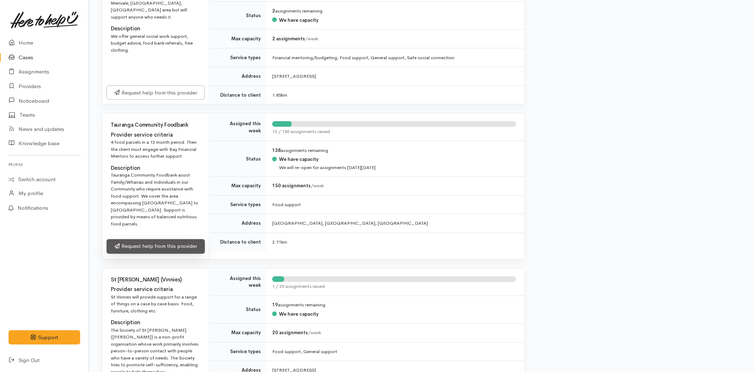
click at [146, 242] on link "Request help from this provider" at bounding box center [156, 246] width 98 height 15
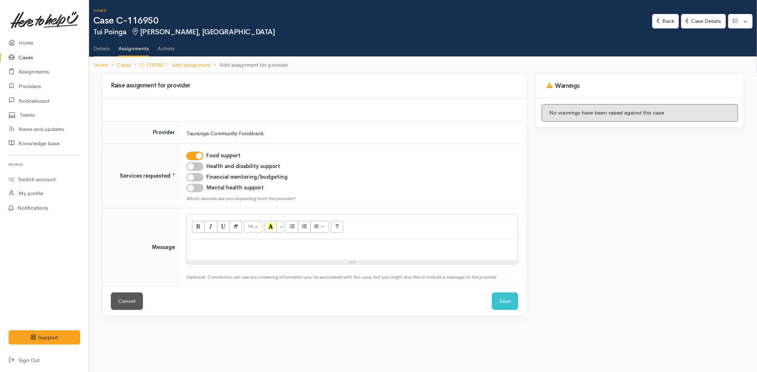
click at [202, 258] on div at bounding box center [352, 249] width 331 height 21
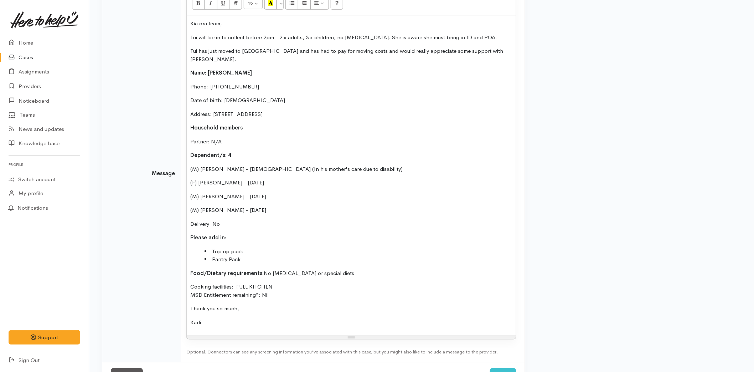
scroll to position [243, 0]
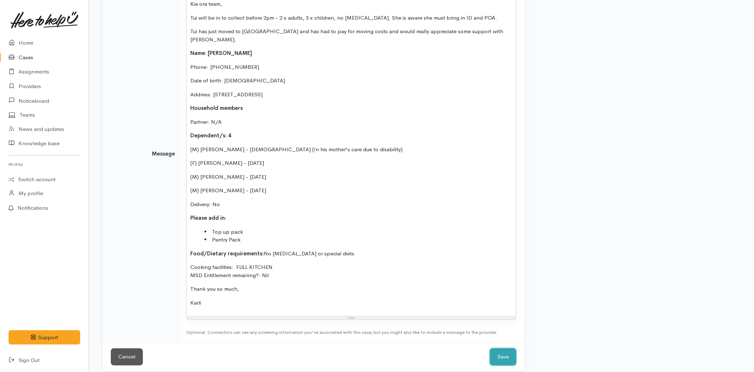
click at [500, 355] on button "Save" at bounding box center [503, 356] width 26 height 17
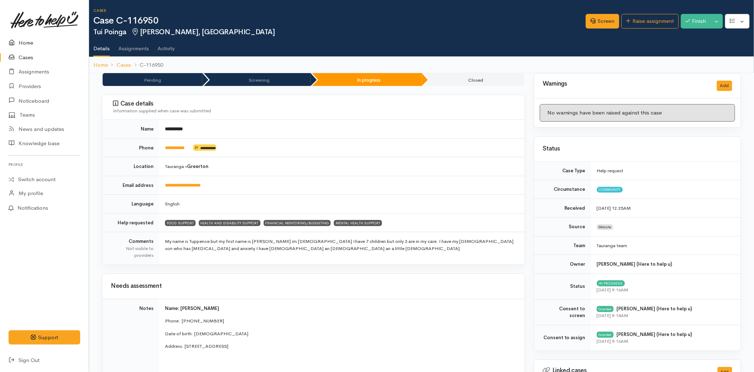
drag, startPoint x: 19, startPoint y: 38, endPoint x: 27, endPoint y: 29, distance: 12.9
click at [19, 38] on link "Home" at bounding box center [44, 43] width 89 height 15
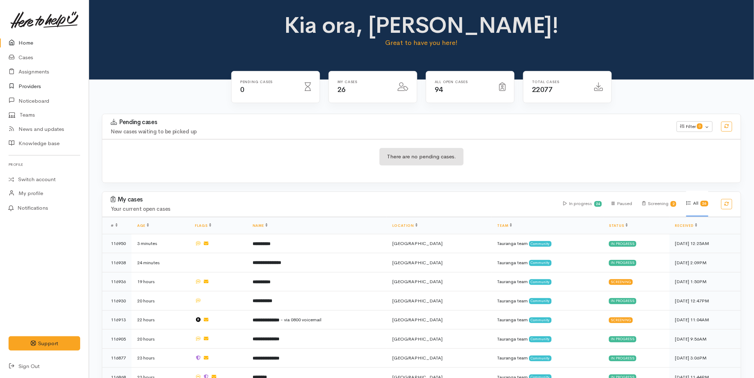
click at [38, 84] on link "Providers" at bounding box center [44, 86] width 89 height 15
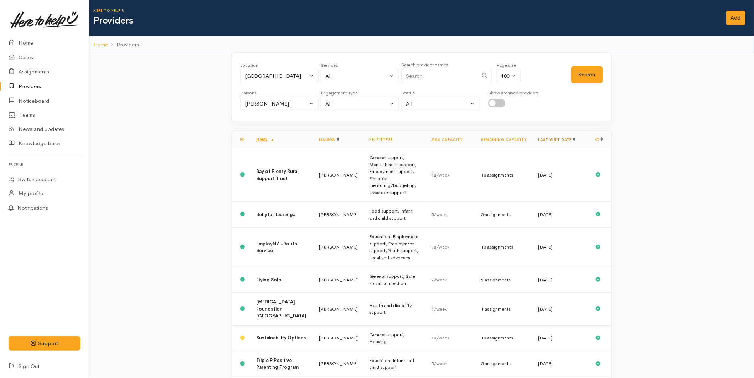
click at [557, 140] on link "Last visit date" at bounding box center [557, 139] width 37 height 5
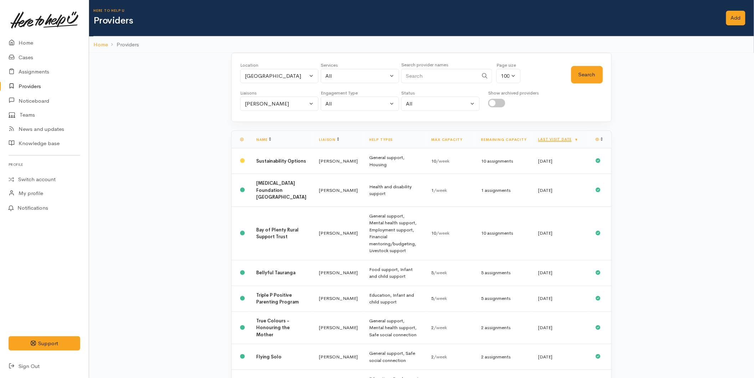
click at [557, 140] on link "Last visit date" at bounding box center [559, 139] width 40 height 5
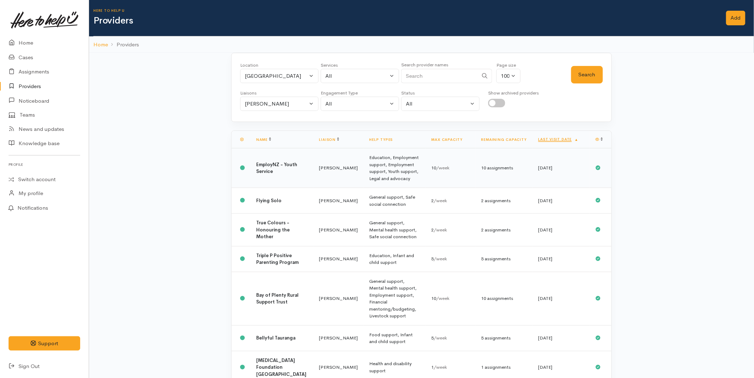
click at [272, 175] on td "EmployNZ - Youth Service" at bounding box center [282, 168] width 63 height 40
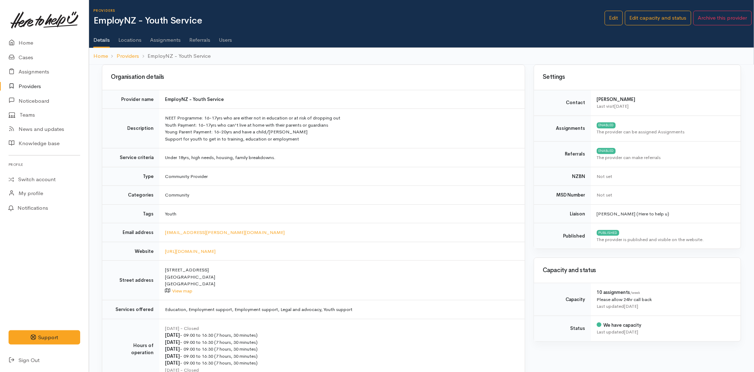
click at [232, 40] on ul "Details Locations Assignments Referrals Users" at bounding box center [423, 37] width 661 height 20
click at [229, 39] on link "Users" at bounding box center [225, 37] width 13 height 20
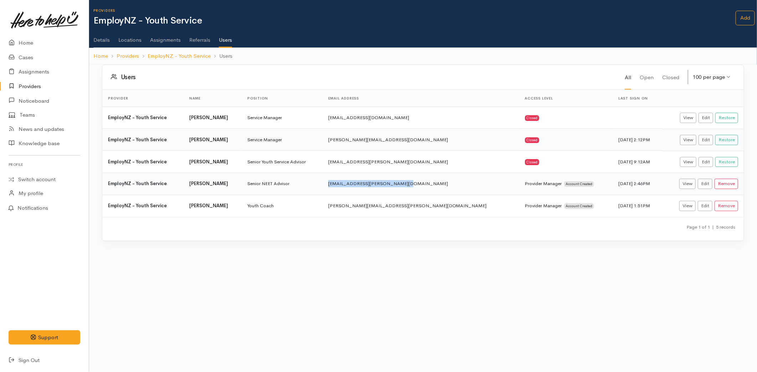
drag, startPoint x: 439, startPoint y: 184, endPoint x: 359, endPoint y: 186, distance: 79.9
click at [359, 186] on td "[EMAIL_ADDRESS][PERSON_NAME][DOMAIN_NAME]" at bounding box center [421, 184] width 197 height 22
copy td "[EMAIL_ADDRESS][PERSON_NAME][DOMAIN_NAME]"
